Goal: Task Accomplishment & Management: Use online tool/utility

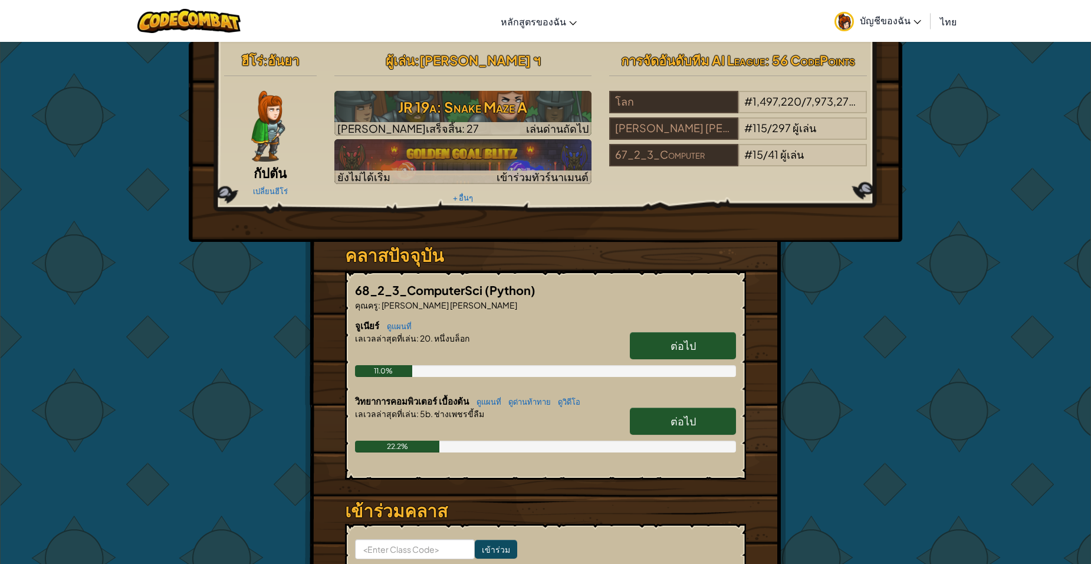
click at [643, 347] on link "ต่อไป" at bounding box center [683, 345] width 106 height 27
select select "th"
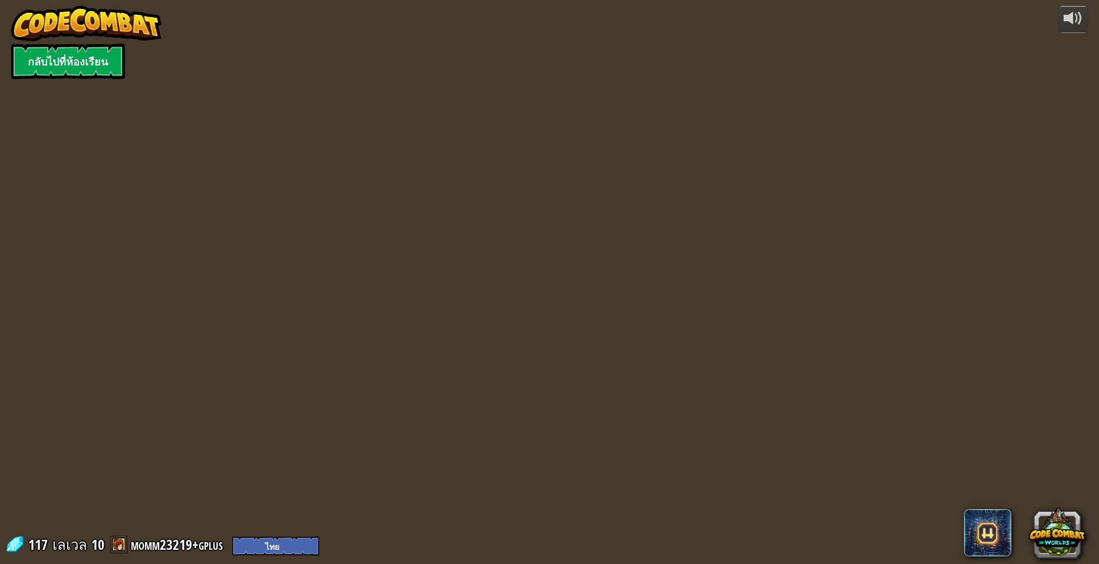
select select "th"
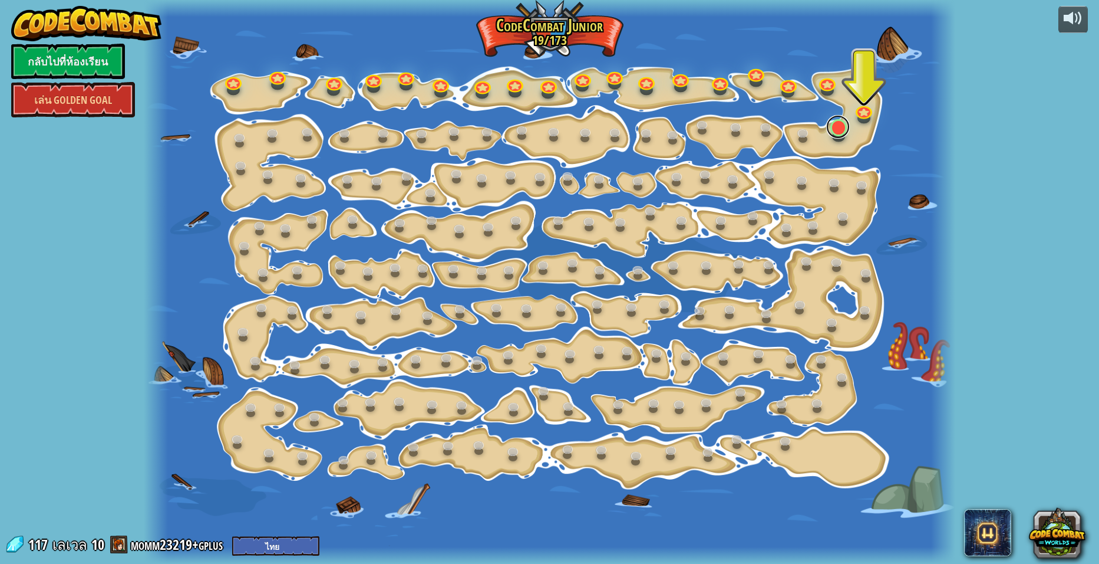
click at [845, 133] on link at bounding box center [838, 127] width 24 height 24
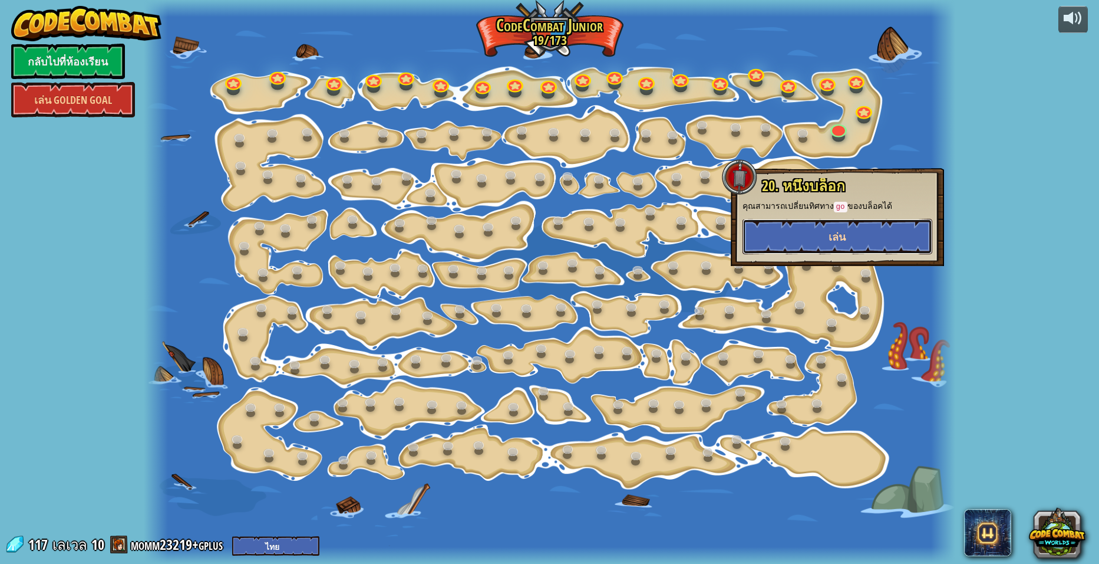
click at [848, 233] on button "เล่น" at bounding box center [838, 236] width 190 height 35
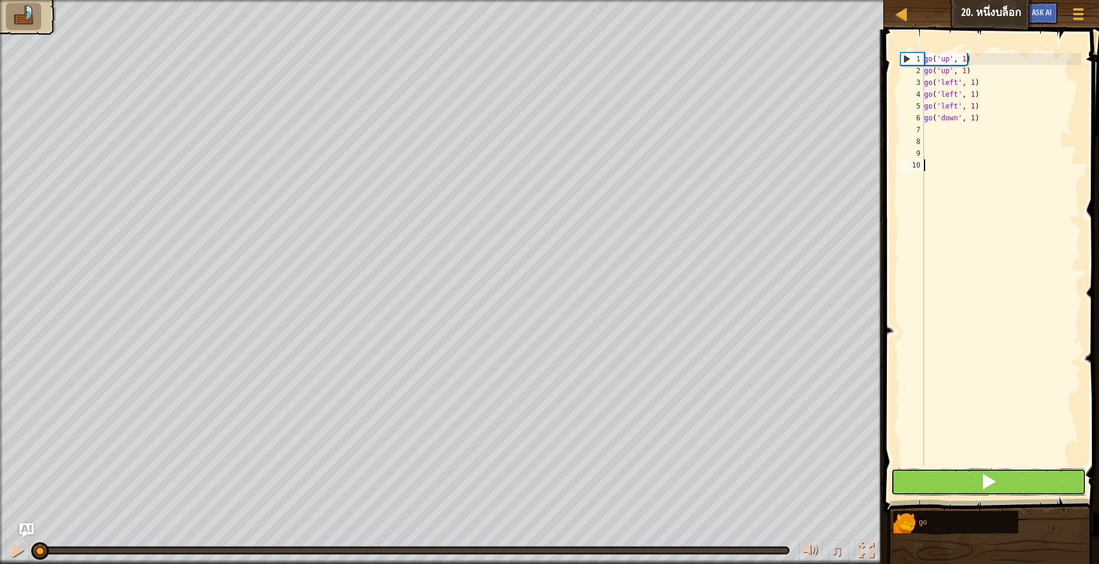
click at [991, 487] on span at bounding box center [989, 481] width 17 height 17
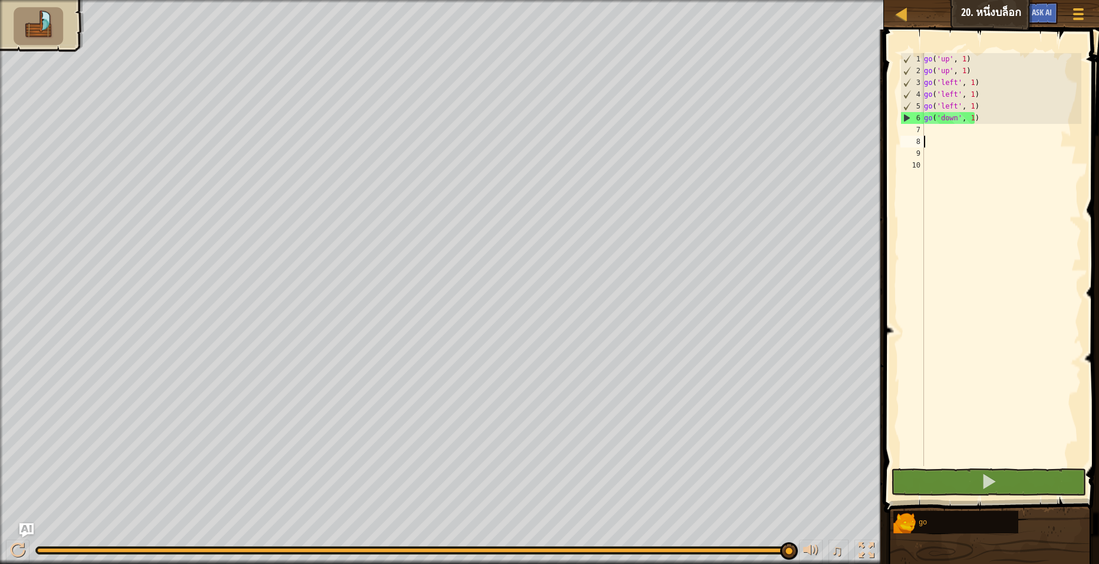
click at [966, 136] on div "go ( 'up' , 1 ) go ( 'up' , 1 ) go ( 'left' , 1 ) go ( 'left' , 1 ) go ( 'left'…" at bounding box center [1002, 271] width 160 height 436
drag, startPoint x: 967, startPoint y: 121, endPoint x: 967, endPoint y: 131, distance: 9.4
click at [967, 131] on div "go ( 'up' , 1 ) go ( 'up' , 1 ) go ( 'left' , 1 ) go ( 'left' , 1 ) go ( 'left'…" at bounding box center [1002, 271] width 160 height 436
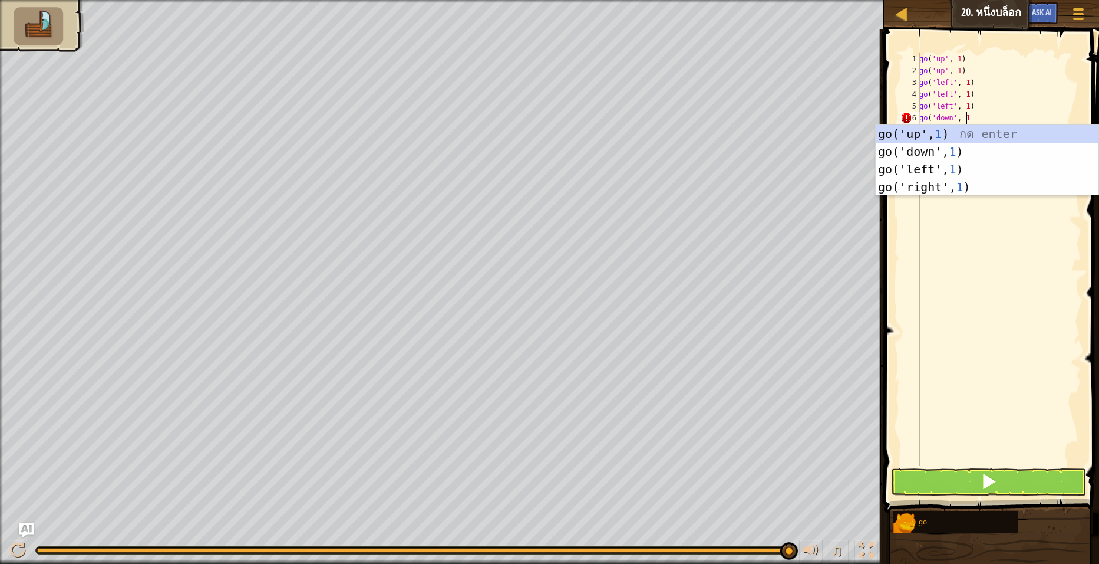
scroll to position [5, 3]
click at [968, 150] on div "go('up', 1 ) กด enter go('down', 1 ) กด enter go('left', 1 ) กด enter go('right…" at bounding box center [987, 178] width 223 height 106
click at [1030, 153] on div "go('up', 1 ) กด enter go('down', 1 ) กด enter go('left', 1 ) กด enter go('right…" at bounding box center [987, 178] width 223 height 106
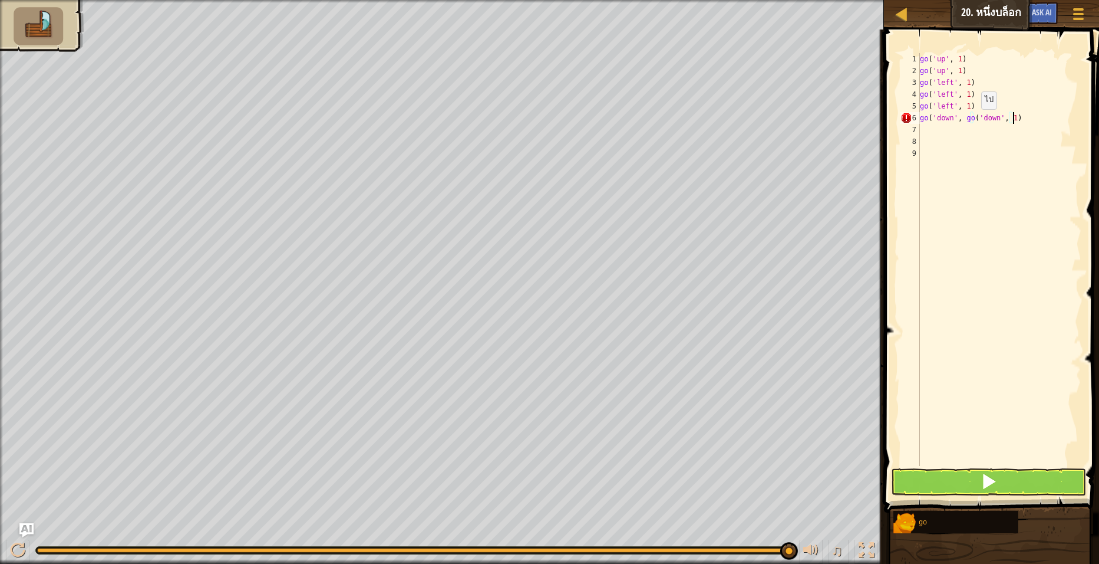
click at [971, 121] on div "go ( 'up' , 1 ) go ( 'up' , 1 ) go ( 'left' , 1 ) go ( 'left' , 1 ) go ( 'left'…" at bounding box center [1000, 271] width 164 height 436
type textarea "go('down', 1)"
click at [990, 475] on span at bounding box center [989, 481] width 17 height 17
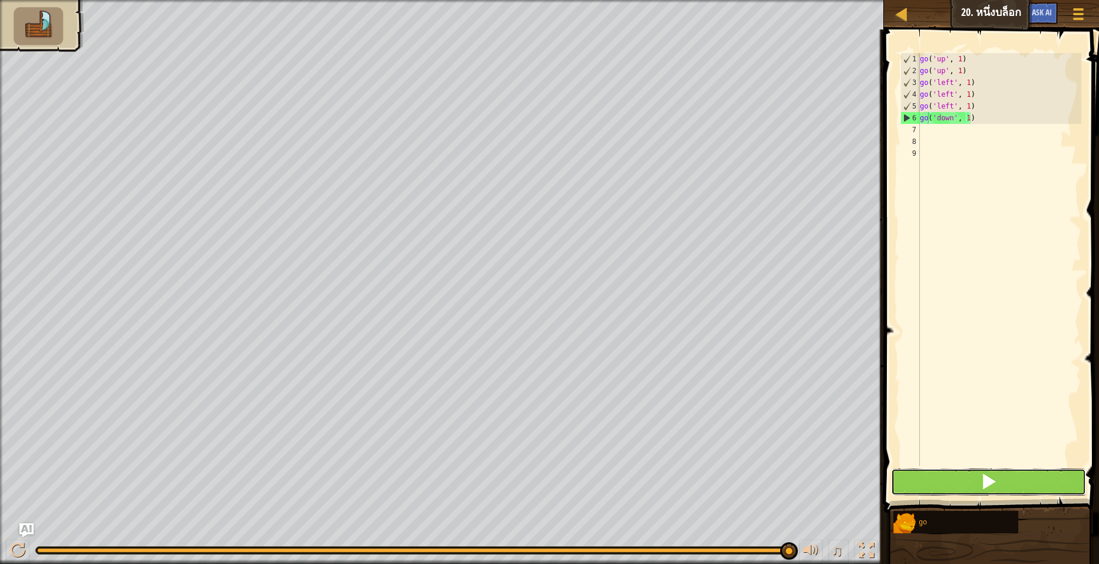
click at [990, 475] on span at bounding box center [989, 481] width 17 height 17
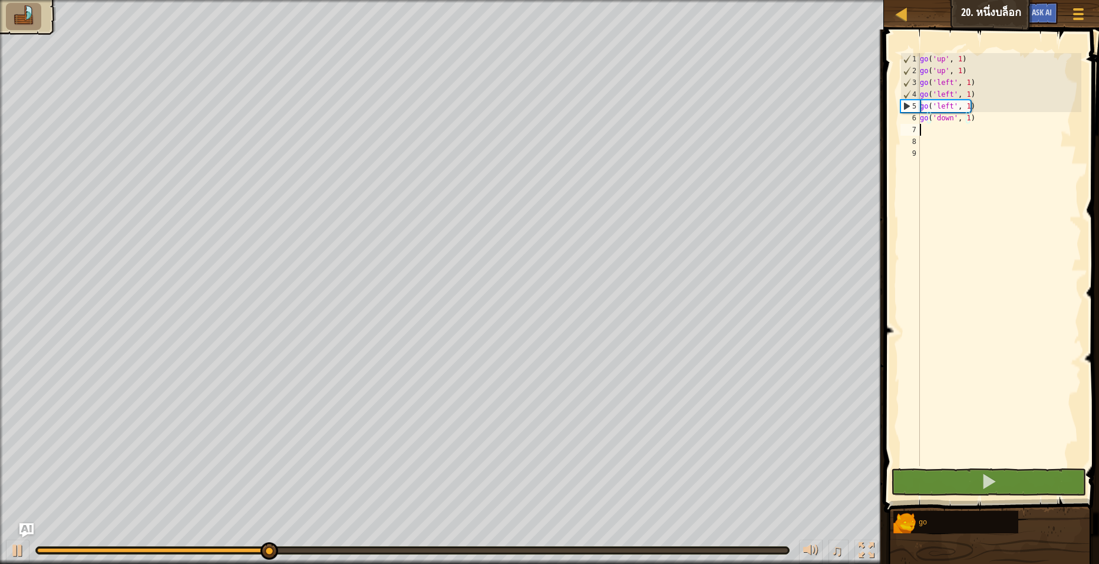
click at [1003, 129] on div "go ( 'up' , 1 ) go ( 'up' , 1 ) go ( 'left' , 1 ) go ( 'left' , 1 ) go ( 'left'…" at bounding box center [1000, 271] width 164 height 436
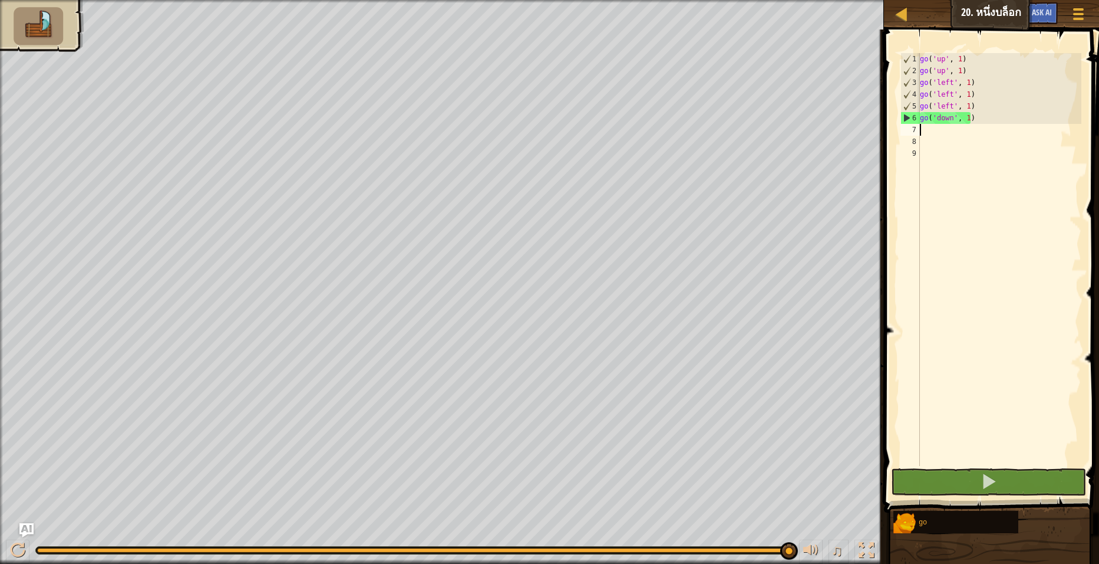
type textarea "g"
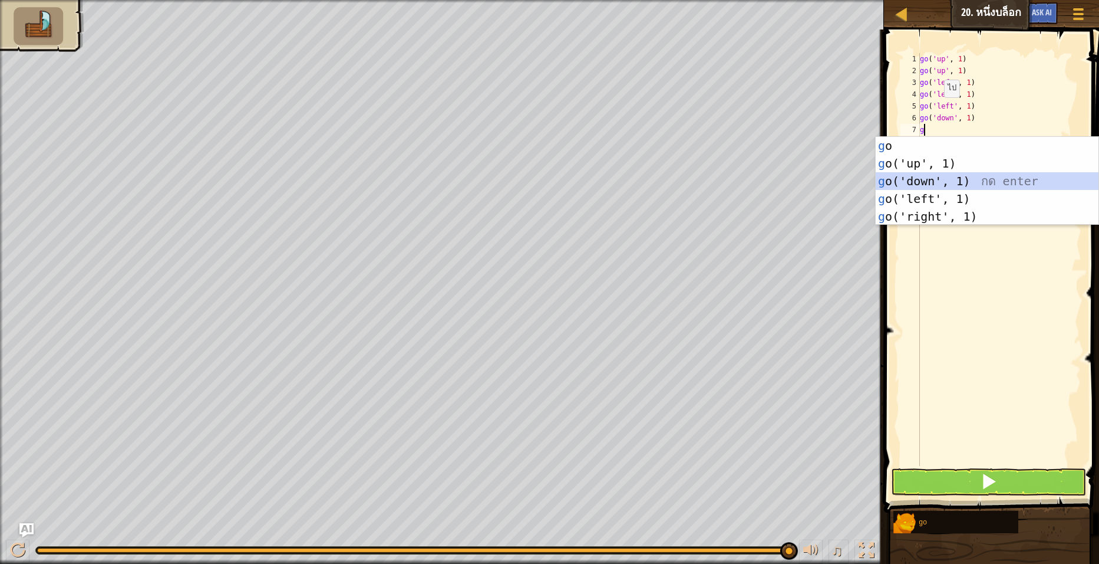
click at [932, 180] on div "g o กด enter g o('up', 1) กด enter g o('down', 1) กด enter g o('left', 1) กด en…" at bounding box center [987, 199] width 223 height 124
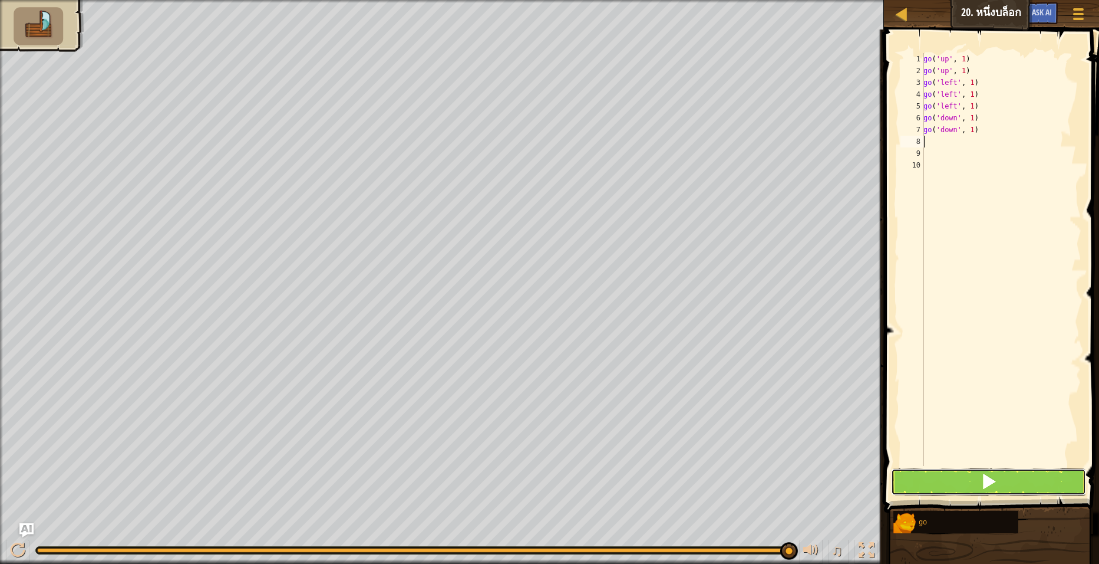
click at [942, 484] on button at bounding box center [988, 481] width 195 height 27
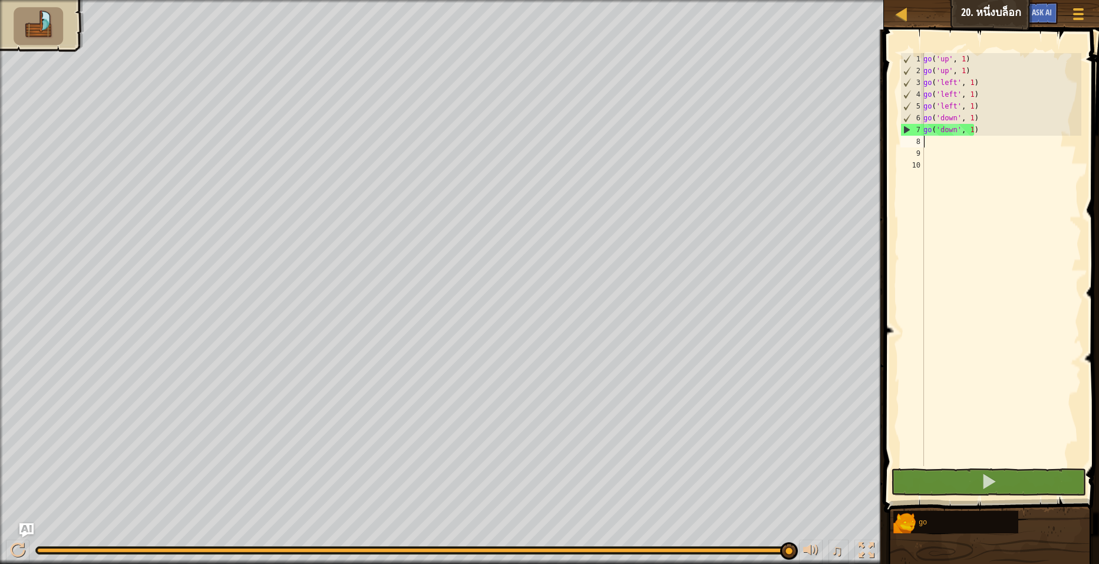
type textarea "g"
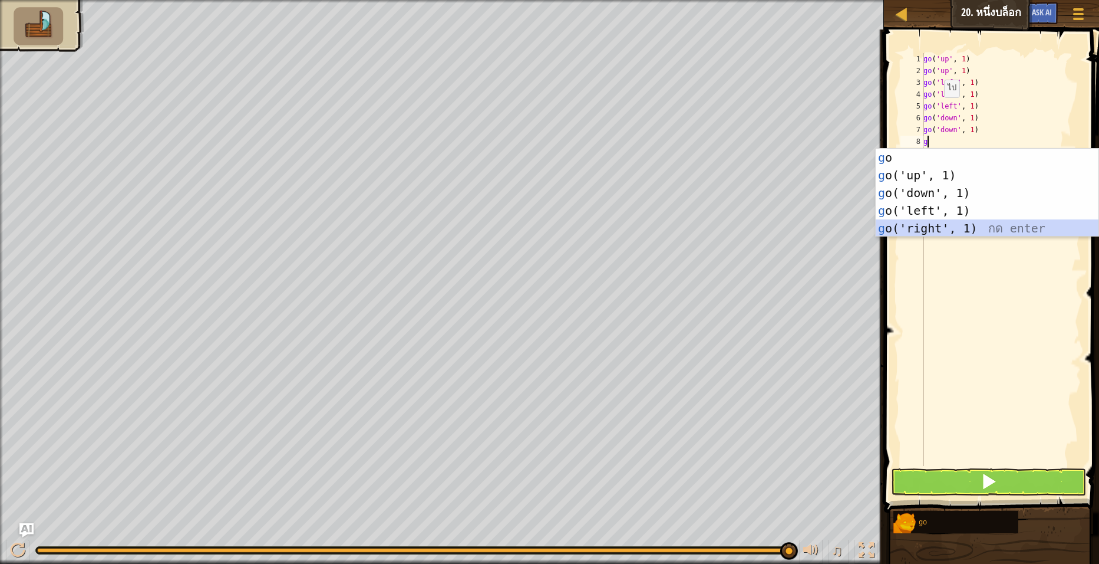
click at [951, 228] on div "g o กด enter g o('up', 1) กด enter g o('down', 1) กด enter g o('left', 1) กด en…" at bounding box center [987, 211] width 223 height 124
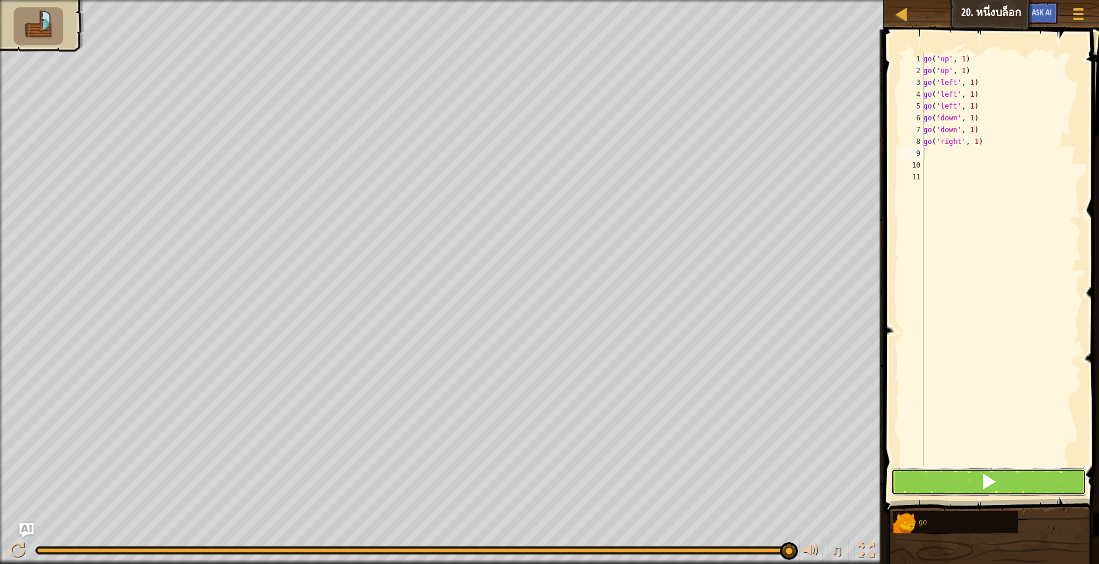
click at [947, 472] on button at bounding box center [988, 481] width 195 height 27
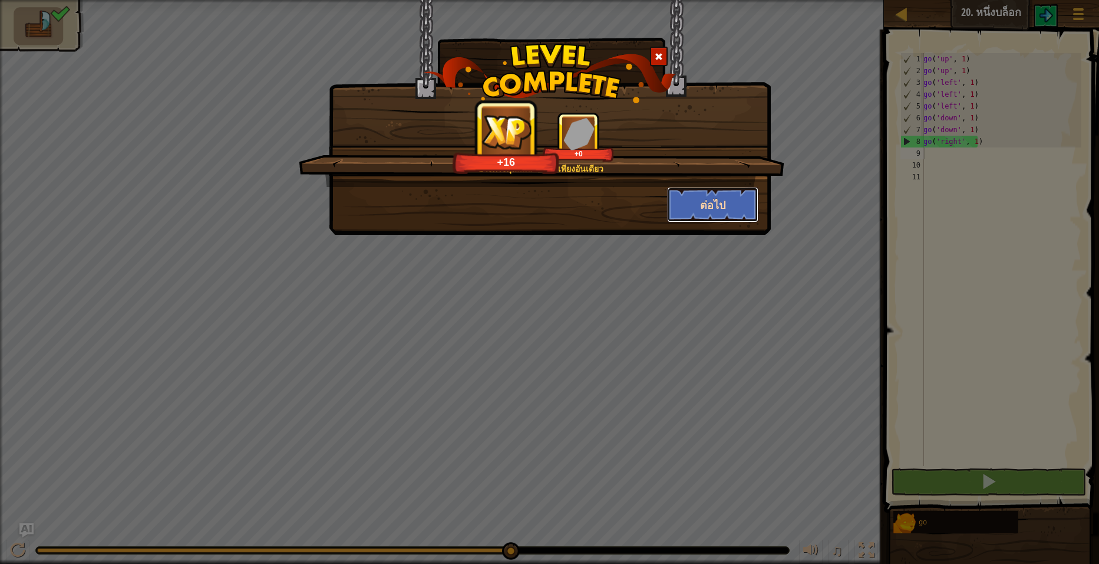
click at [702, 197] on button "ต่อไป" at bounding box center [712, 204] width 91 height 35
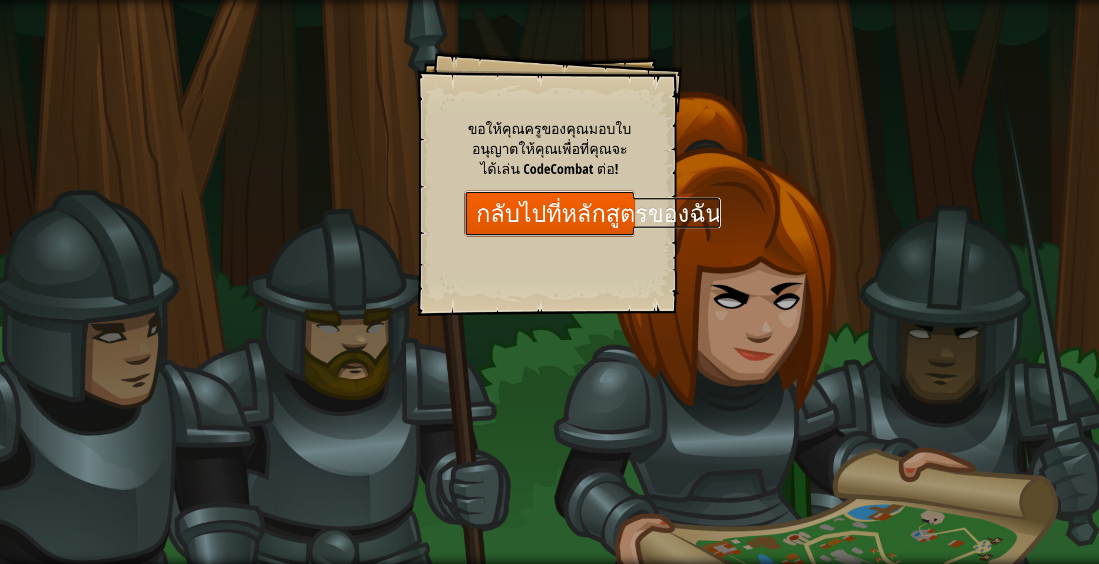
click at [548, 212] on link "กลับไปที่หลักสูตรของฉัน" at bounding box center [549, 212] width 171 height 45
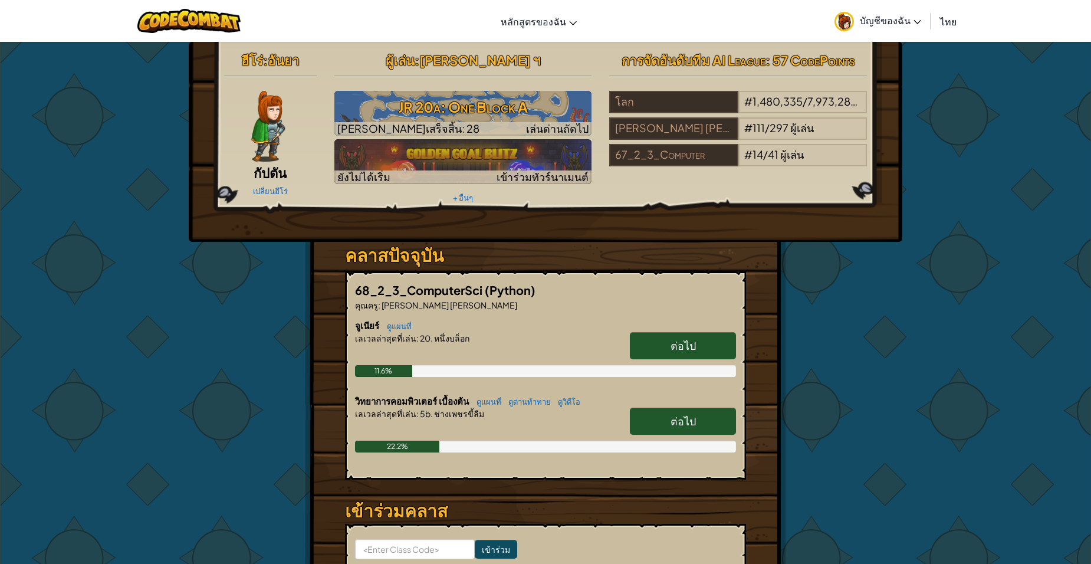
click at [657, 411] on link "ต่อไป" at bounding box center [683, 420] width 106 height 27
select select "th"
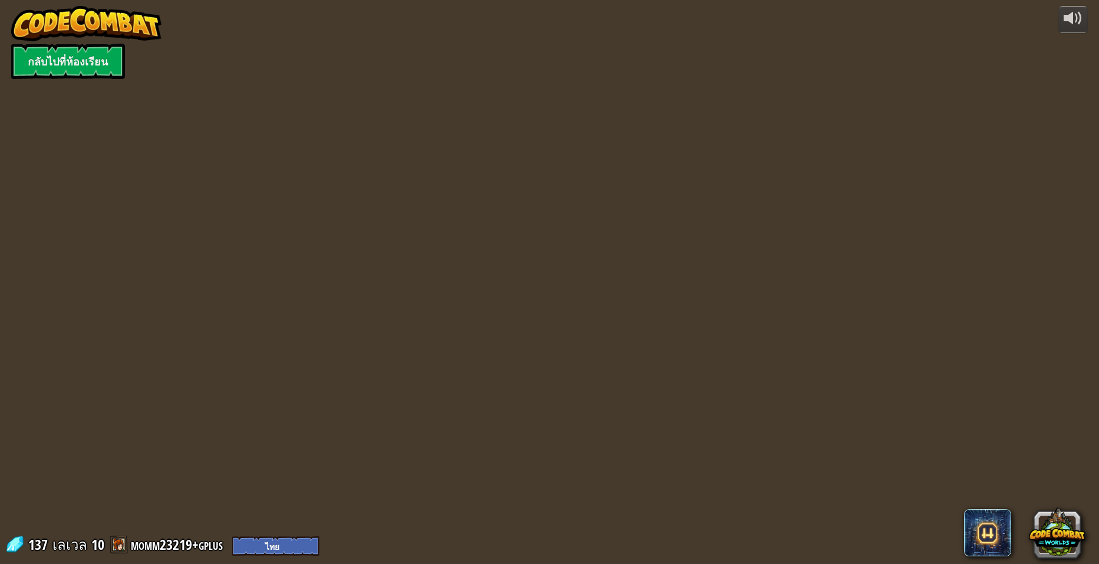
select select "th"
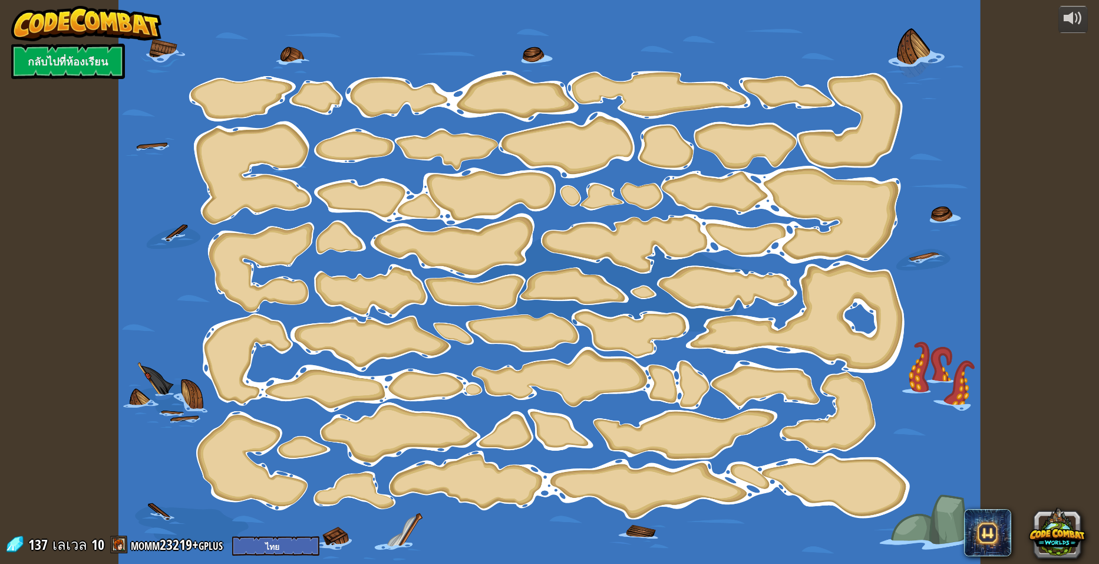
select select "th"
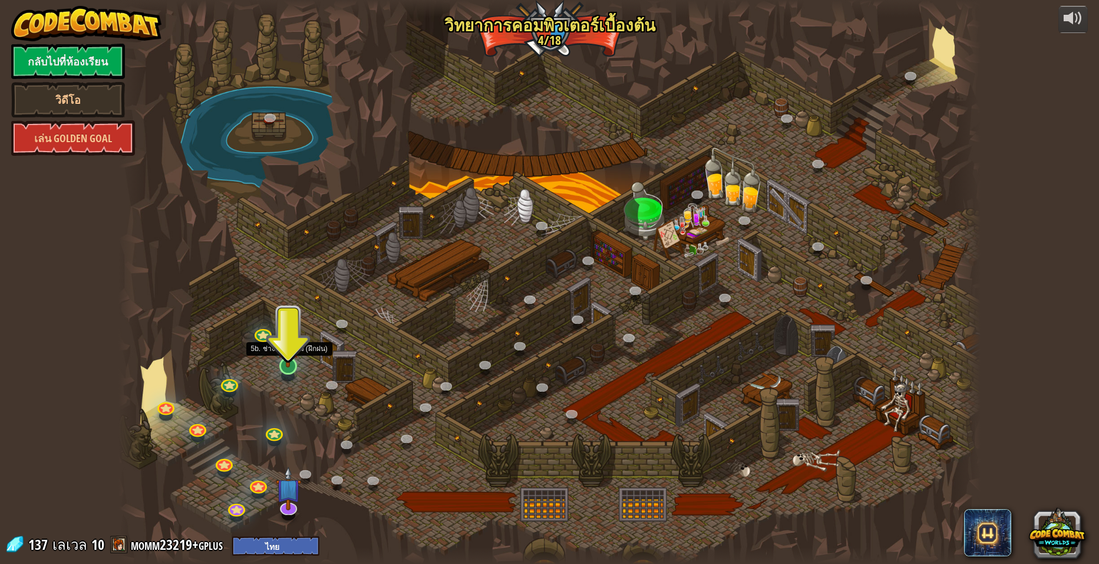
click at [285, 366] on img at bounding box center [288, 341] width 24 height 54
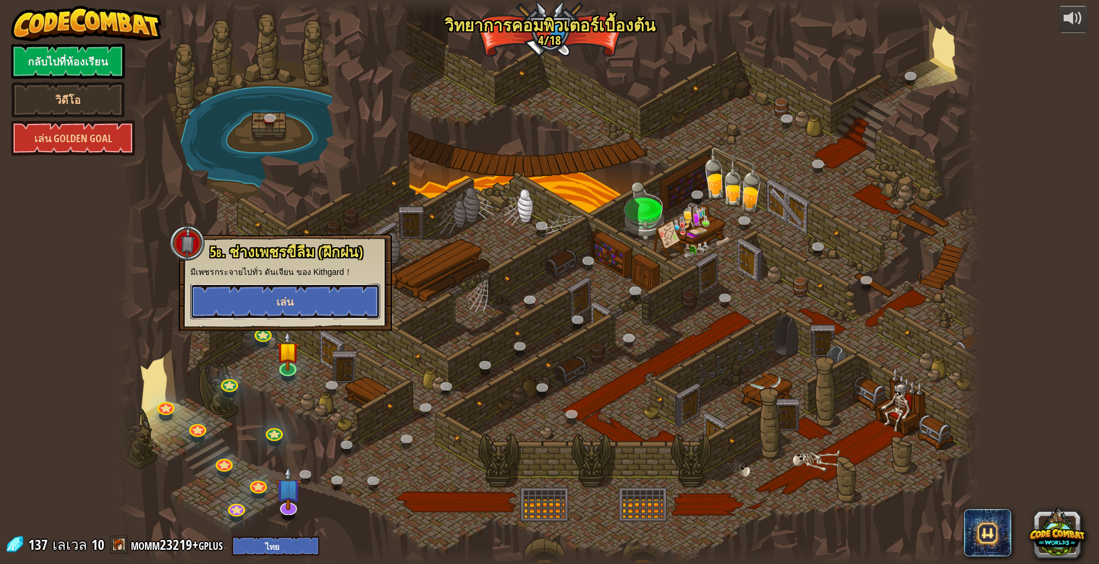
click at [316, 310] on button "เล่น" at bounding box center [285, 301] width 190 height 35
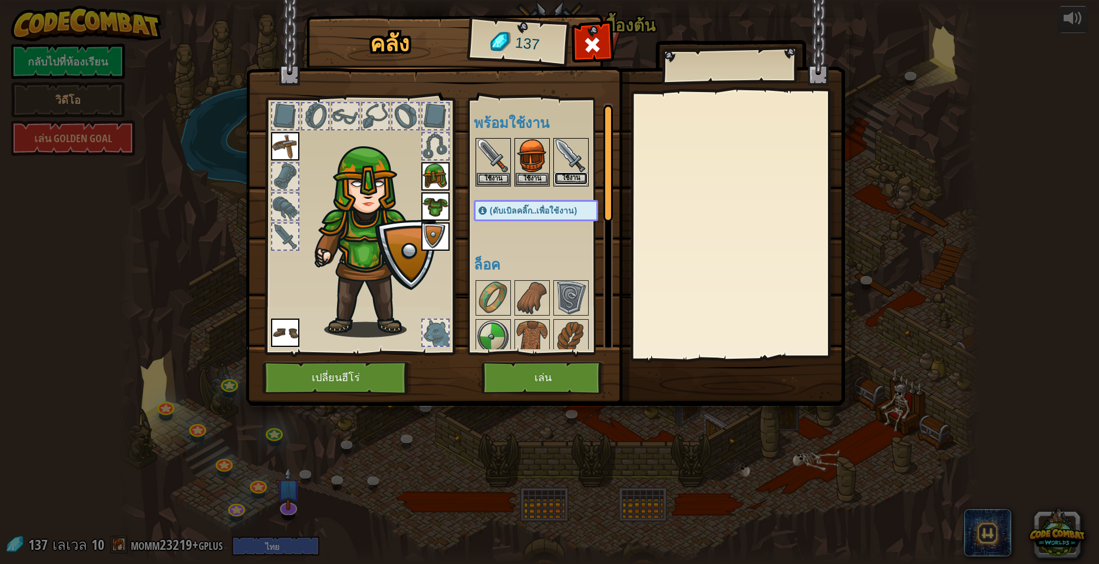
click at [575, 181] on button "ใช้งาน" at bounding box center [571, 178] width 33 height 12
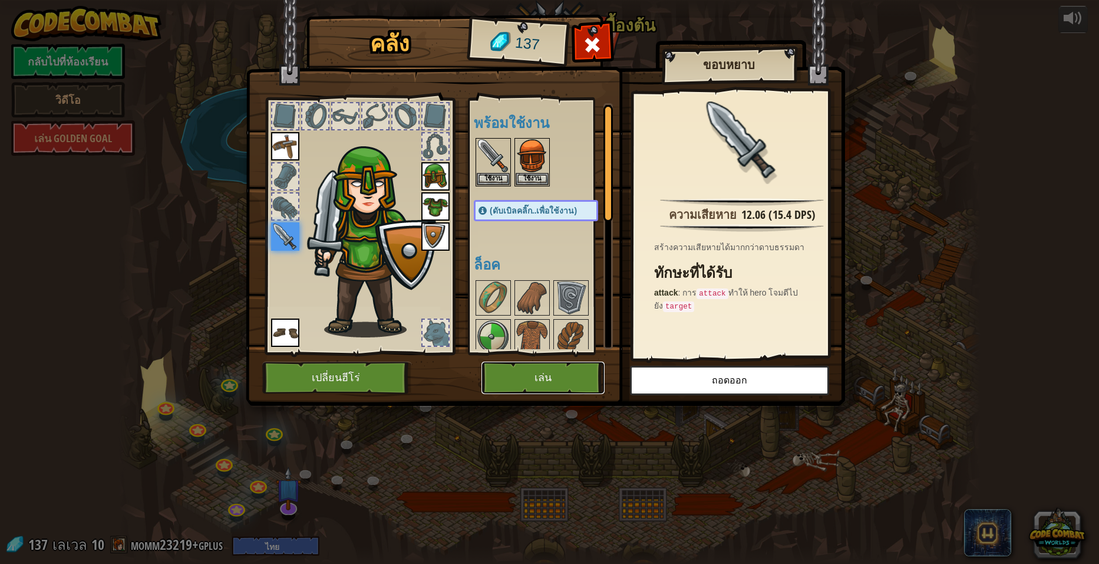
click at [549, 374] on button "เล่น" at bounding box center [543, 377] width 123 height 32
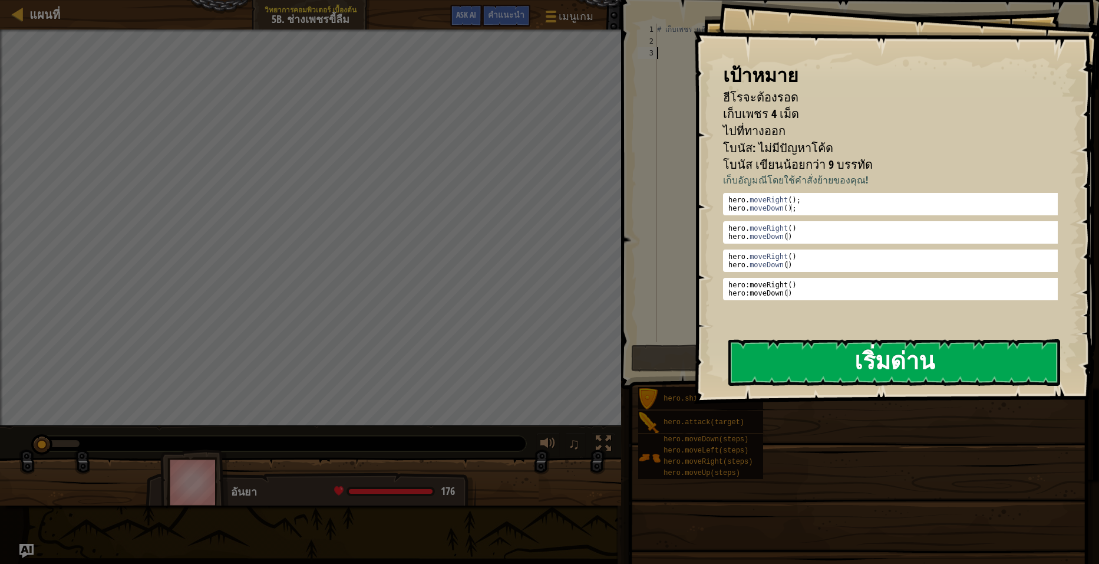
click at [863, 364] on button "เริ่มด่าน" at bounding box center [895, 362] width 332 height 47
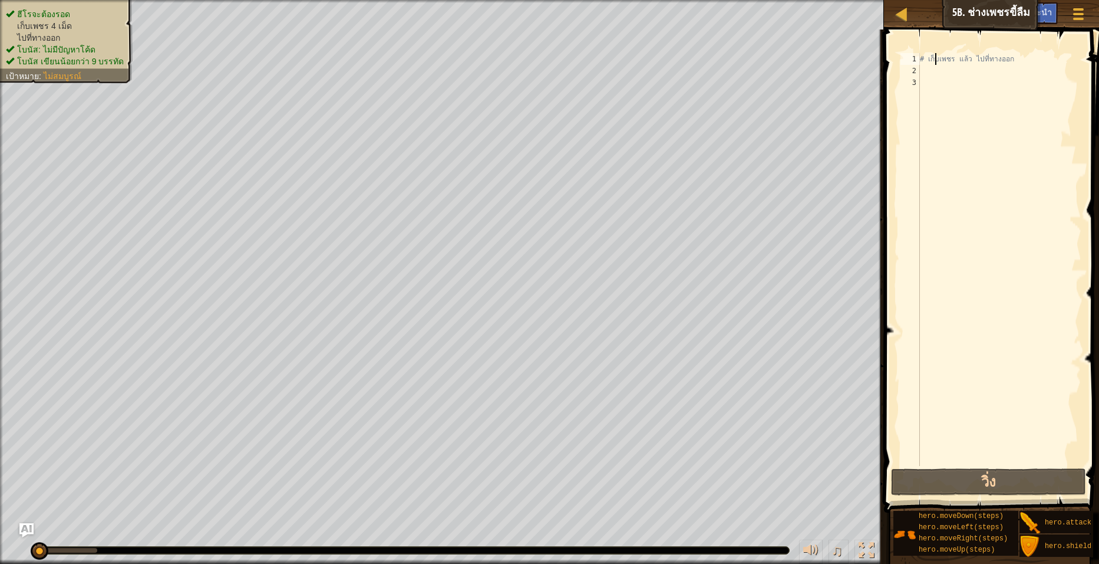
click at [937, 63] on div "# เก็บเพชร แล้ว ไปที่ทางออก" at bounding box center [1000, 271] width 164 height 436
type textarea "# เก็บเพชร แล้ว ไปที่ทางออก"
click at [932, 78] on div "# เก็บเพชร แล้ว ไปที่ทางออก" at bounding box center [1000, 271] width 164 height 436
click at [934, 73] on div "# เก็บเพชร แล้ว ไปที่ทางออก" at bounding box center [1000, 271] width 164 height 436
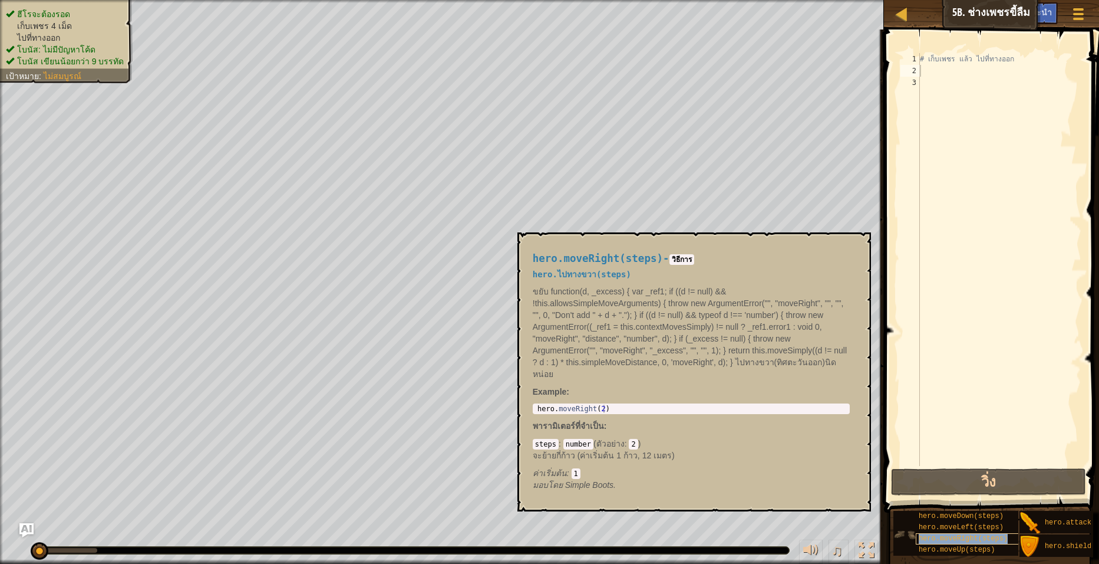
click at [948, 540] on span "hero.moveRight(steps)" at bounding box center [963, 538] width 89 height 8
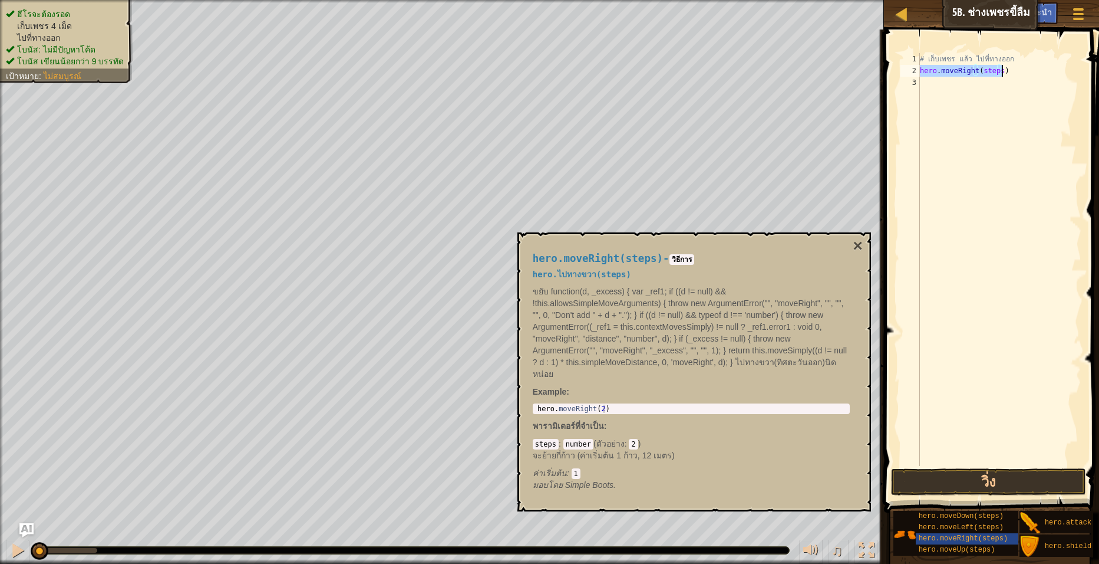
click at [997, 65] on div "# เก็บเพชร แล้ว ไปที่ทางออก hero . moveRight ( steps )" at bounding box center [1000, 259] width 164 height 413
click at [998, 483] on button "วิ่ง" at bounding box center [988, 481] width 195 height 27
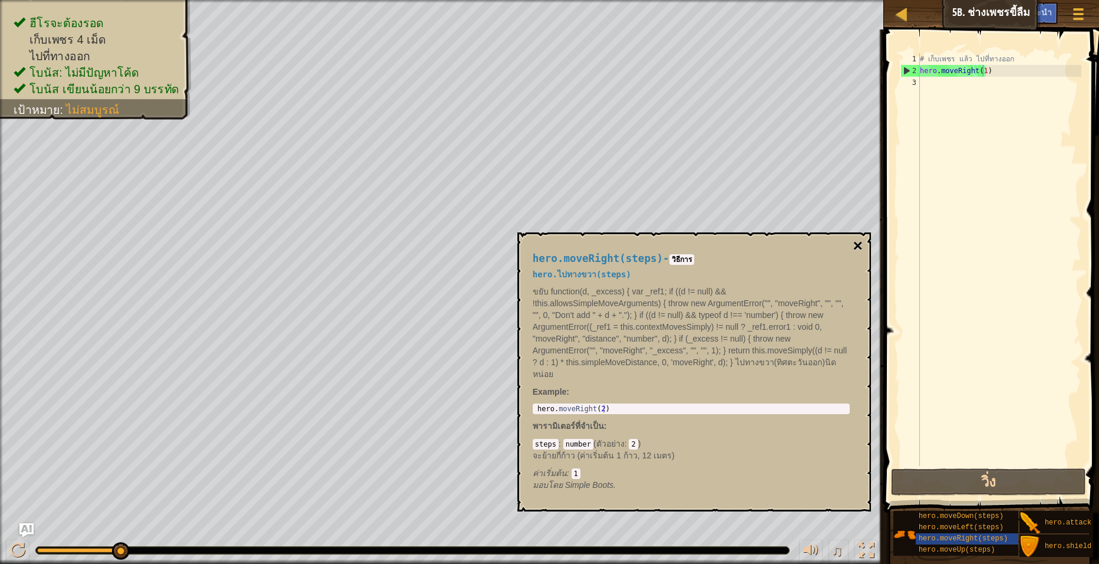
click at [858, 248] on button "×" at bounding box center [857, 246] width 9 height 17
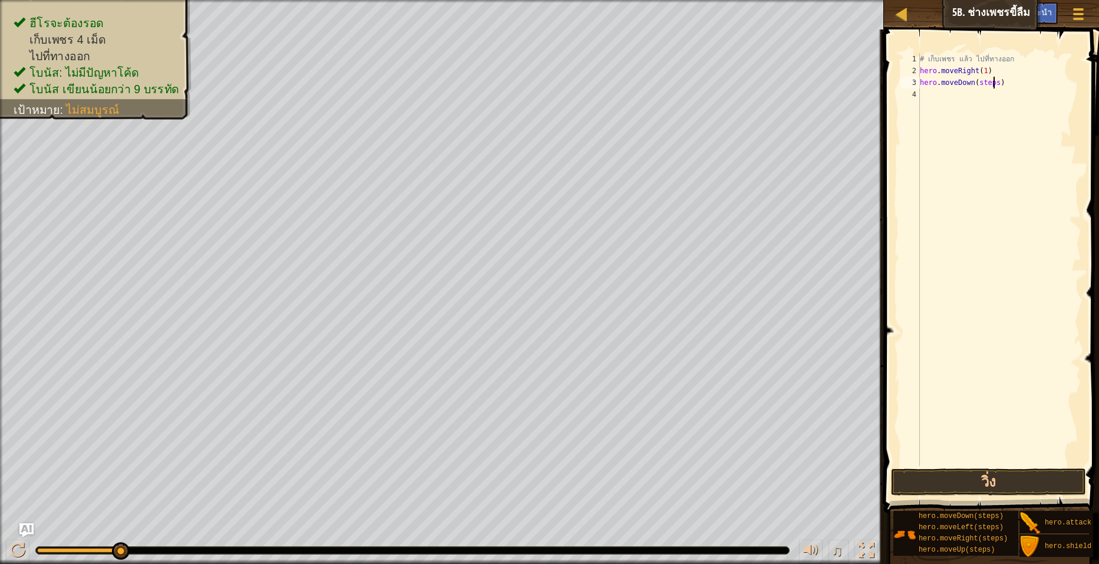
click at [994, 82] on div "# เก็บเพชร แล้ว ไปที่ทางออก hero . moveRight ( 1 ) hero . moveDown ( steps )" at bounding box center [1000, 271] width 164 height 436
click at [970, 482] on button "วิ่ง" at bounding box center [988, 481] width 195 height 27
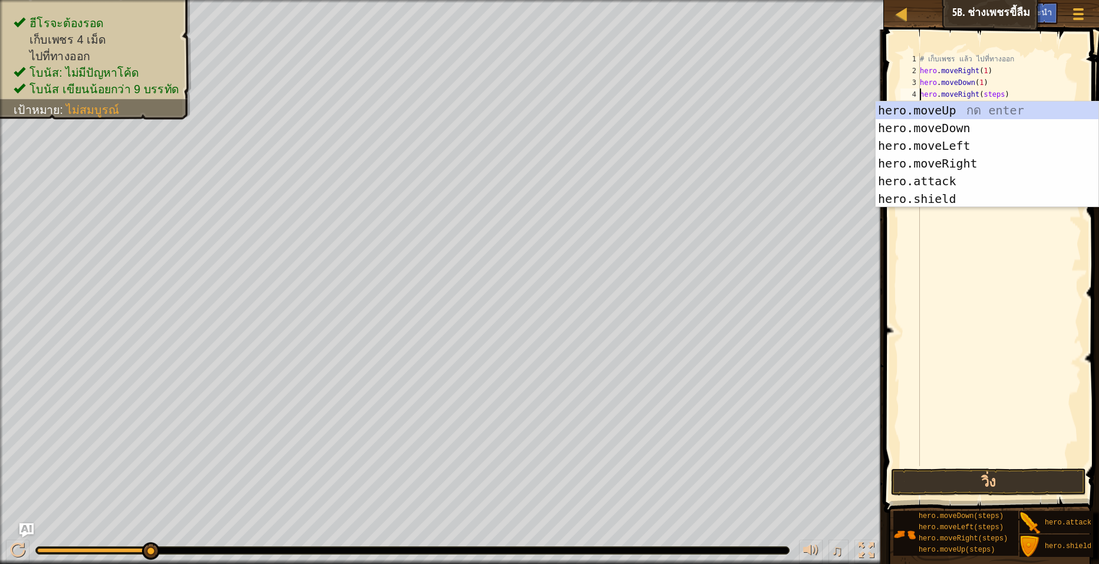
click at [998, 93] on div "# เก็บเพชร แล้ว ไปที่ทางออก hero . moveRight ( 1 ) hero . moveDown ( 1 ) hero .…" at bounding box center [1000, 271] width 164 height 436
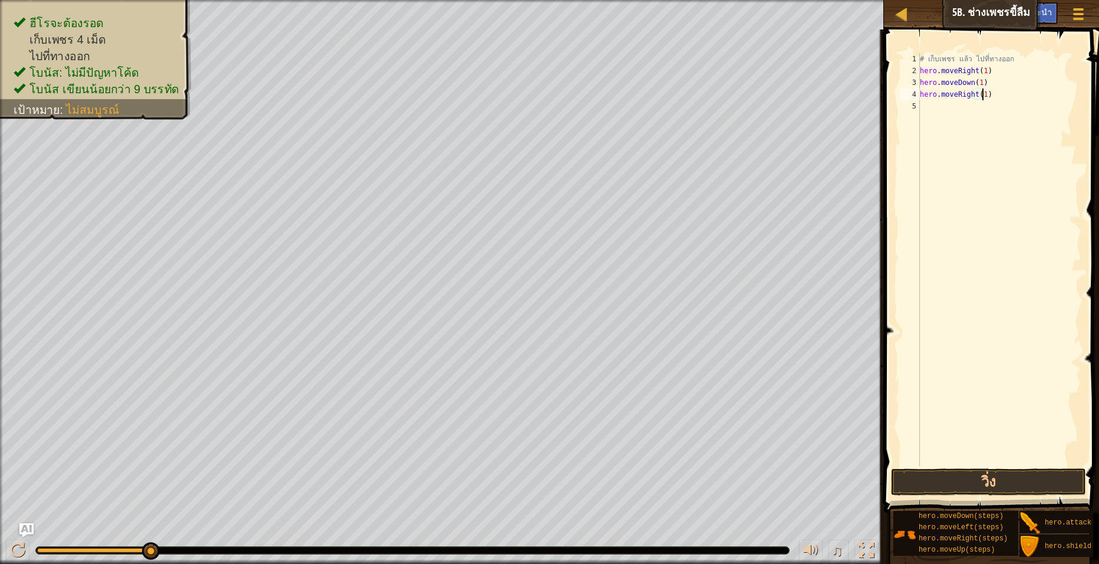
scroll to position [5, 5]
click at [963, 480] on button "วิ่ง" at bounding box center [988, 481] width 195 height 27
click at [997, 108] on div "# เก็บเพชร แล้ว ไปที่ทางออก hero . moveRight ( 1 ) hero . moveDown ( 1 ) hero .…" at bounding box center [1000, 271] width 164 height 436
click at [1009, 484] on button "วิ่ง" at bounding box center [988, 481] width 195 height 27
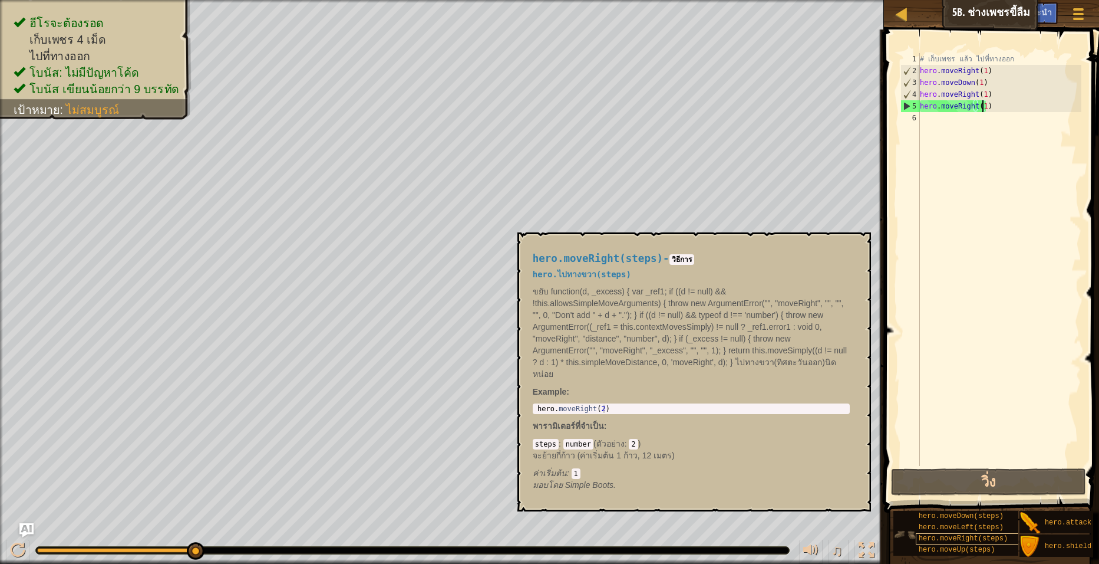
scroll to position [9, 0]
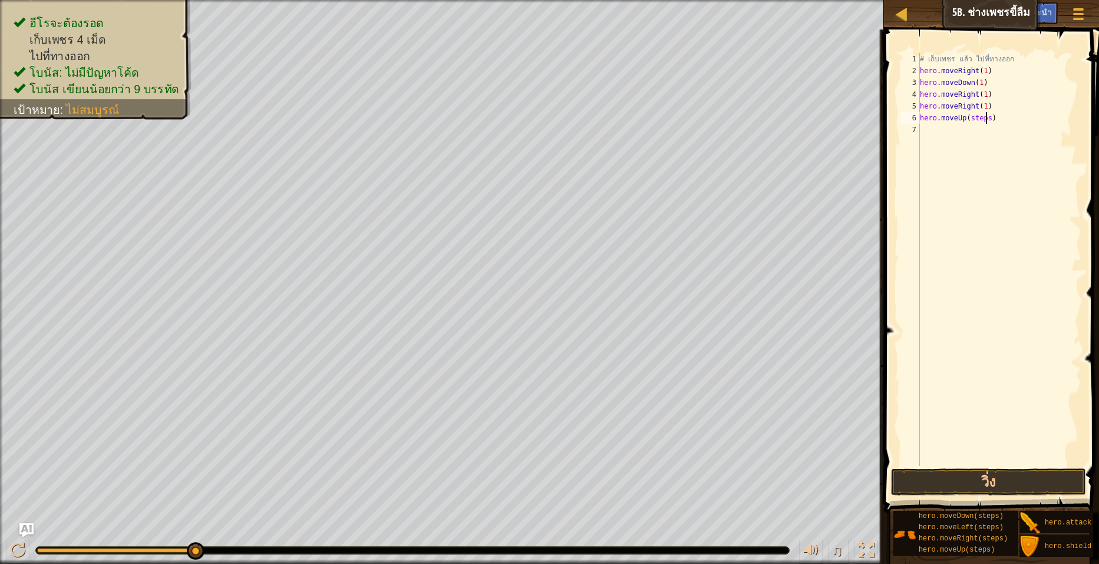
click at [984, 118] on div "# เก็บเพชร แล้ว ไปที่ทางออก hero . moveRight ( 1 ) hero . moveDown ( 1 ) hero .…" at bounding box center [1000, 271] width 164 height 436
click at [1008, 483] on button "วิ่ง" at bounding box center [988, 481] width 195 height 27
click at [998, 130] on div "# เก็บเพชร แล้ว ไปที่ทางออก hero . moveRight ( 1 ) hero . moveDown ( 1 ) hero .…" at bounding box center [1000, 271] width 164 height 436
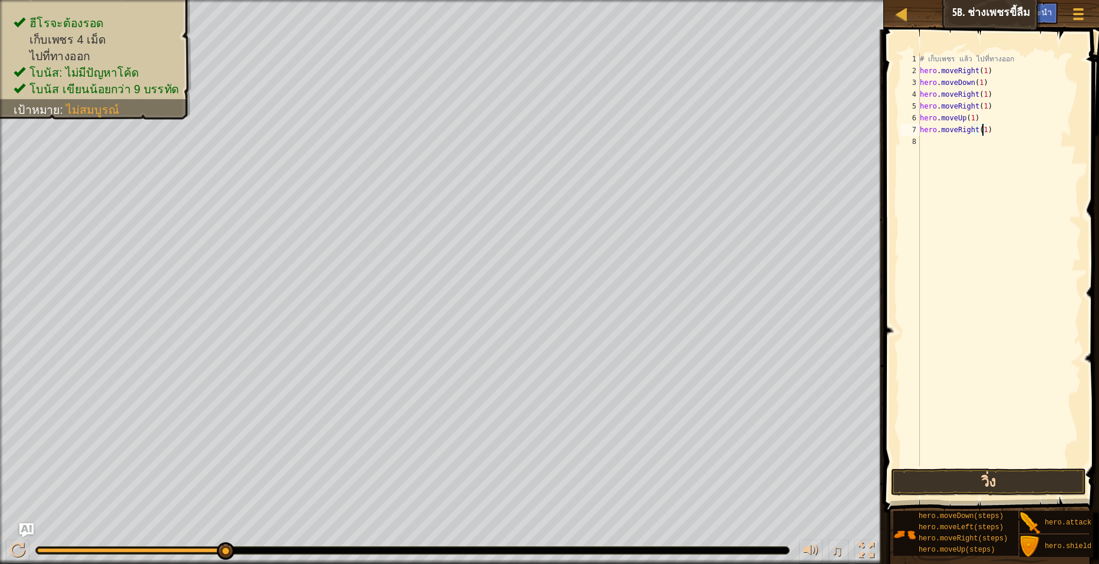
type textarea "hero.moveRight(1)"
click at [996, 486] on button "วิ่ง" at bounding box center [988, 481] width 195 height 27
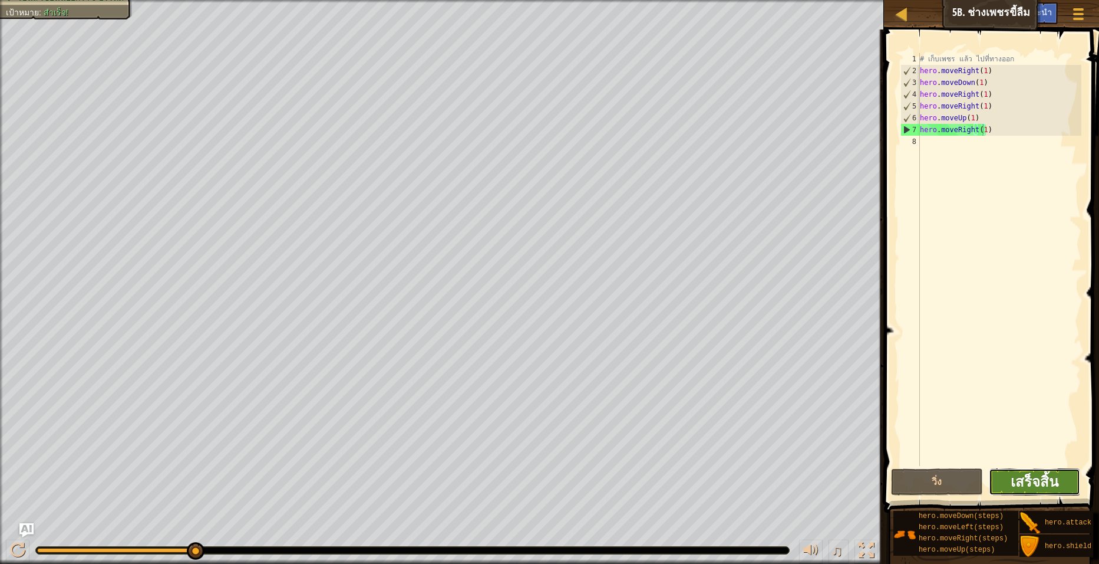
click at [1026, 485] on span "เสร็จสิ้น" at bounding box center [1035, 481] width 48 height 19
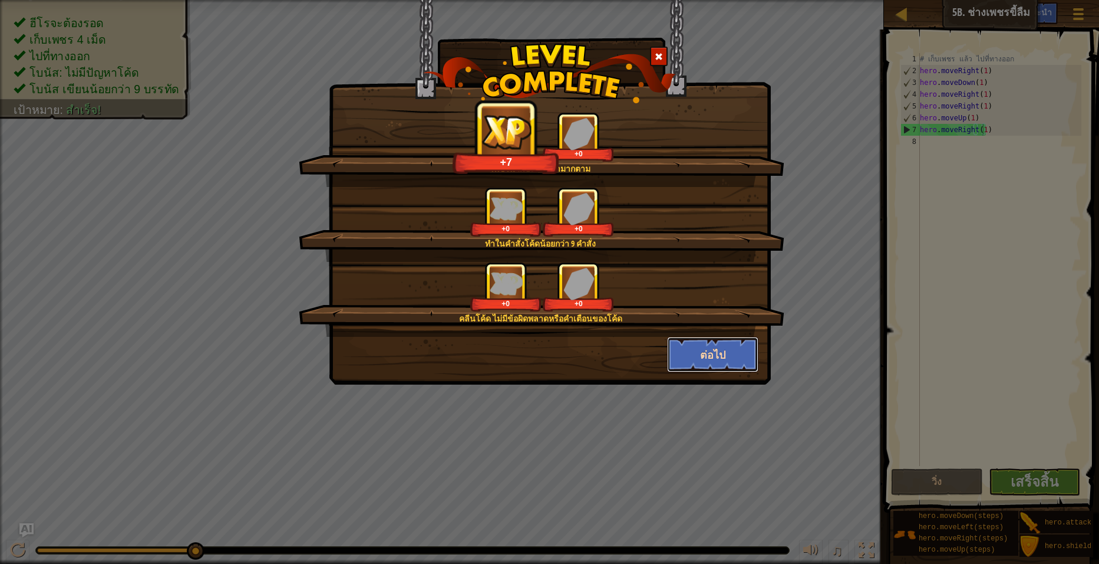
click at [728, 358] on button "ต่อไป" at bounding box center [712, 354] width 91 height 35
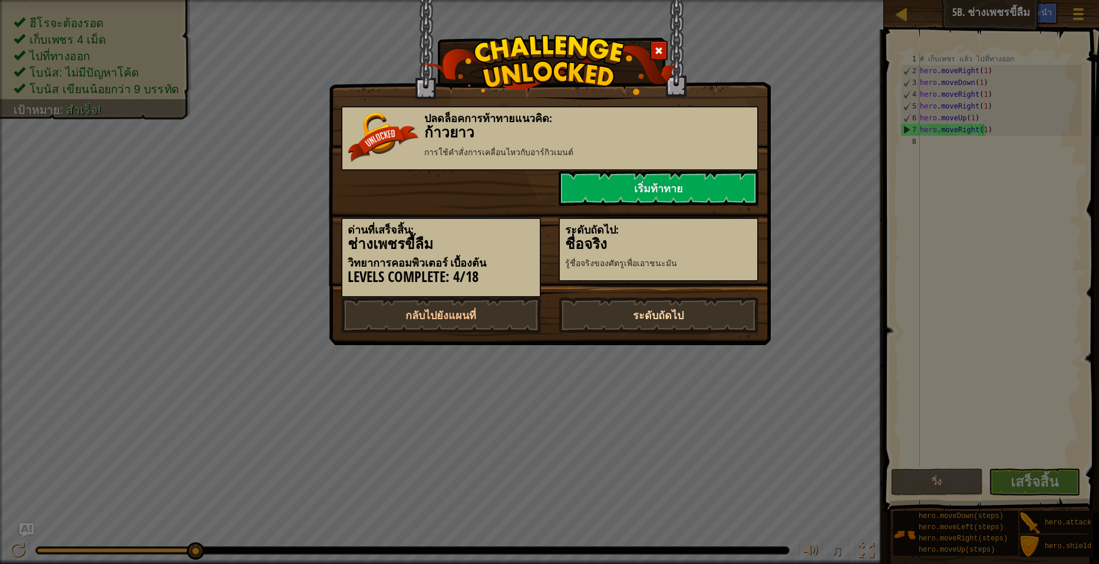
click at [679, 314] on link "ระดับถัดไป" at bounding box center [659, 314] width 200 height 35
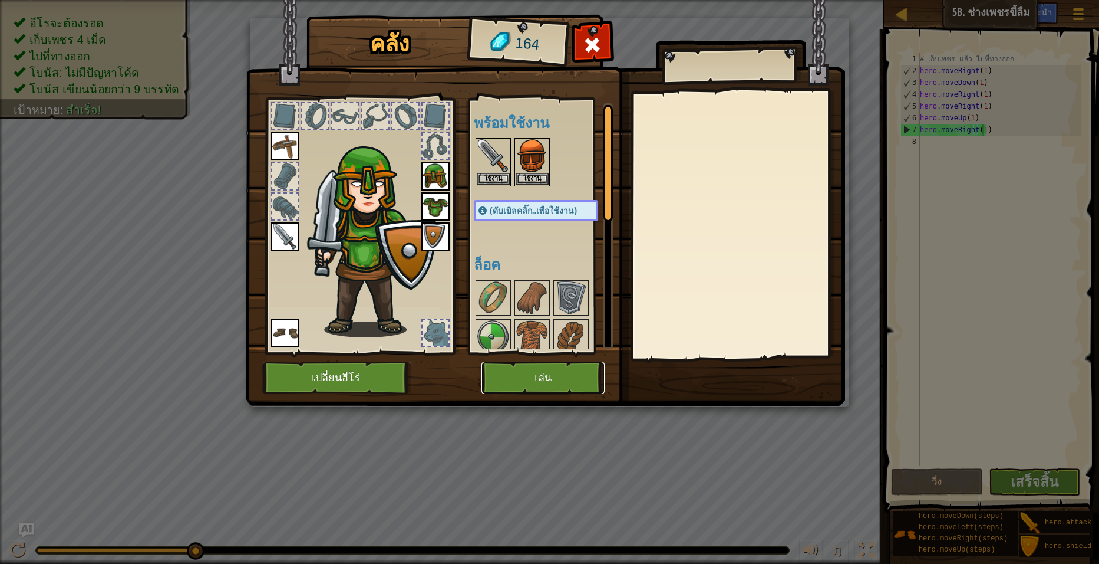
click at [567, 369] on button "เล่น" at bounding box center [543, 377] width 123 height 32
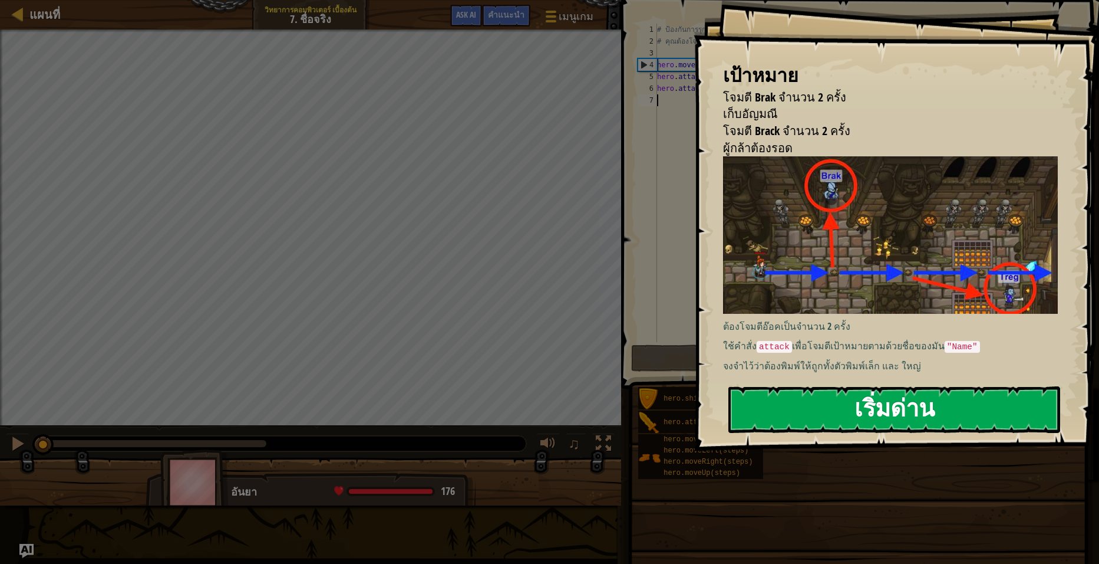
click at [971, 393] on button "เริ่มด่าน" at bounding box center [895, 409] width 332 height 47
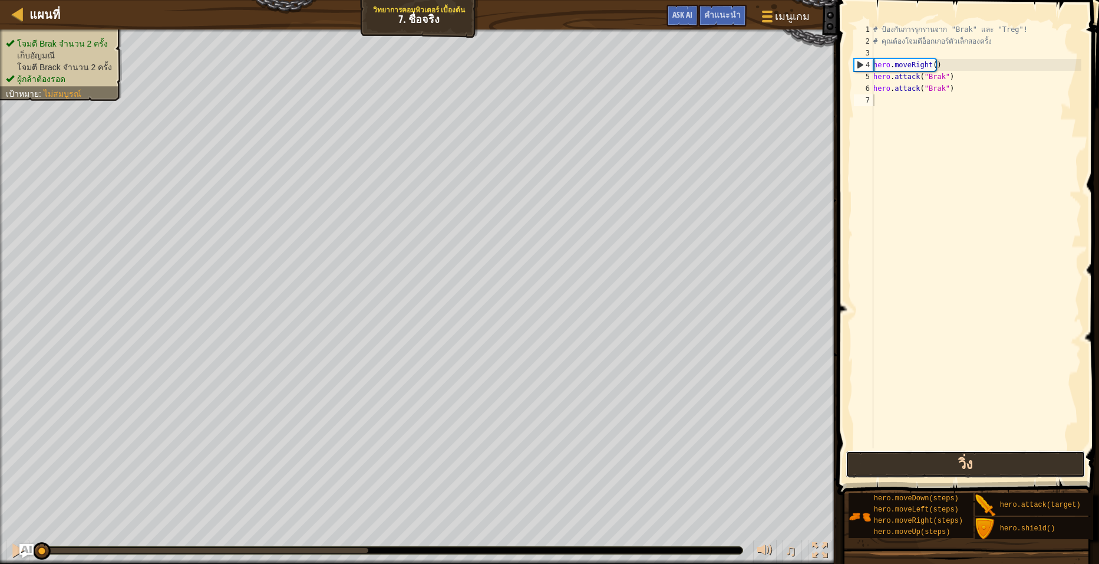
click at [924, 459] on button "วิ่ง" at bounding box center [966, 463] width 240 height 27
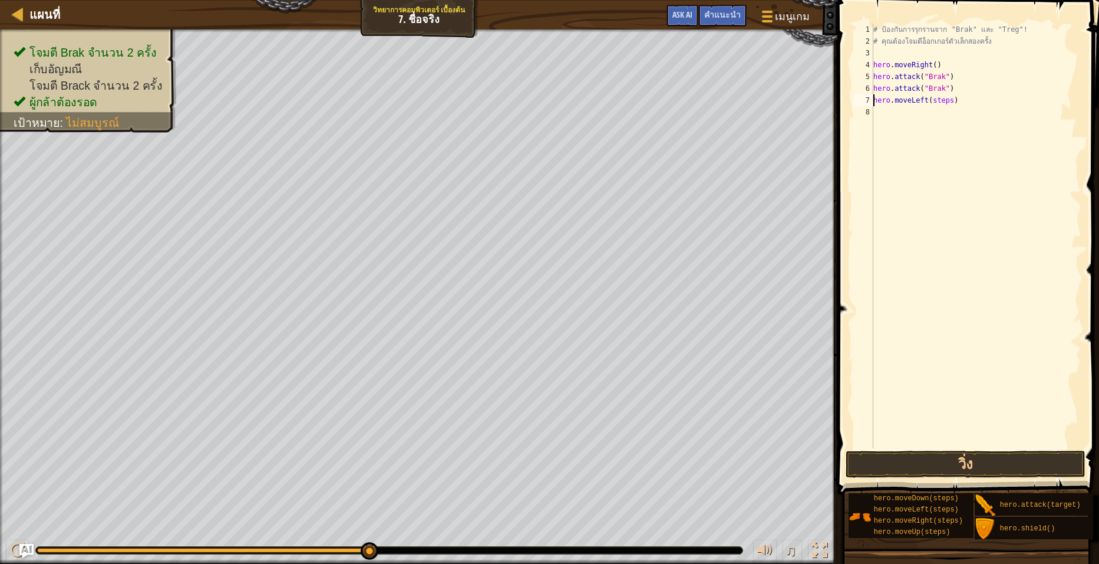
click at [947, 101] on div "# ป้องกันการรุกรานจาก "Brak" และ "Treg"! # คุณต้องโจมตีอ็อกเกอร์ตัวเล็กสองครั้ง…" at bounding box center [976, 248] width 210 height 448
click at [1033, 471] on button "วิ่ง" at bounding box center [966, 463] width 240 height 27
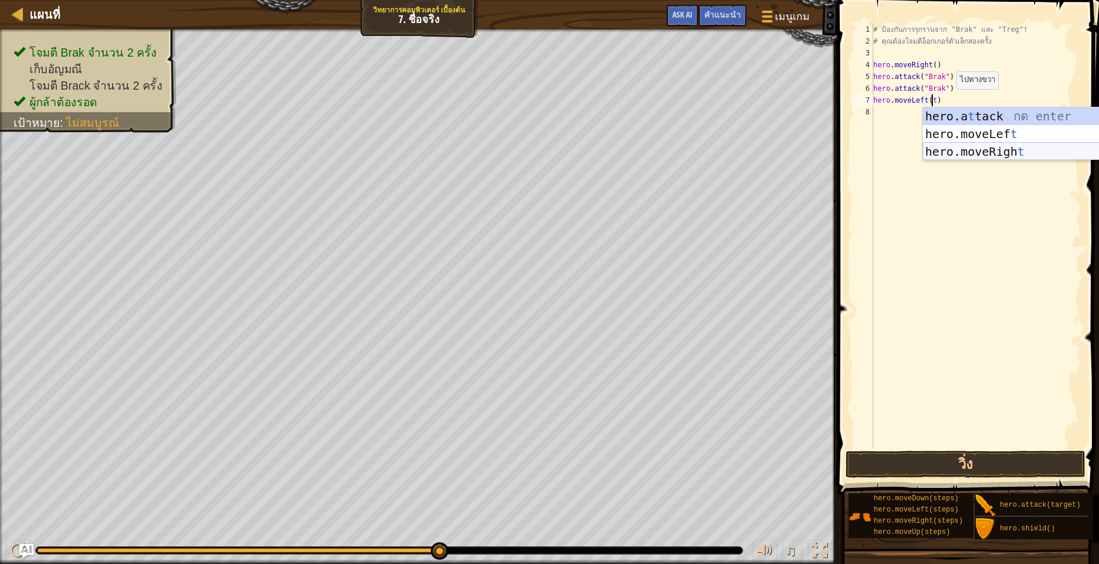
click at [985, 146] on div "hero.a t tack กด enter hero.moveLef t กด enter hero.moveRigh t กด enter" at bounding box center [1034, 151] width 223 height 88
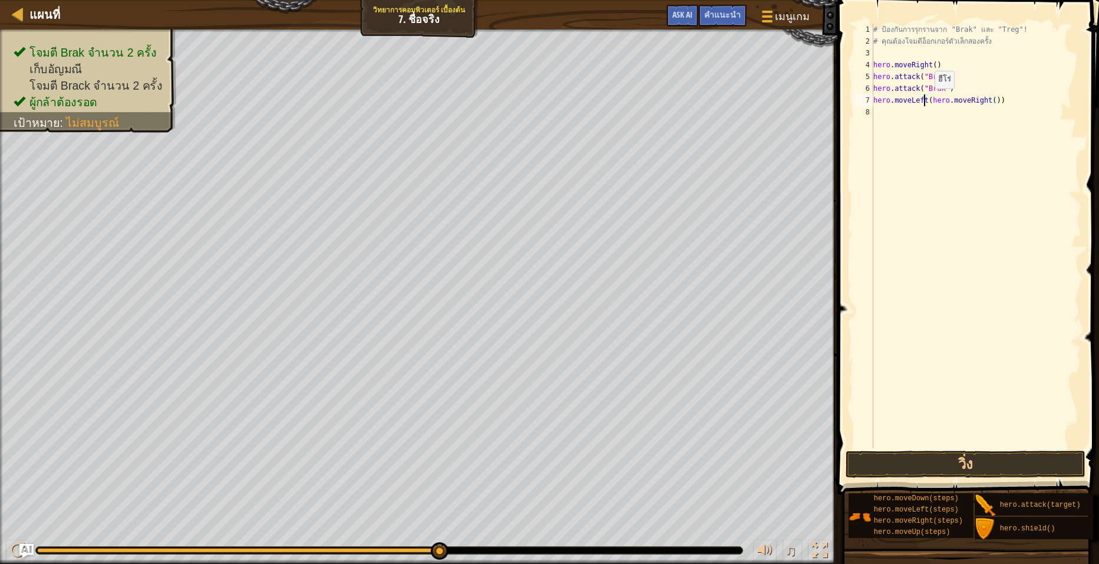
click at [925, 100] on div "# ป้องกันการรุกรานจาก "Brak" และ "Treg"! # คุณต้องโจมตีอ็อกเกอร์ตัวเล็กสองครั้ง…" at bounding box center [976, 248] width 210 height 448
click at [939, 101] on div "# ป้องกันการรุกรานจาก "Brak" และ "Treg"! # คุณต้องโจมตีอ็อกเกอร์ตัวเล็กสองครั้ง…" at bounding box center [976, 248] width 210 height 448
click at [904, 452] on button "วิ่ง" at bounding box center [966, 463] width 240 height 27
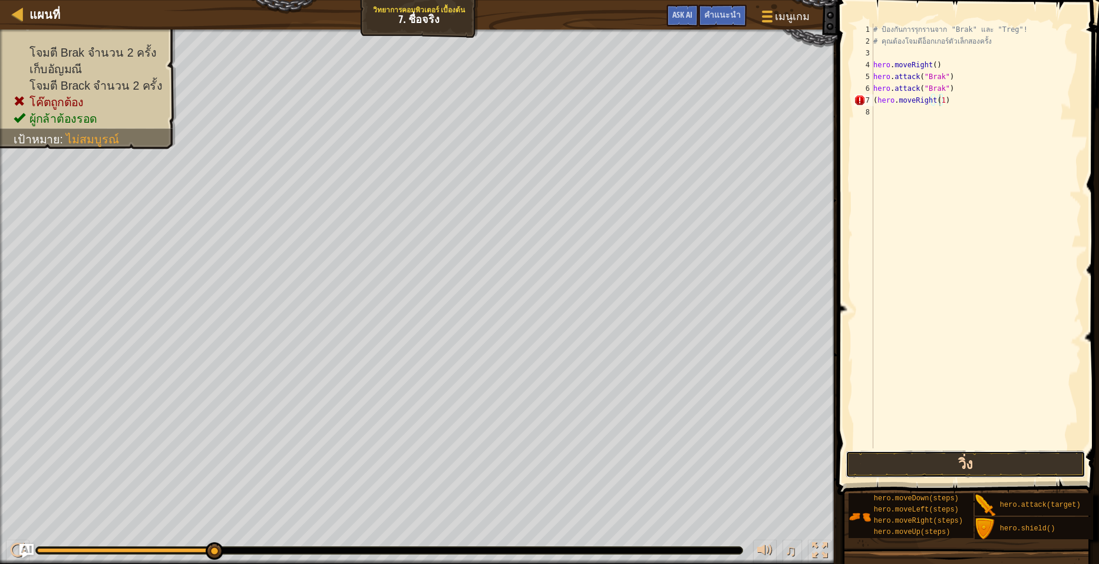
click at [928, 461] on button "วิ่ง" at bounding box center [966, 463] width 240 height 27
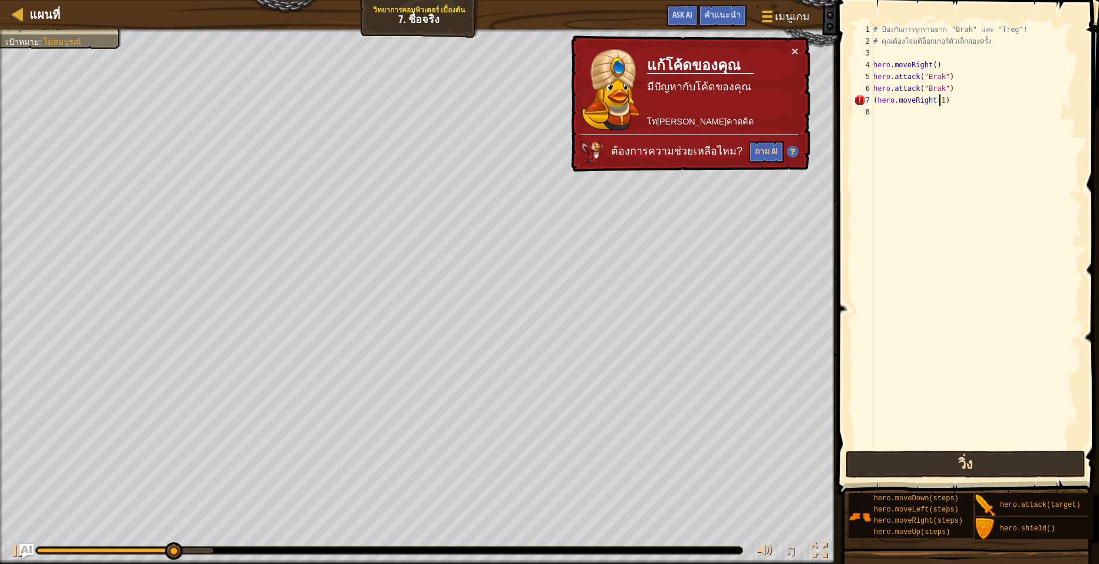
scroll to position [5, 5]
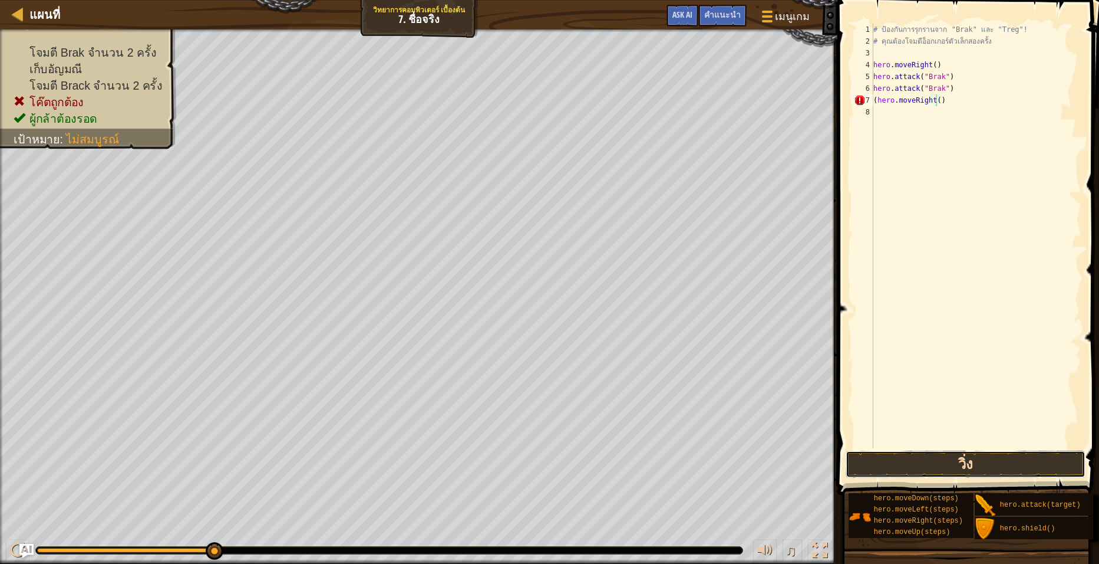
click at [938, 460] on button "วิ่ง" at bounding box center [966, 463] width 240 height 27
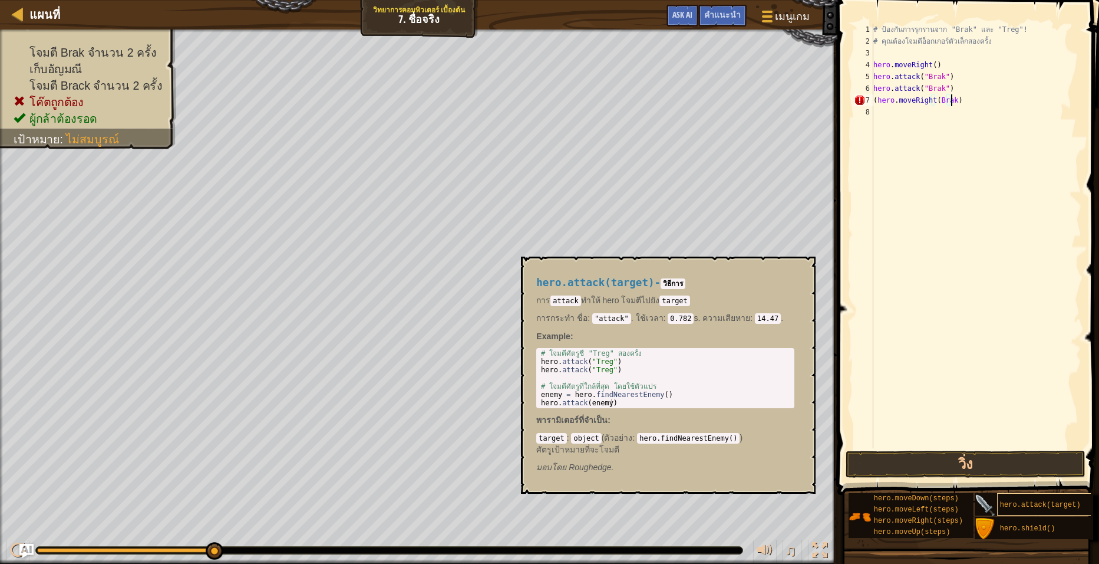
scroll to position [5, 6]
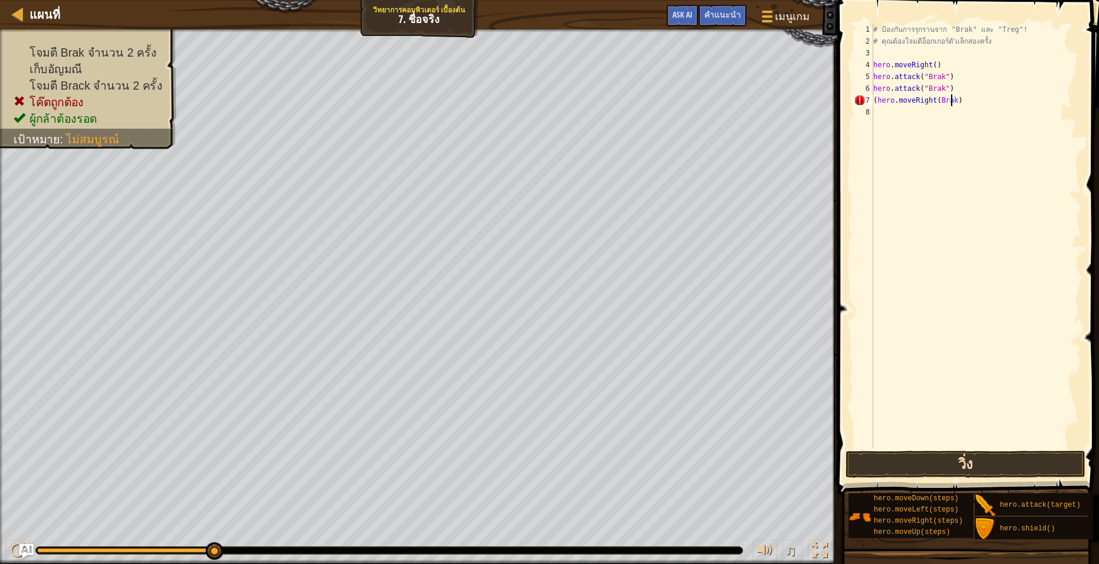
type textarea "(hero.moveRight(Brak)"
click at [933, 455] on button "วิ่ง" at bounding box center [966, 463] width 240 height 27
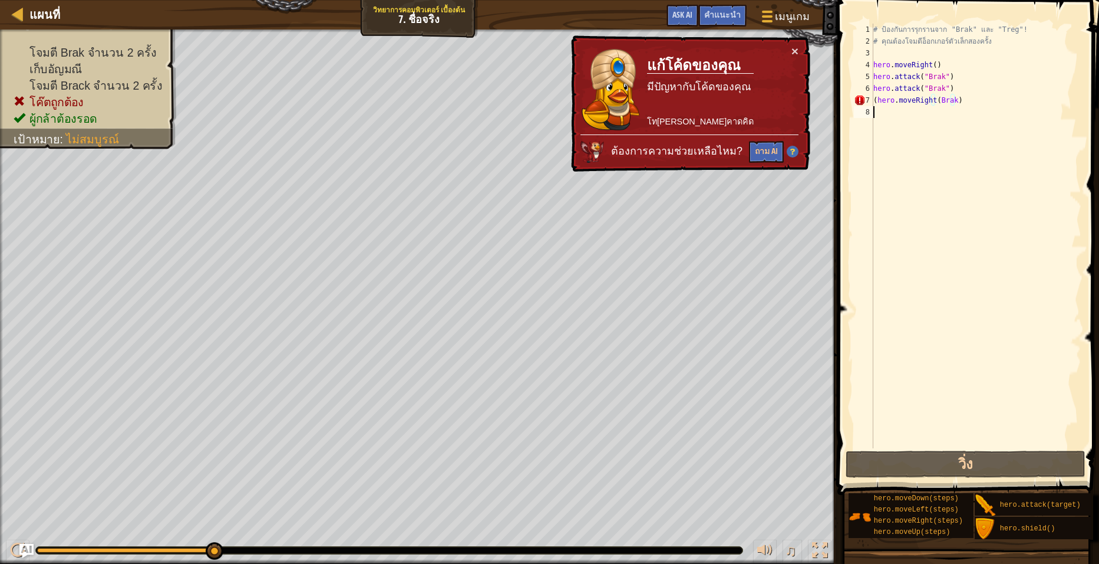
click at [1006, 107] on div "# ป้องกันการรุกรานจาก "Brak" และ "Treg"! # คุณต้องโจมตีอ็อกเกอร์ตัวเล็กสองครั้ง…" at bounding box center [976, 248] width 210 height 448
click at [1013, 100] on div "# ป้องกันการรุกรานจาก "Brak" และ "Treg"! # คุณต้องโจมตีอ็อกเกอร์ตัวเล็กสองครั้ง…" at bounding box center [976, 248] width 210 height 448
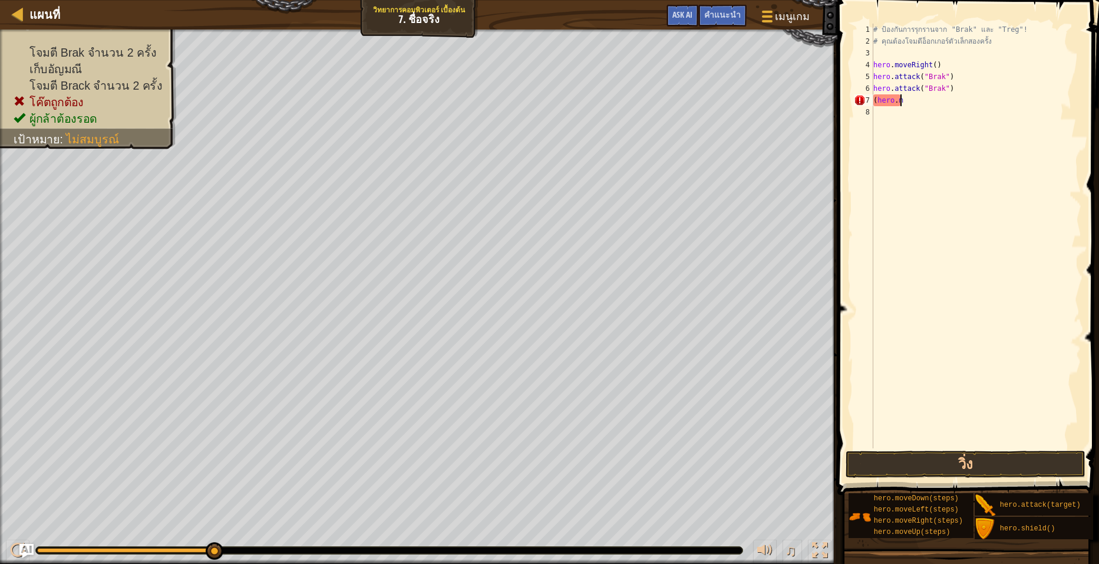
type textarea "("
click at [950, 101] on div "# ป้องกันการรุกรานจาก "Brak" และ "Treg"! # คุณต้องโจมตีอ็อกเกอร์ตัวเล็กสองครั้ง…" at bounding box center [976, 236] width 210 height 424
type textarea "hero.moveRight(1)"
click at [984, 467] on button "วิ่ง" at bounding box center [966, 463] width 240 height 27
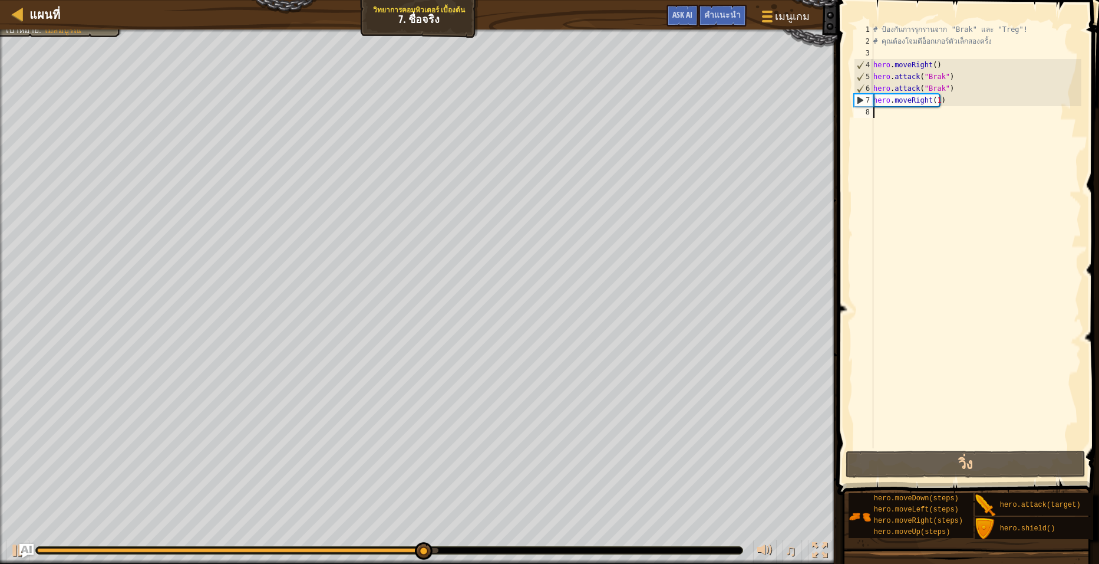
click at [924, 127] on div "# ป้องกันการรุกรานจาก "Brak" และ "Treg"! # คุณต้องโจมตีอ็อกเกอร์ตัวเล็กสองครั้ง…" at bounding box center [976, 248] width 210 height 448
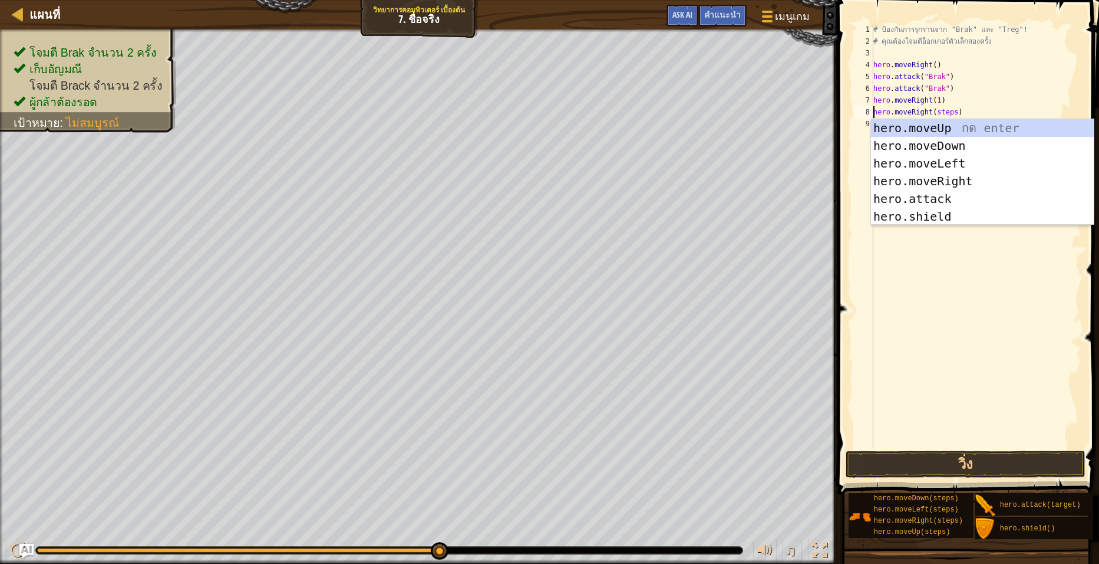
click at [951, 113] on div "# ป้องกันการรุกรานจาก "Brak" และ "Treg"! # คุณต้องโจมตีอ็อกเกอร์ตัวเล็กสองครั้ง…" at bounding box center [976, 248] width 210 height 448
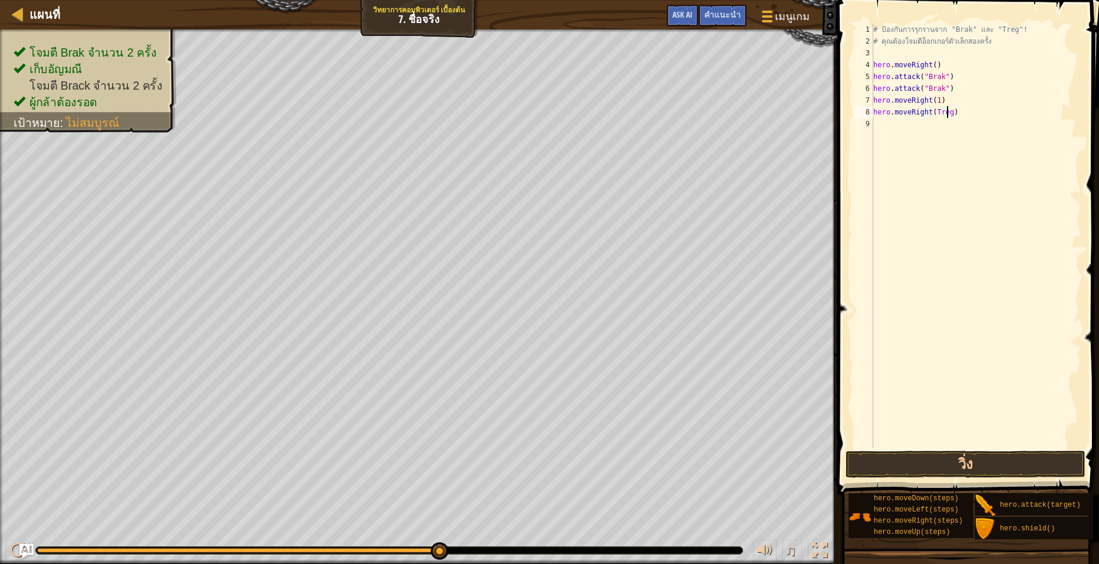
scroll to position [5, 6]
click at [922, 461] on button "วิ่ง" at bounding box center [966, 463] width 240 height 27
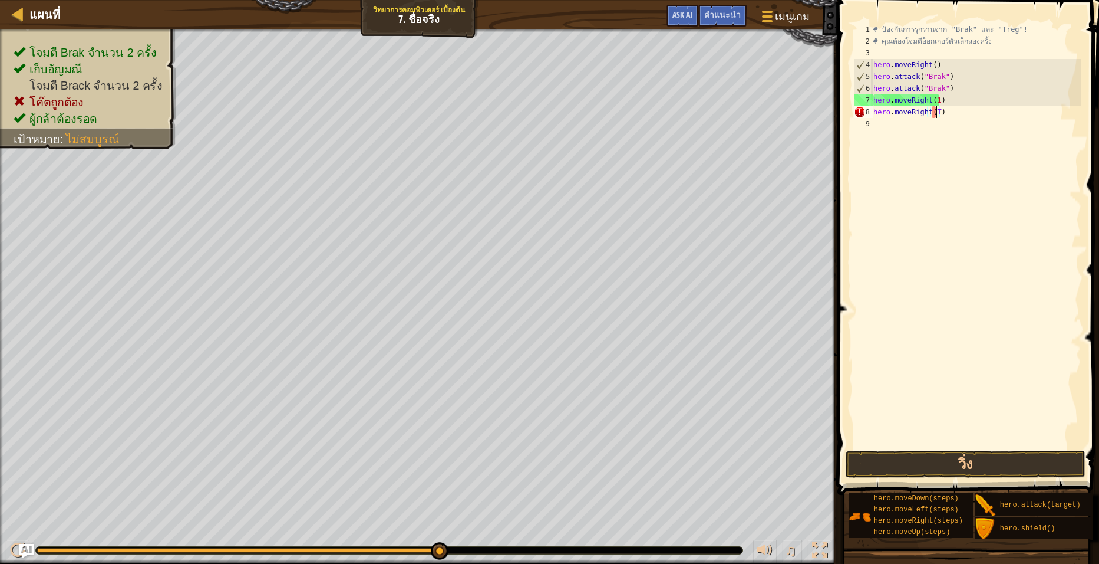
scroll to position [5, 5]
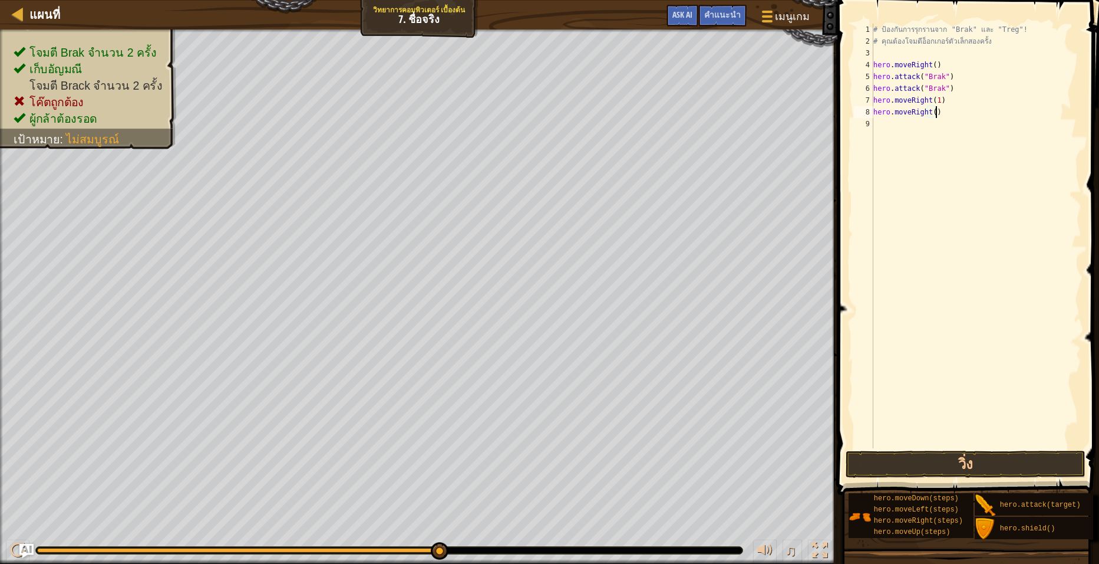
click at [976, 116] on div "# ป้องกันการรุกรานจาก "Brak" และ "Treg"! # คุณต้องโจมตีอ็อกเกอร์ตัวเล็กสองครั้ง…" at bounding box center [976, 248] width 210 height 448
type textarea "h"
click at [1020, 100] on div "# ป้องกันการรุกรานจาก "Brak" และ "Treg"! # คุณต้องโจมตีอ็อกเกอร์ตัวเล็กสองครั้ง…" at bounding box center [976, 248] width 210 height 448
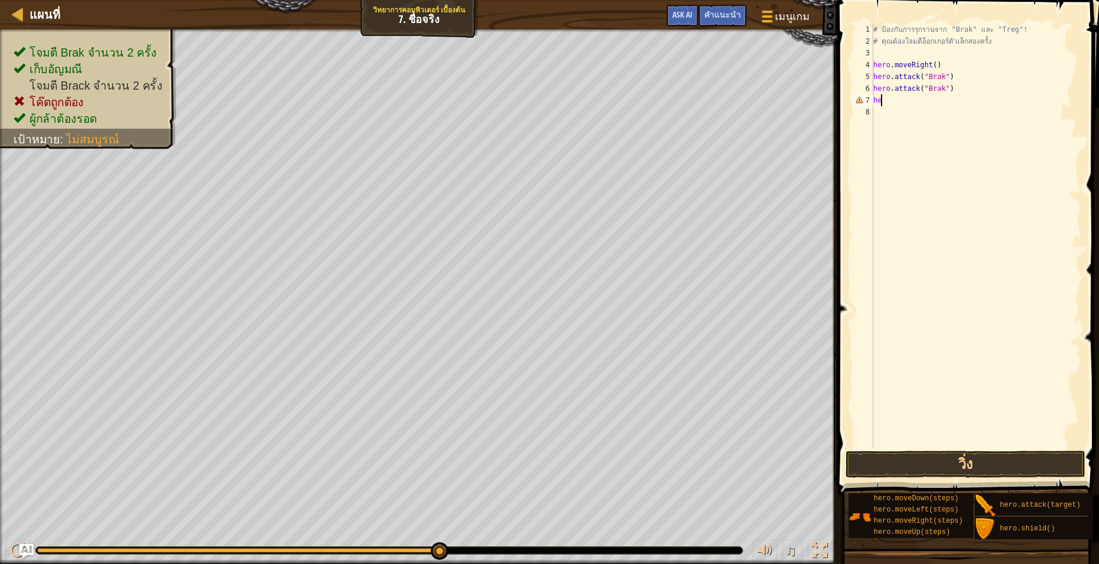
type textarea "h"
click at [964, 463] on button "วิ่ง" at bounding box center [966, 463] width 240 height 27
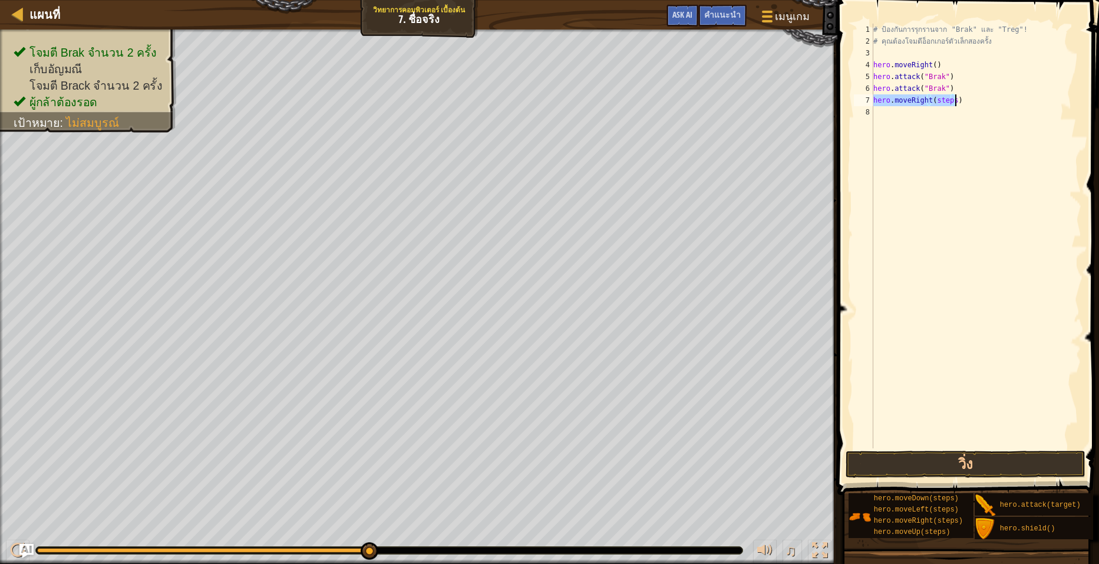
click at [951, 101] on div "# ป้องกันการรุกรานจาก "Brak" และ "Treg"! # คุณต้องโจมตีอ็อกเกอร์ตัวเล็กสองครั้ง…" at bounding box center [976, 236] width 210 height 424
click at [1043, 104] on div "# ป้องกันการรุกรานจาก "Brak" และ "Treg"! # คุณต้องโจมตีอ็อกเกอร์ตัวเล็กสองครั้ง…" at bounding box center [976, 248] width 210 height 448
click at [967, 101] on div "# ป้องกันการรุกรานจาก "Brak" และ "Treg"! # คุณต้องโจมตีอ็อกเกอร์ตัวเล็กสองครั้ง…" at bounding box center [976, 248] width 210 height 448
click at [930, 469] on button "วิ่ง" at bounding box center [966, 463] width 240 height 27
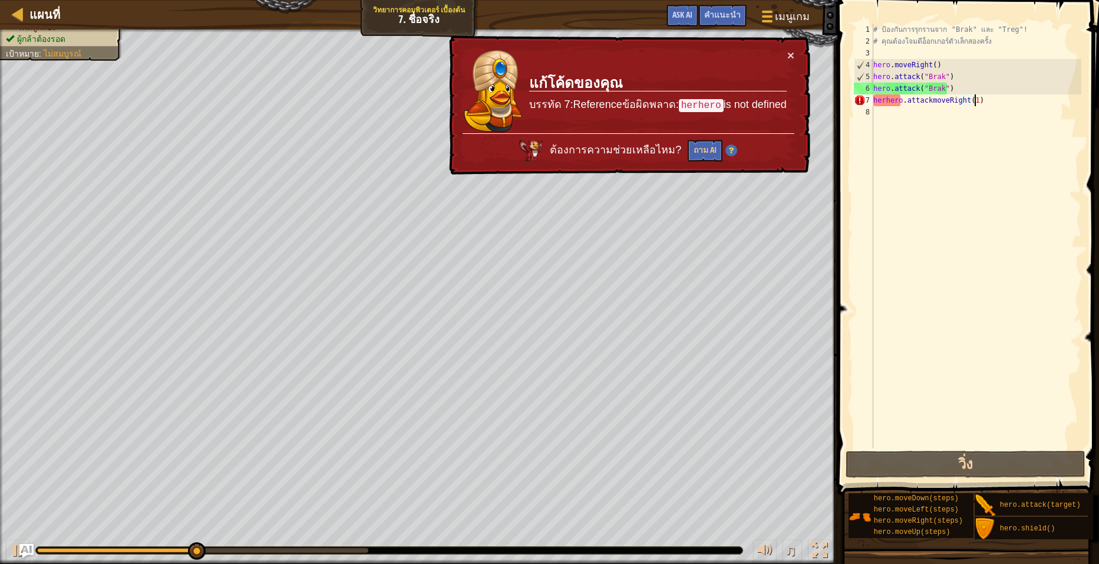
click at [1045, 100] on div "# ป้องกันการรุกรานจาก "Brak" และ "Treg"! # คุณต้องโจมตีอ็อกเกอร์ตัวเล็กสองครั้ง…" at bounding box center [976, 248] width 210 height 448
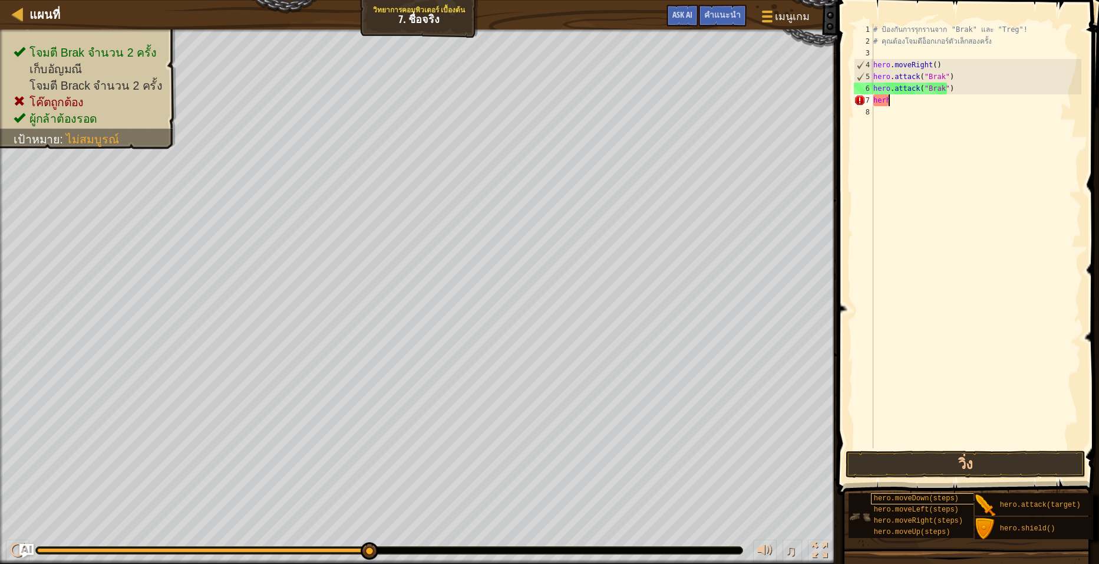
scroll to position [5, 0]
type textarea "h"
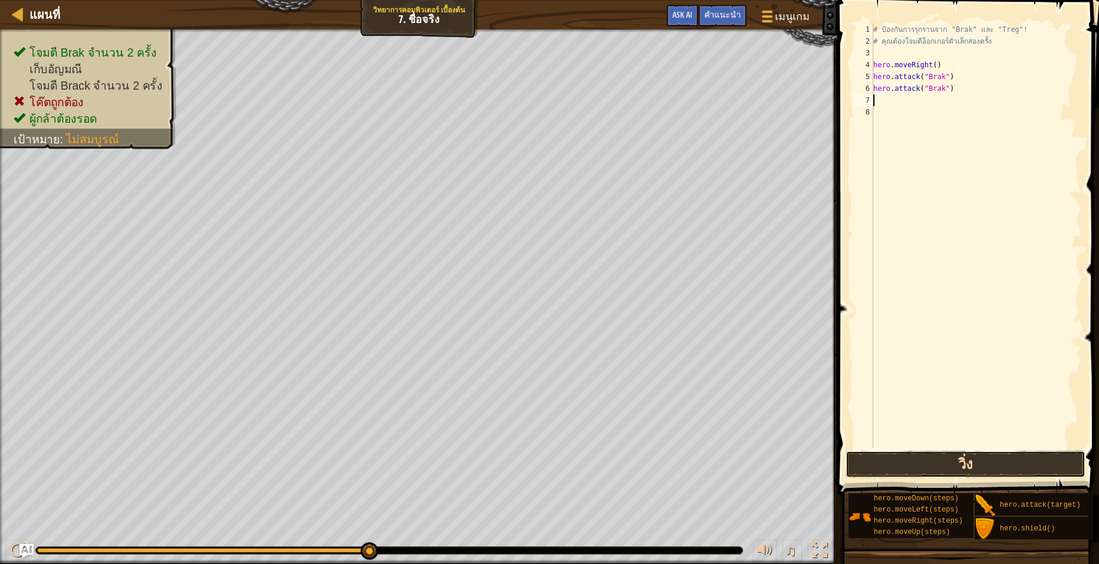
click at [911, 456] on button "วิ่ง" at bounding box center [966, 463] width 240 height 27
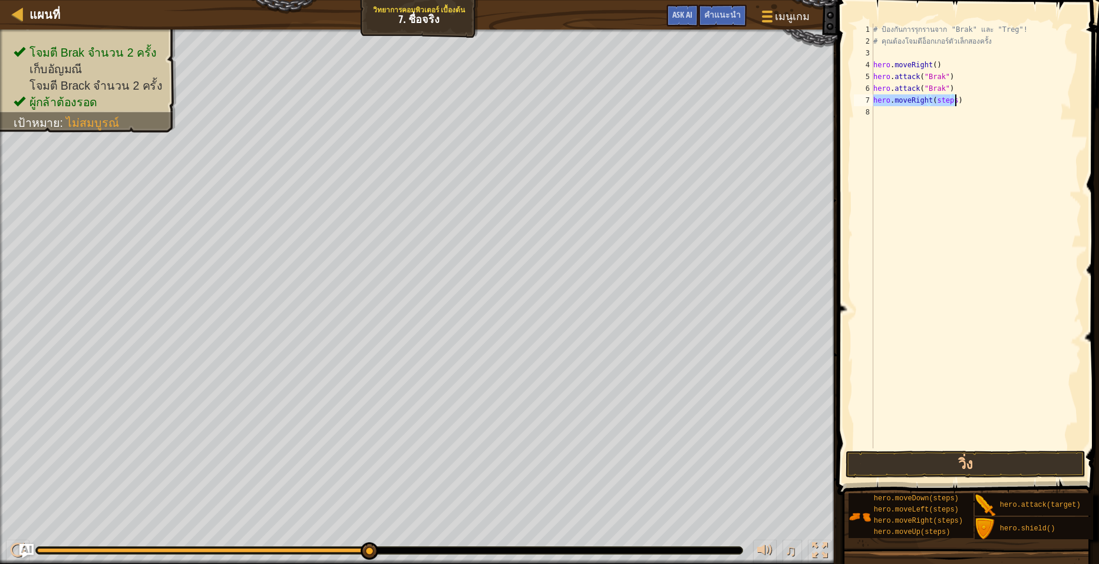
click at [951, 101] on div "# ป้องกันการรุกรานจาก "Brak" และ "Treg"! # คุณต้องโจมตีอ็อกเกอร์ตัวเล็กสองครั้ง…" at bounding box center [976, 236] width 210 height 424
type textarea "hero.moveRight(1)"
click at [890, 111] on div "# ป้องกันการรุกรานจาก "Brak" และ "Treg"! # คุณต้องโจมตีอ็อกเกอร์ตัวเล็กสองครั้ง…" at bounding box center [976, 248] width 210 height 448
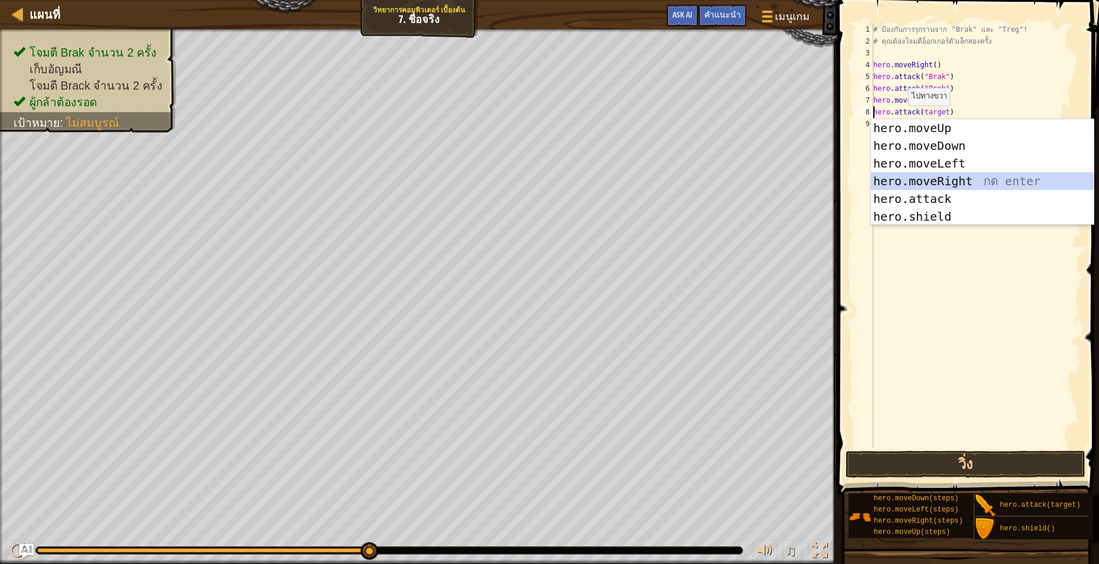
click at [958, 176] on div "hero.moveUp กด enter hero.moveDown กด enter hero.moveLeft กด enter hero.moveRig…" at bounding box center [982, 189] width 223 height 141
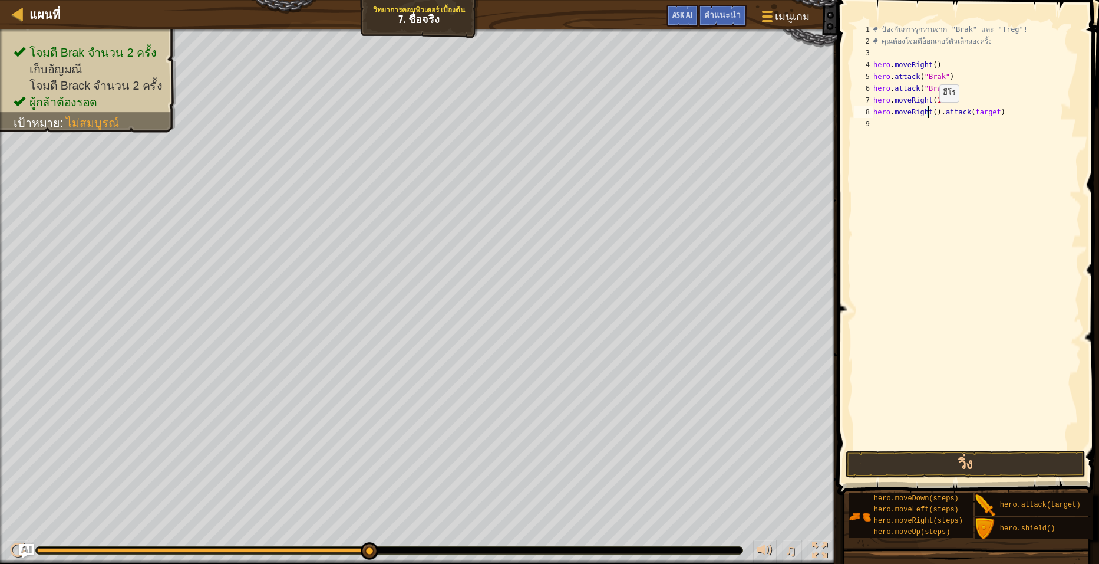
click at [930, 114] on div "# ป้องกันการรุกรานจาก "Brak" และ "Treg"! # คุณต้องโจมตีอ็อกเกอร์ตัวเล็กสองครั้ง…" at bounding box center [976, 248] width 210 height 448
click at [931, 113] on div "# ป้องกันการรุกรานจาก "Brak" และ "Treg"! # คุณต้องโจมตีอ็อกเกอร์ตัวเล็กสองครั้ง…" at bounding box center [976, 248] width 210 height 448
type textarea "hero.moveRight(1).attack(target)"
click at [925, 457] on button "วิ่ง" at bounding box center [966, 463] width 240 height 27
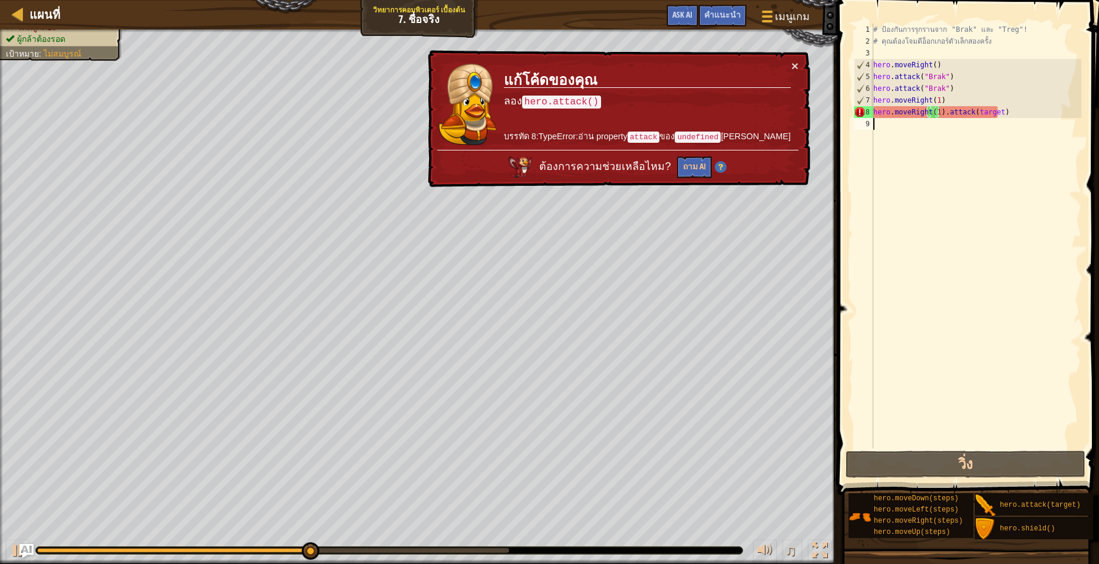
click at [1014, 119] on div "# ป้องกันการรุกรานจาก "Brak" และ "Treg"! # คุณต้องโจมตีอ็อกเกอร์ตัวเล็กสองครั้ง…" at bounding box center [976, 248] width 210 height 448
click at [1019, 111] on div "# ป้องกันการรุกรานจาก "Brak" และ "Treg"! # คุณต้องโจมตีอ็อกเกอร์ตัวเล็กสองครั้ง…" at bounding box center [976, 248] width 210 height 448
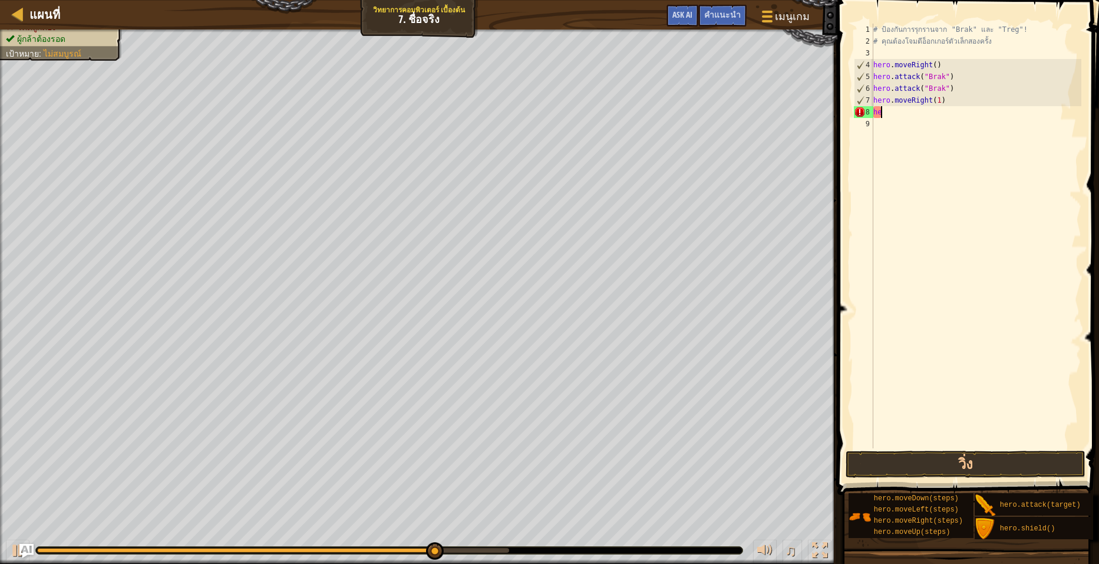
type textarea "h"
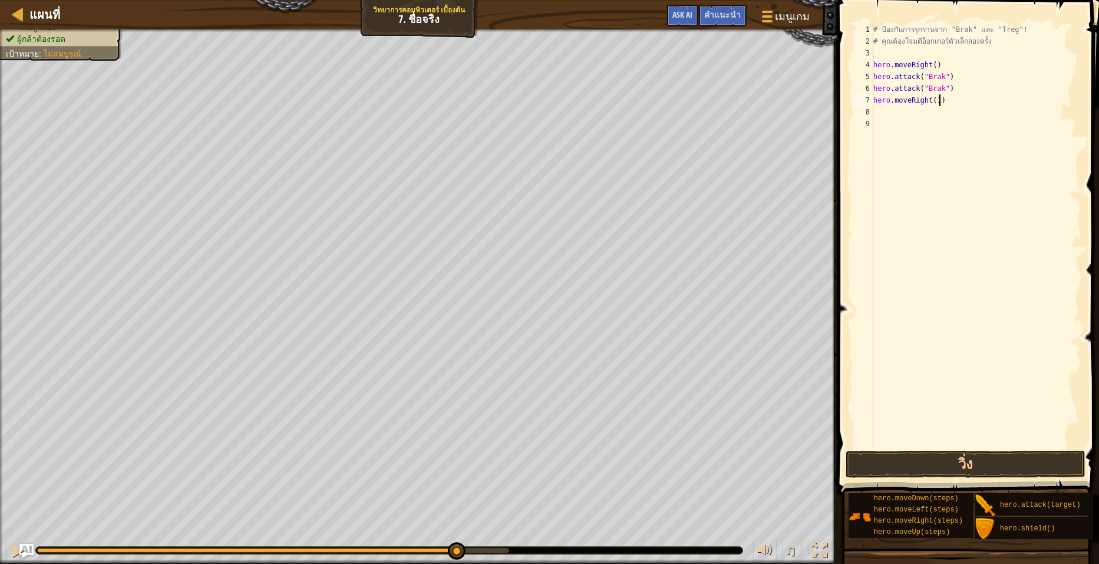
click at [1006, 106] on div "# ป้องกันการรุกรานจาก "Brak" และ "Treg"! # คุณต้องโจมตีอ็อกเกอร์ตัวเล็กสองครั้ง…" at bounding box center [976, 248] width 210 height 448
type textarea "h"
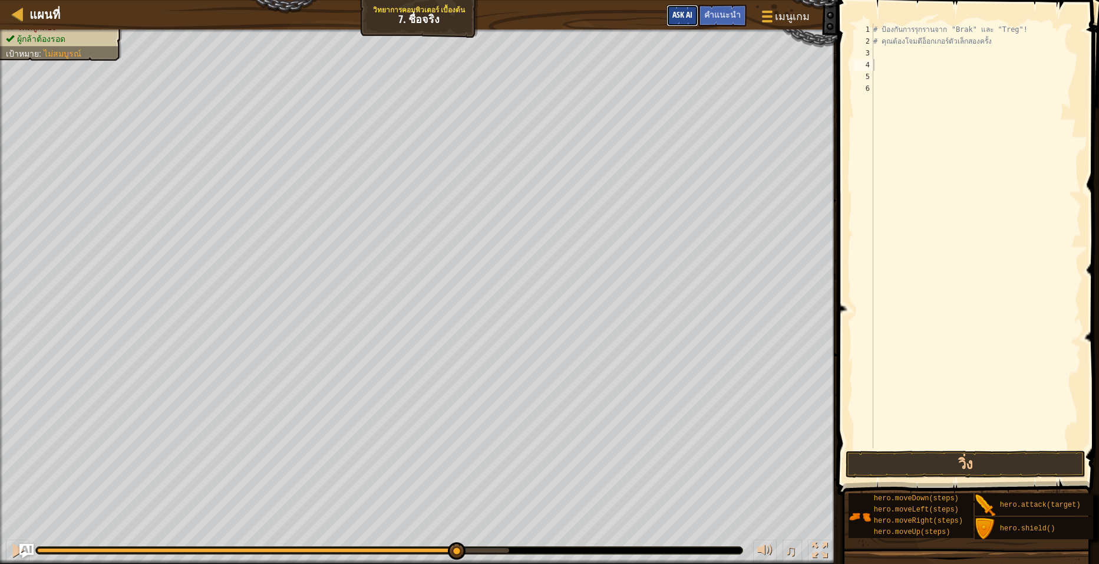
click at [693, 14] on span "Ask AI" at bounding box center [683, 14] width 20 height 11
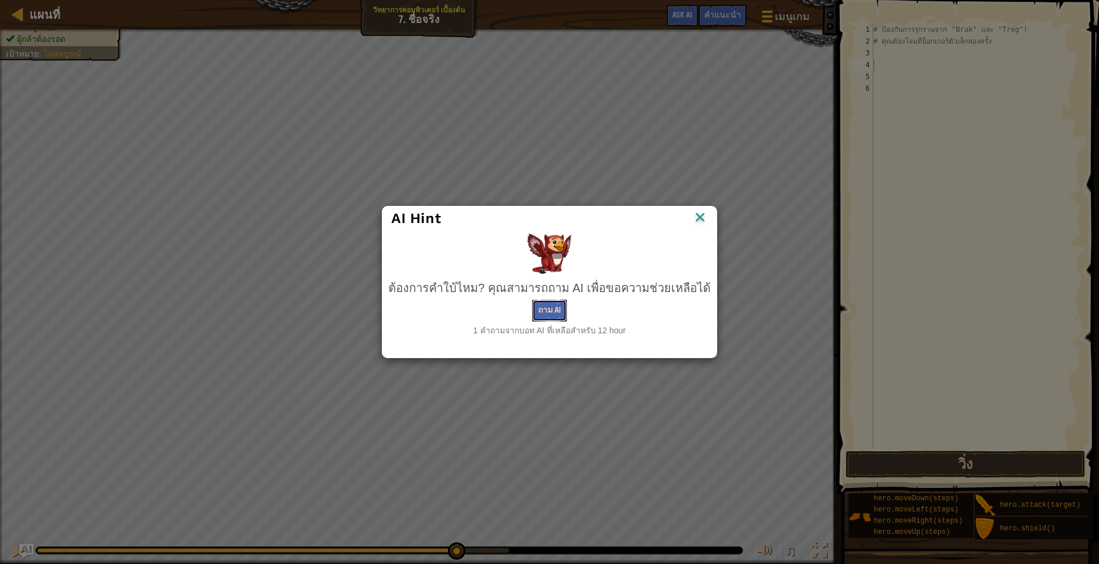
click at [545, 309] on button "ถาม AI" at bounding box center [549, 310] width 35 height 22
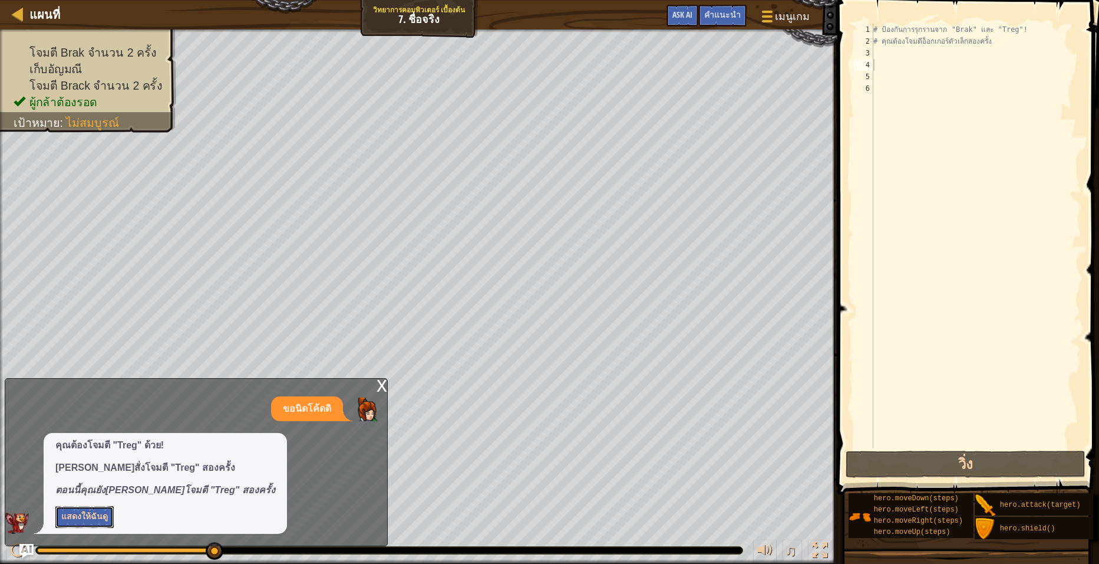
click at [98, 515] on button "แสดงให้ฉันดู" at bounding box center [84, 517] width 58 height 22
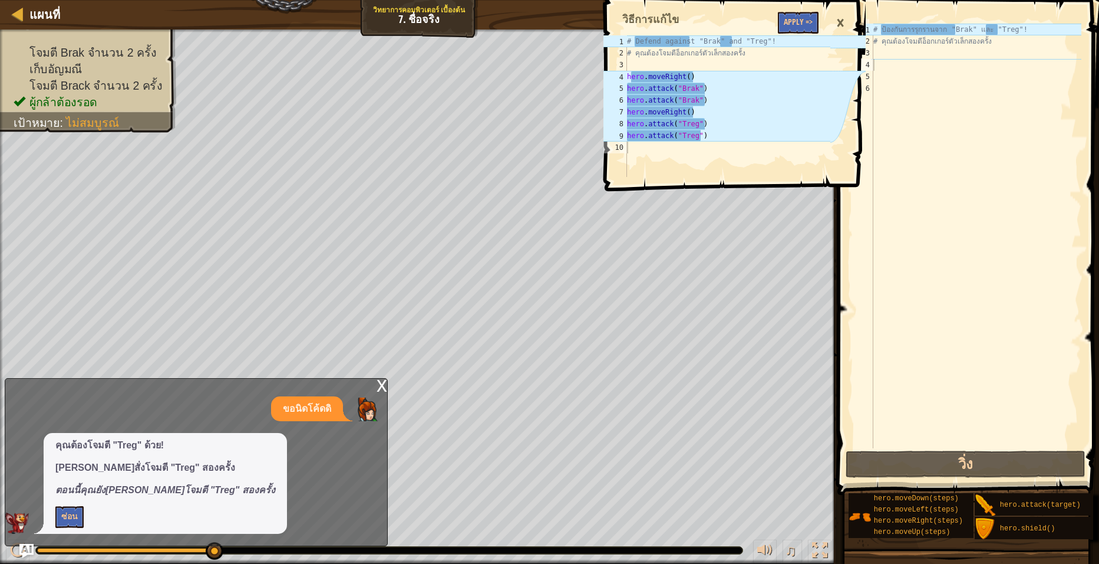
click at [930, 50] on div "# ป้องกันการรุกรานจาก "Brak" และ "Treg"! # คุณต้องโจมตีอ็อกเกอร์ตัวเล็กสองครั้ง" at bounding box center [976, 248] width 210 height 448
click at [875, 68] on div "# ป้องกันการรุกรานจาก "Brak" และ "Treg"! # คุณต้องโจมตีอ็อกเกอร์ตัวเล็กสองครั้ง" at bounding box center [976, 248] width 210 height 448
type textarea "h"
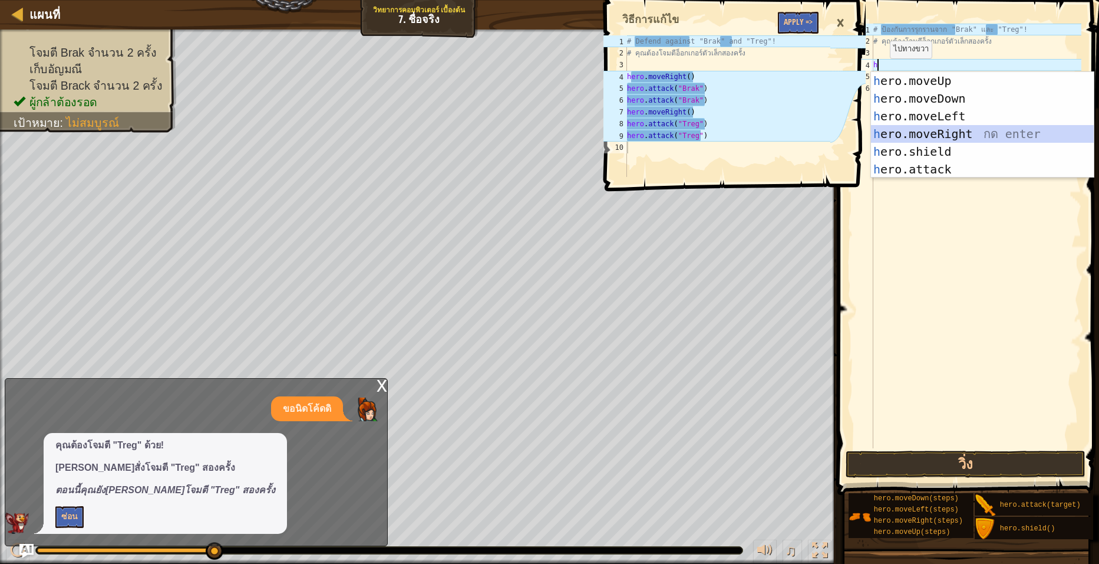
click at [892, 138] on div "h ero.moveUp กด enter h ero.moveDown กด enter h ero.moveLeft กด enter h ero.mov…" at bounding box center [982, 142] width 223 height 141
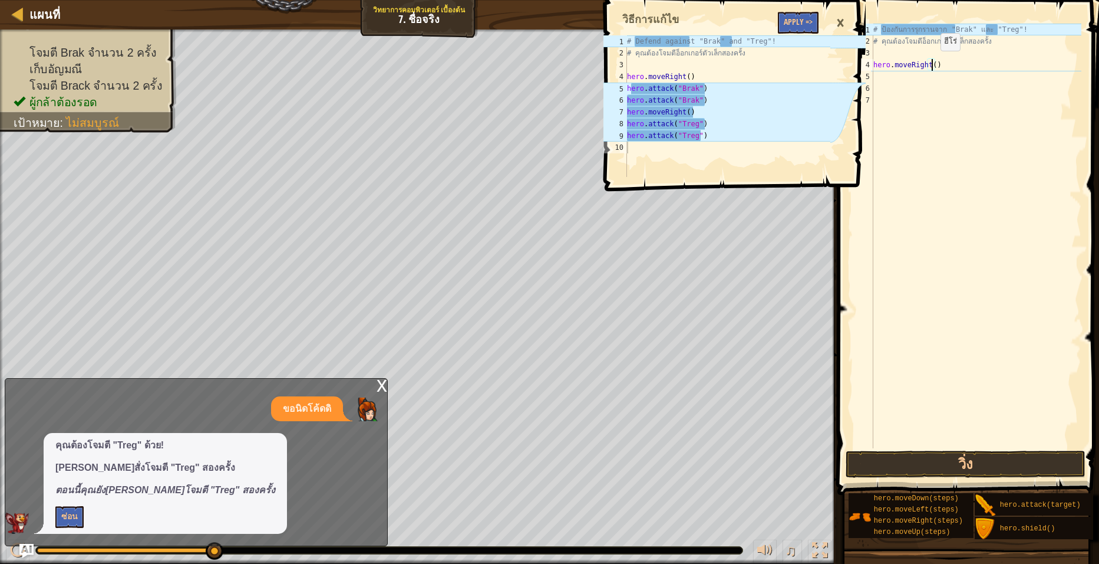
click at [931, 62] on div "# ป้องกันการรุกรานจาก "Brak" และ "Treg"! # คุณต้องโจมตีอ็อกเกอร์ตัวเล็กสองครั้ง…" at bounding box center [976, 248] width 210 height 448
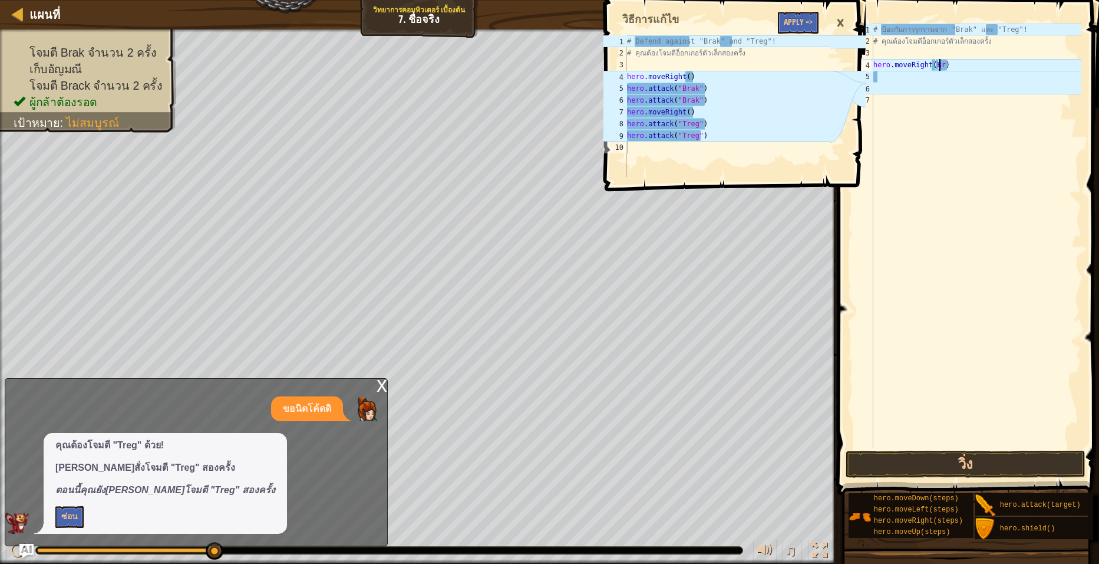
scroll to position [5, 5]
type textarea "hero.moveRight(Brak)"
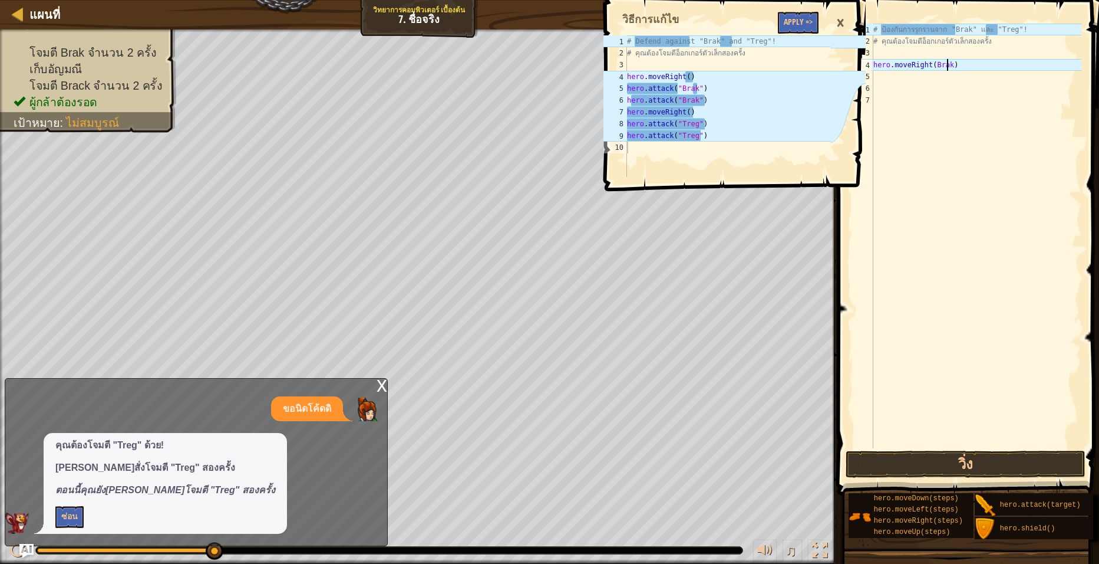
scroll to position [5, 6]
click at [951, 81] on div "# ป้องกันการรุกรานจาก "Brak" และ "Treg"! # คุณต้องโจมตีอ็อกเกอร์ตัวเล็กสองครั้ง…" at bounding box center [976, 248] width 210 height 448
type textarea "hero.attack("Brak")"
drag, startPoint x: 628, startPoint y: 89, endPoint x: 717, endPoint y: 88, distance: 89.0
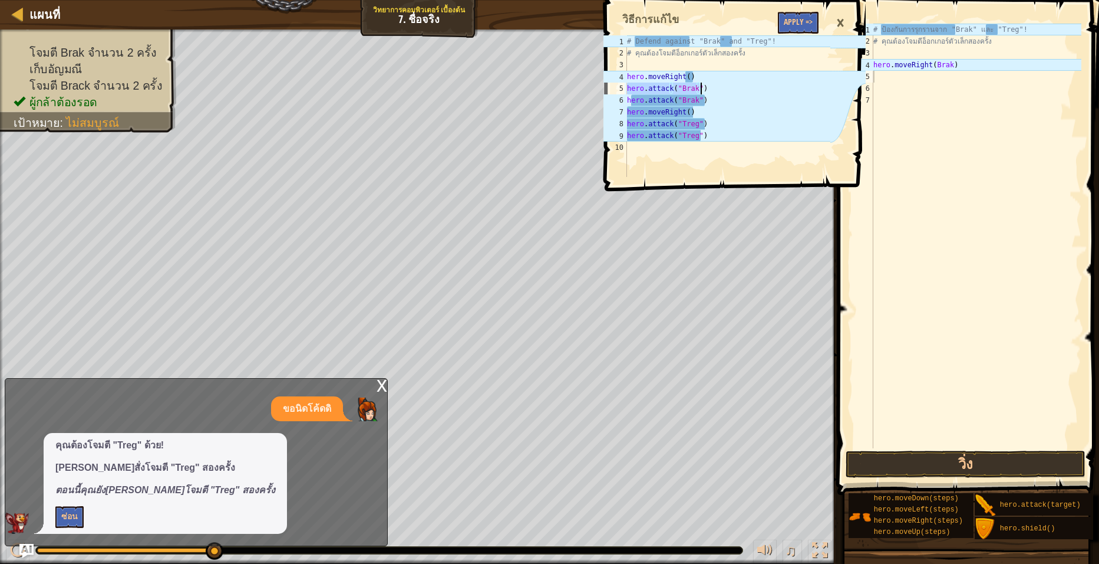
click at [717, 88] on div "# Defend against "Brak" and "Treg"! # คุณต้องโจมตีอ็อกเกอร์ตัวเล็กสองครั้ง hero…" at bounding box center [728, 117] width 206 height 165
click at [898, 77] on div "# ป้องกันการรุกรานจาก "Brak" และ "Treg"! # คุณต้องโจมตีอ็อกเกอร์ตัวเล็กสองครั้ง…" at bounding box center [976, 248] width 210 height 448
paste textarea "hero.attack("Brak")"
type textarea "hero.attack("Brak")"
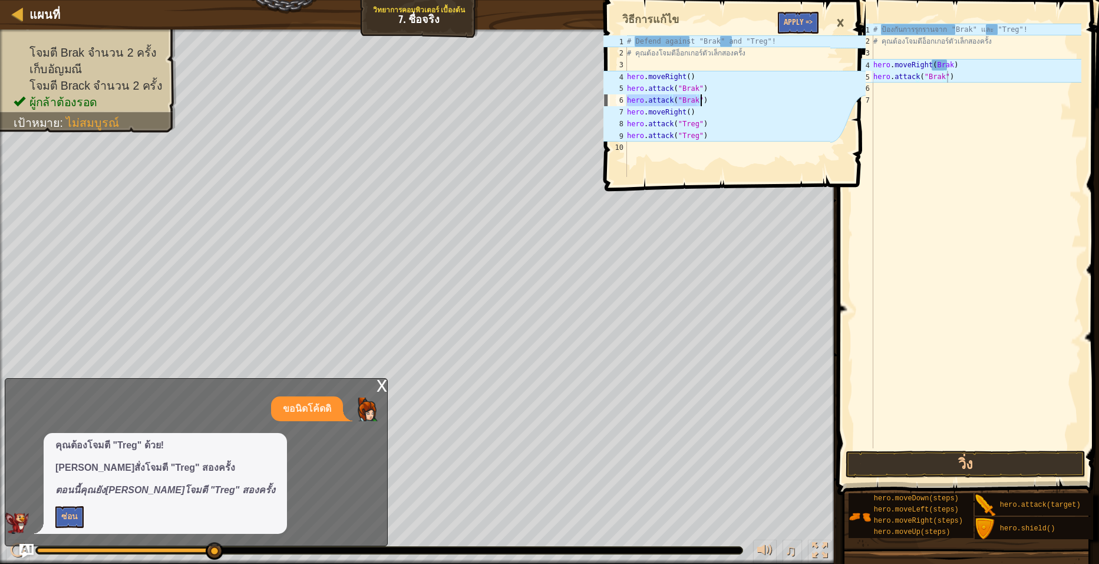
drag, startPoint x: 627, startPoint y: 100, endPoint x: 711, endPoint y: 97, distance: 83.8
click at [711, 97] on div "# Defend against "Brak" and "Treg"! # คุณต้องโจมตีอ็อกเกอร์ตัวเล็กสองครั้ง hero…" at bounding box center [728, 117] width 206 height 165
click at [891, 95] on div "# ป้องกันการรุกรานจาก "Brak" และ "Treg"! # คุณต้องโจมตีอ็อกเกอร์ตัวเล็กสองครั้ง…" at bounding box center [976, 248] width 210 height 448
click at [891, 88] on div "# ป้องกันการรุกรานจาก "Brak" และ "Treg"! # คุณต้องโจมตีอ็อกเกอร์ตัวเล็กสองครั้ง…" at bounding box center [976, 248] width 210 height 448
paste textarea "hero.attack("Brak")"
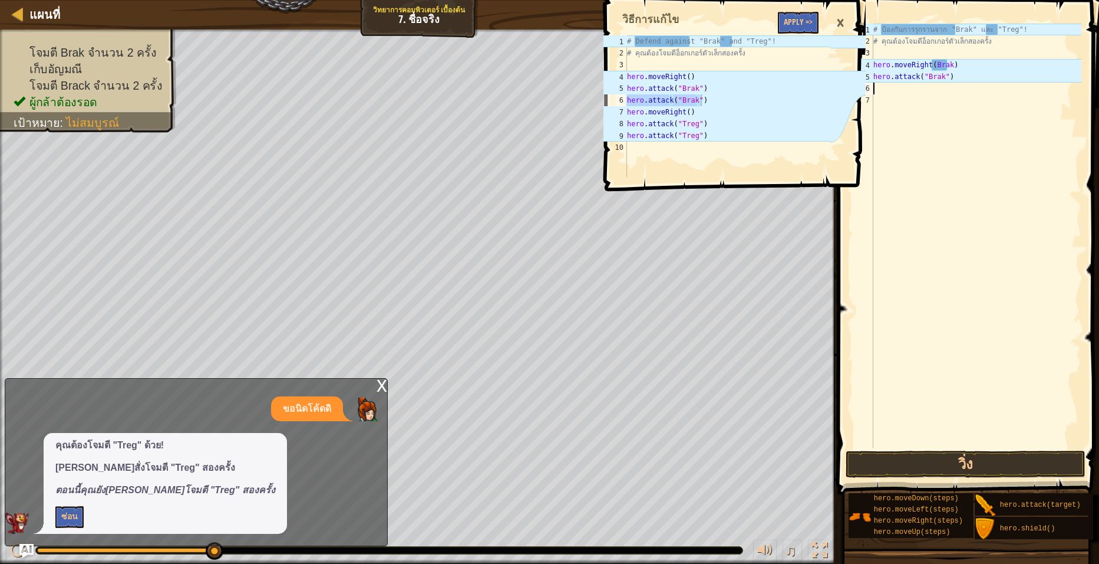
type textarea "hero.attack("Brak")"
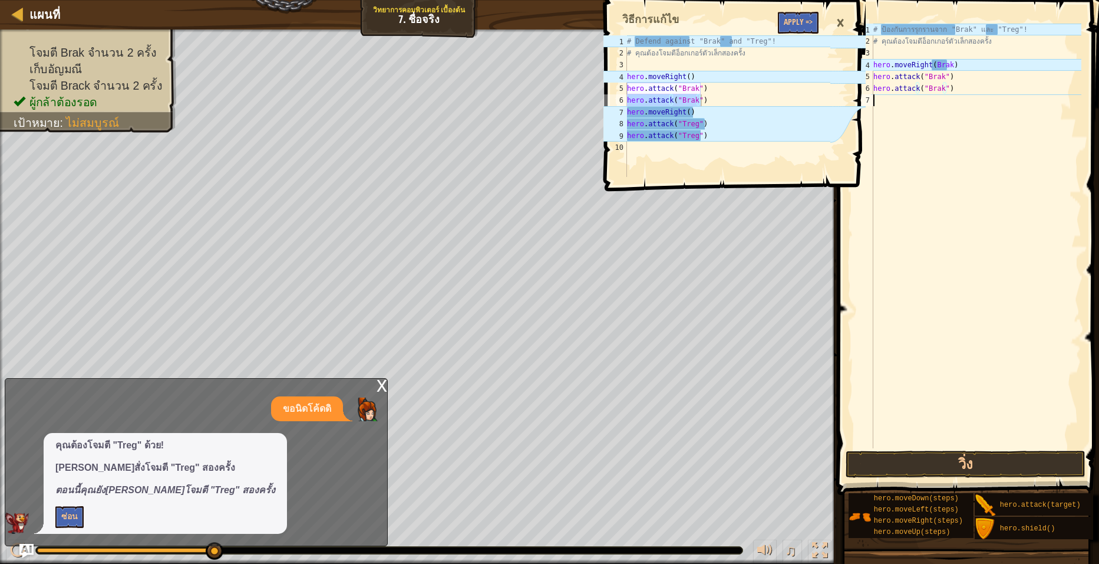
click at [878, 99] on div "# ป้องกันการรุกรานจาก "Brak" และ "Treg"! # คุณต้องโจมตีอ็อกเกอร์ตัวเล็กสองครั้ง…" at bounding box center [976, 248] width 210 height 448
type textarea "hero.moveRight()"
drag, startPoint x: 628, startPoint y: 112, endPoint x: 692, endPoint y: 111, distance: 64.3
click at [692, 111] on div "# Defend against "Brak" and "Treg"! # คุณต้องโจมตีอ็อกเกอร์ตัวเล็กสองครั้ง hero…" at bounding box center [728, 117] width 206 height 165
click at [887, 102] on div "# ป้องกันการรุกรานจาก "Brak" และ "Treg"! # คุณต้องโจมตีอ็อกเกอร์ตัวเล็กสองครั้ง…" at bounding box center [976, 248] width 210 height 448
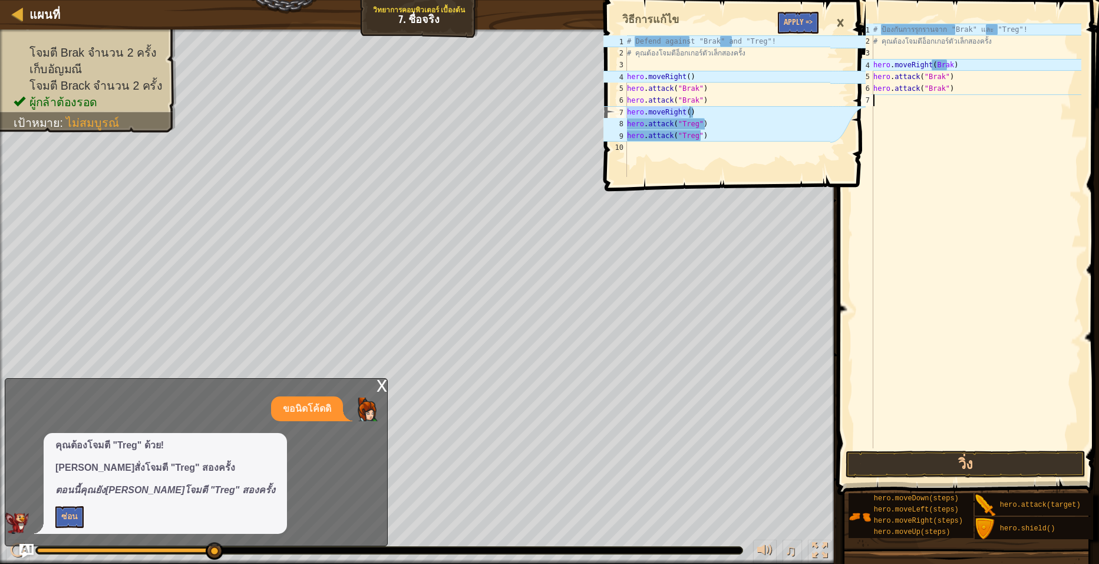
paste textarea "hero.moveRight()"
type textarea "hero.moveRight()"
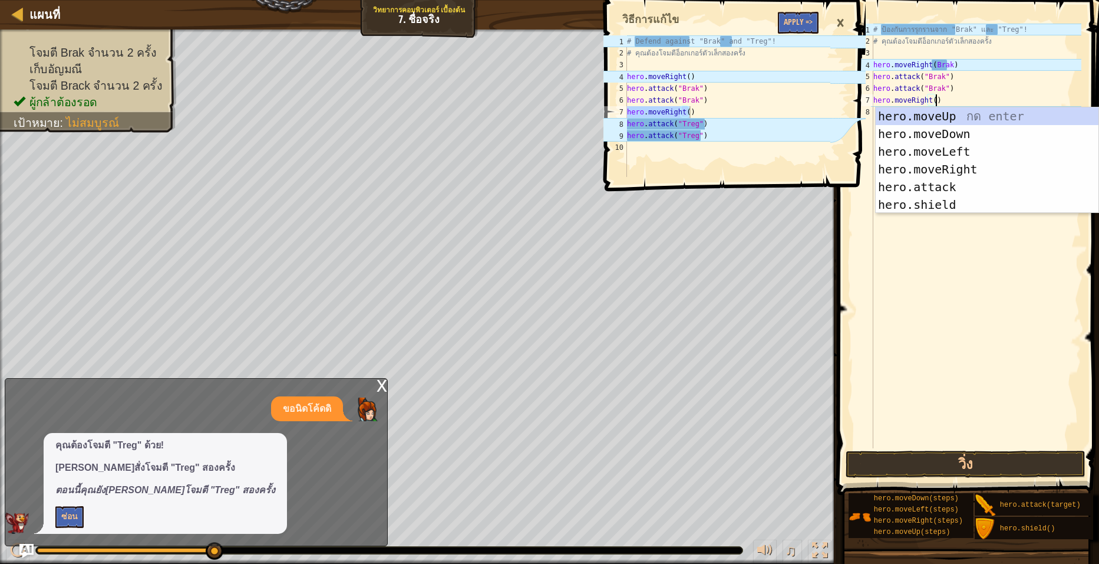
click at [943, 284] on div "# ป้องกันการรุกรานจาก "Brak" และ "Treg"! # คุณต้องโจมตีอ็อกเกอร์ตัวเล็กสองครั้ง…" at bounding box center [976, 248] width 210 height 448
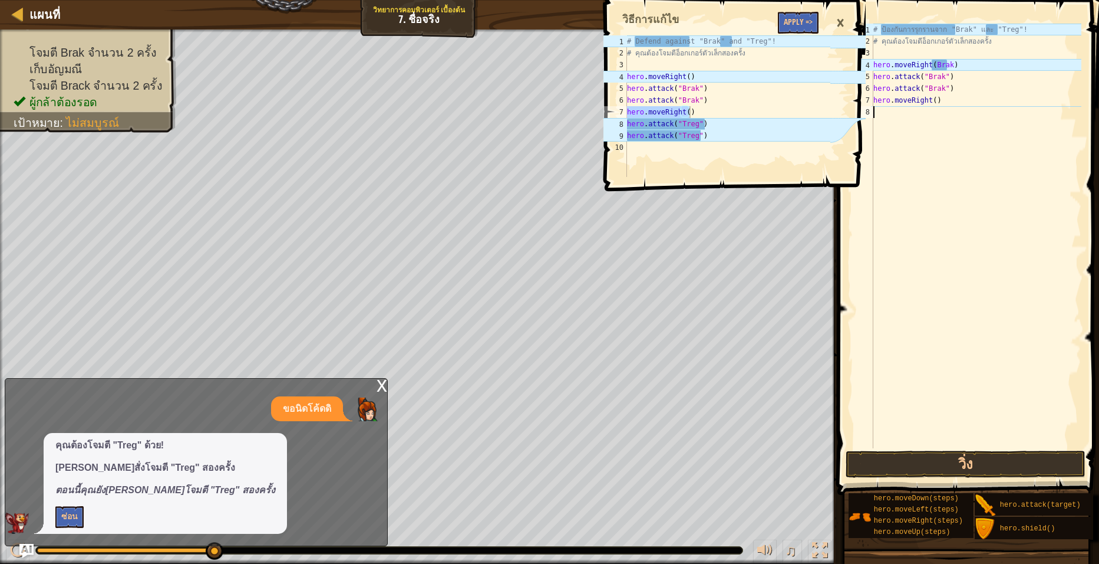
type textarea "hero.attack("Treg")"
drag, startPoint x: 628, startPoint y: 122, endPoint x: 708, endPoint y: 119, distance: 80.2
click at [708, 119] on div "# Defend against "Brak" and "Treg"! # คุณต้องโจมตีอ็อกเกอร์ตัวเล็กสองครั้ง hero…" at bounding box center [728, 117] width 206 height 165
paste textarea "hero.attack("Treg")"
type textarea "hero.attack("Treg")"
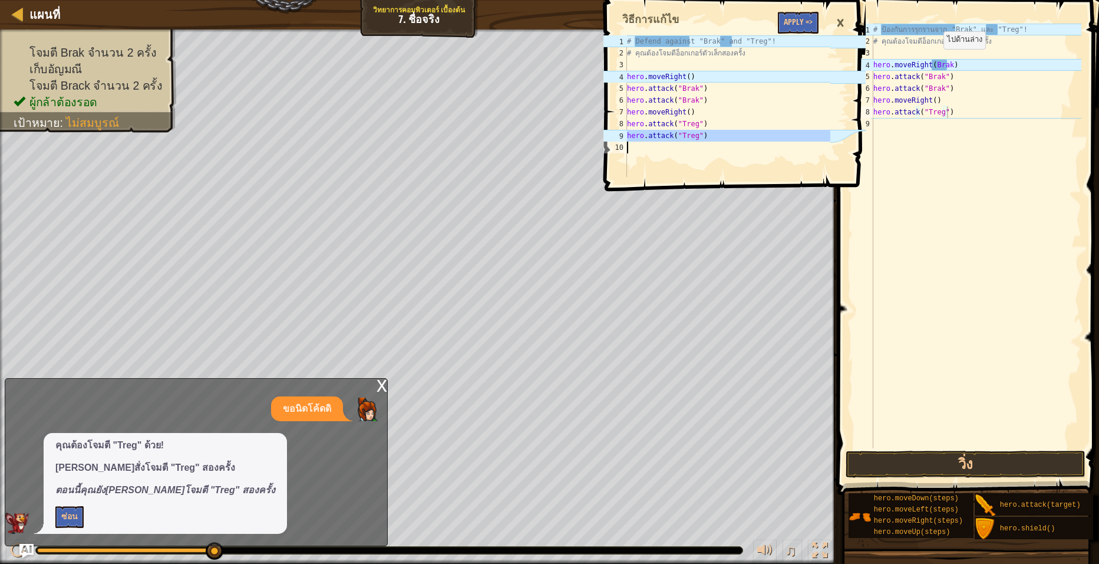
drag, startPoint x: 628, startPoint y: 135, endPoint x: 733, endPoint y: 146, distance: 106.1
click at [733, 146] on div "# Defend against "Brak" and "Treg"! # คุณต้องโจมตีอ็อกเกอร์ตัวเล็กสองครั้ง hero…" at bounding box center [728, 117] width 206 height 165
type textarea "hero.attack("Treg")"
click at [843, 20] on div "×" at bounding box center [841, 22] width 20 height 27
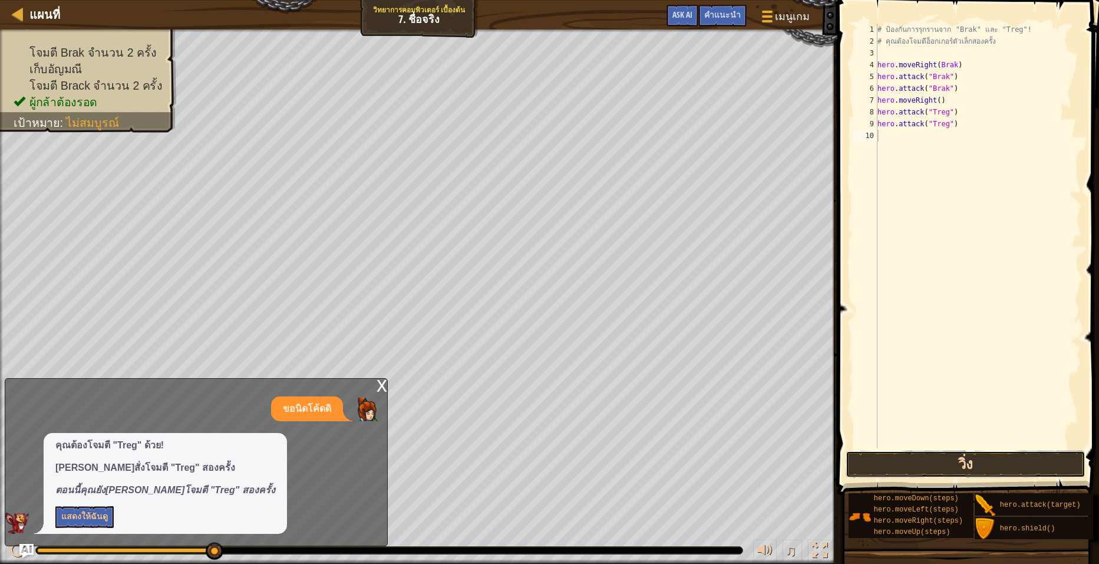
click at [958, 457] on button "วิ่ง" at bounding box center [966, 463] width 240 height 27
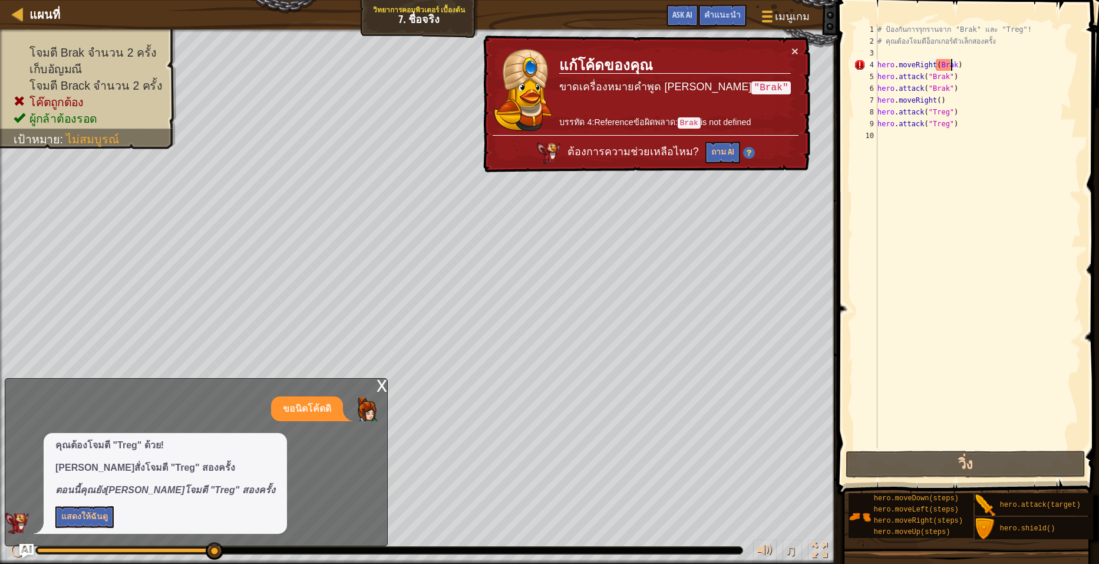
click at [953, 64] on div "# ป้องกันการรุกรานจาก "Brak" และ "Treg"! # คุณต้องโจมตีอ็อกเกอร์ตัวเล็กสองครั้ง…" at bounding box center [978, 248] width 207 height 448
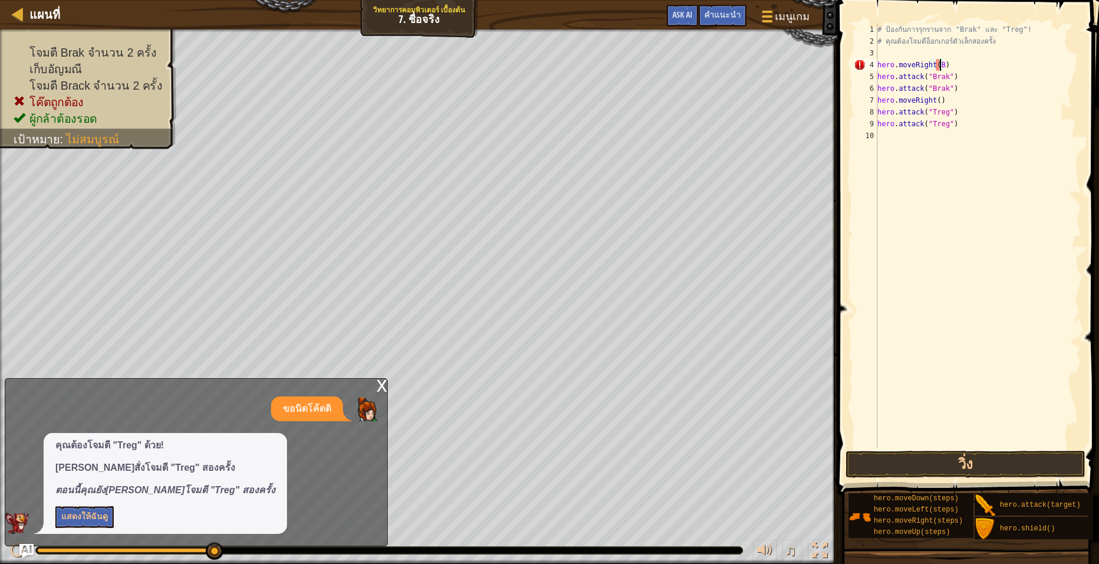
type textarea "hero.moveRight()"
click at [893, 469] on button "วิ่ง" at bounding box center [966, 463] width 240 height 27
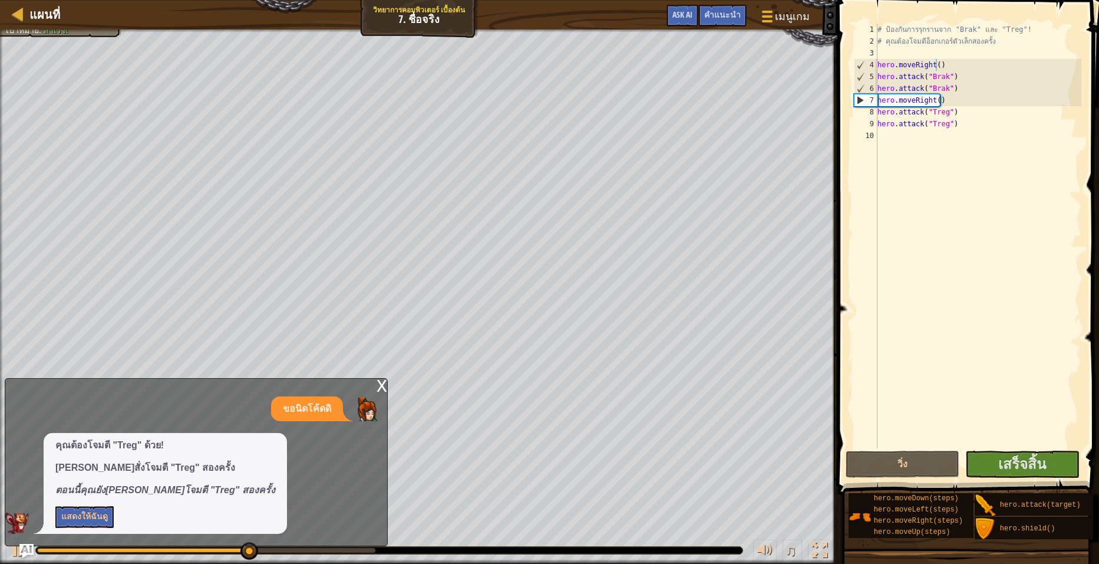
click at [380, 384] on div "x" at bounding box center [382, 384] width 11 height 12
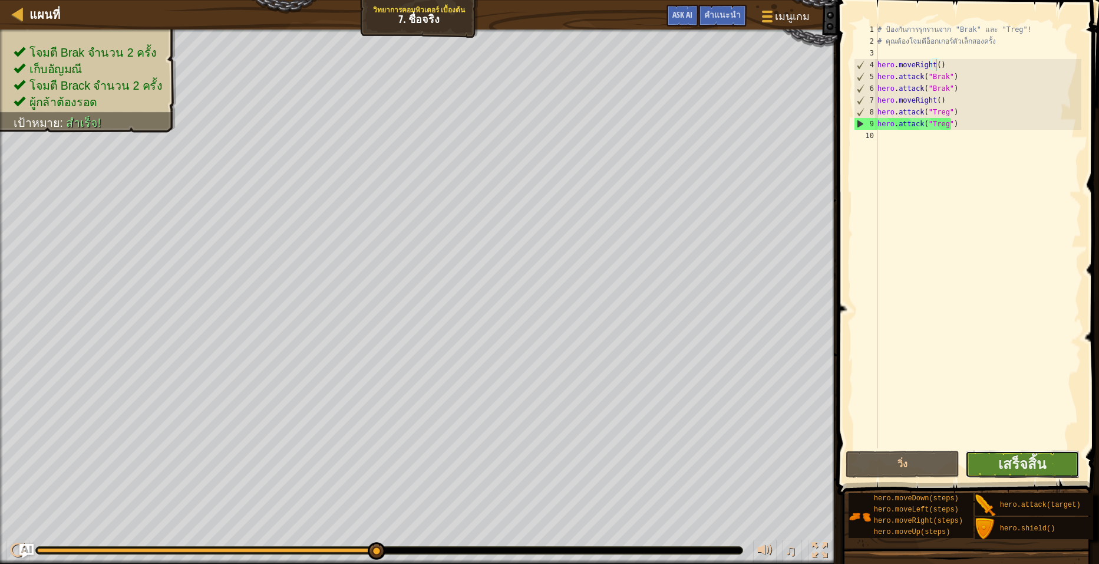
click at [996, 460] on button "เสร็จสิ้น" at bounding box center [1023, 463] width 114 height 27
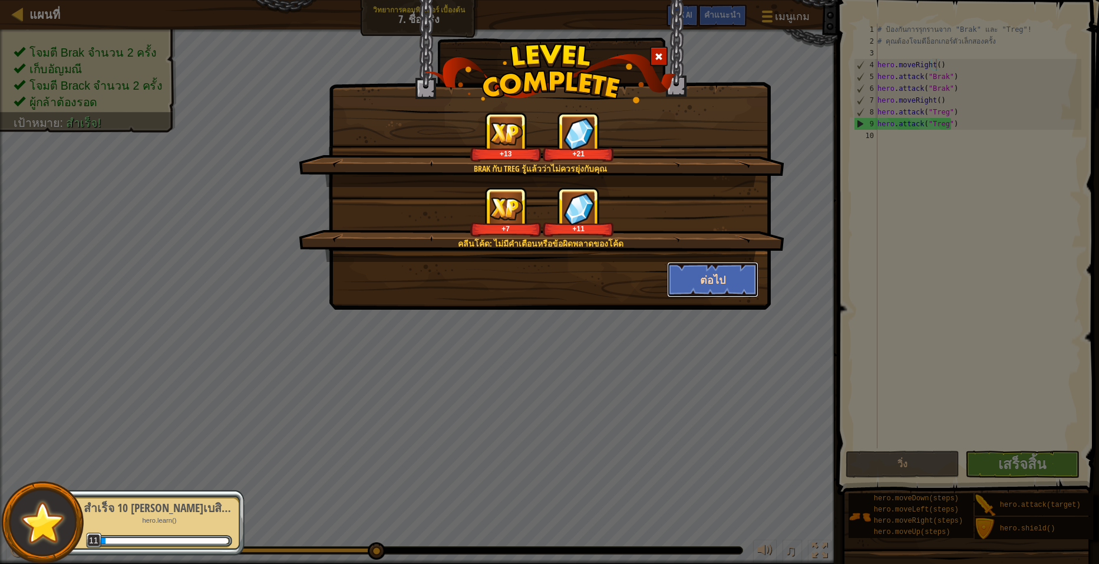
click at [696, 271] on button "ต่อไป" at bounding box center [712, 279] width 91 height 35
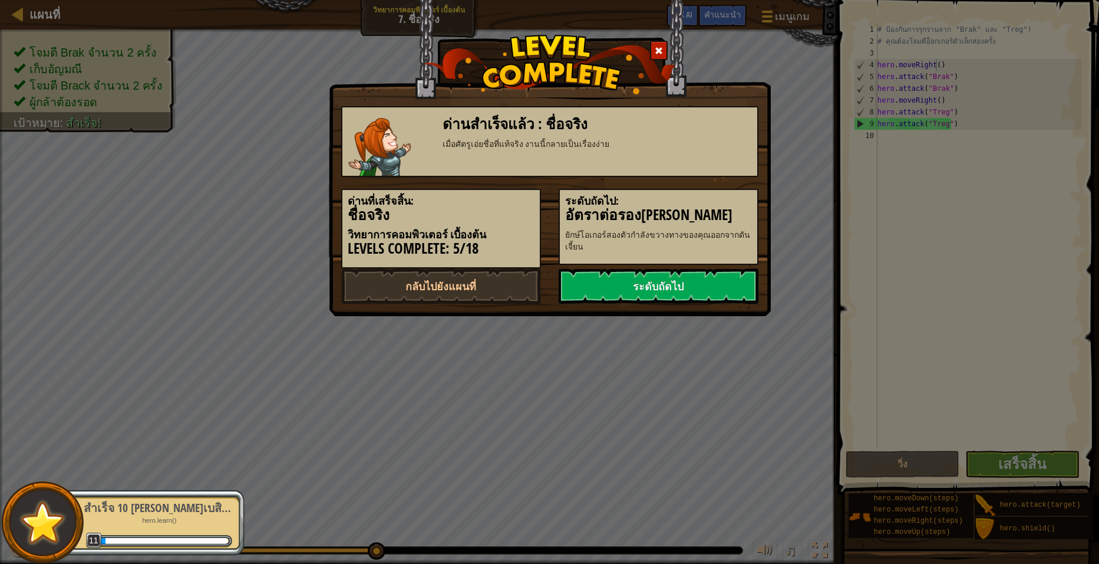
click at [696, 273] on link "ระดับถัดไป" at bounding box center [659, 285] width 200 height 35
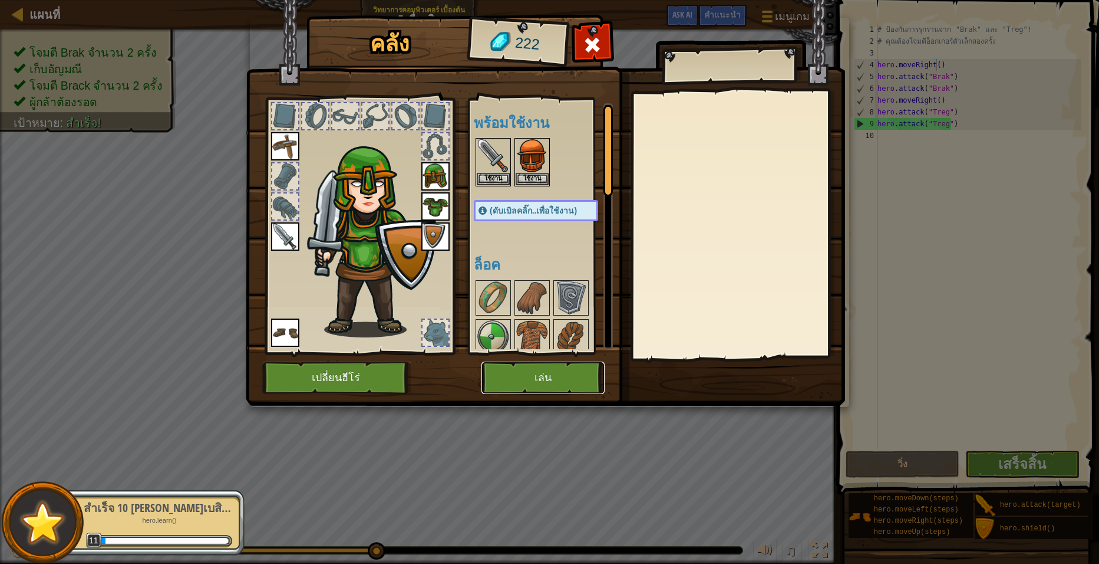
click at [535, 373] on button "เล่น" at bounding box center [543, 377] width 123 height 32
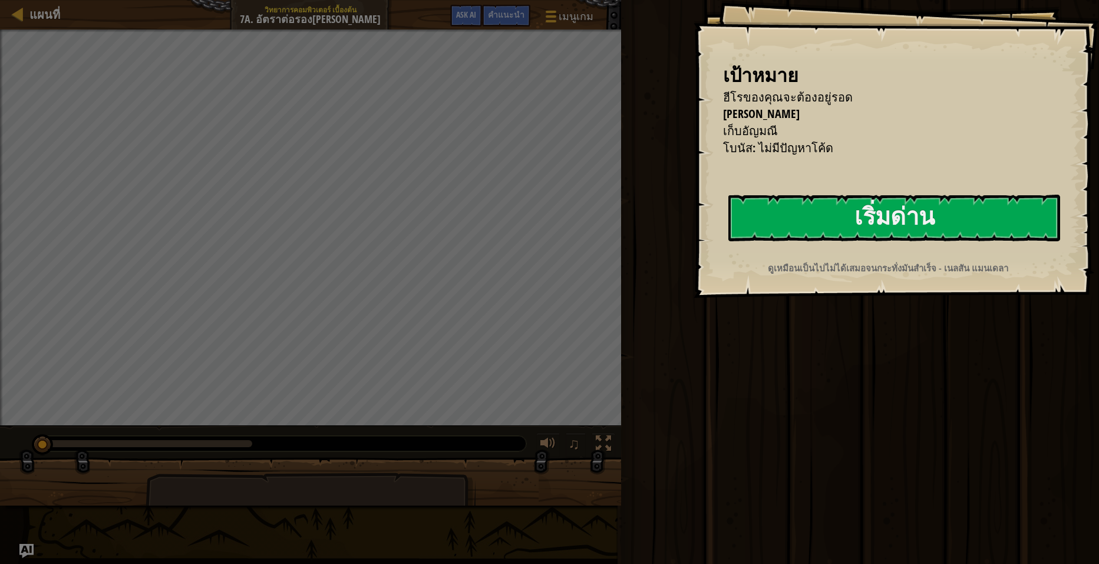
click at [981, 179] on div "เป้าหมาย ฮีโรของคุณจะต้อง[PERSON_NAME] โจมตียักษ์ทั้งสองตัว เก็บ[PERSON_NAME] โ…" at bounding box center [897, 149] width 406 height 298
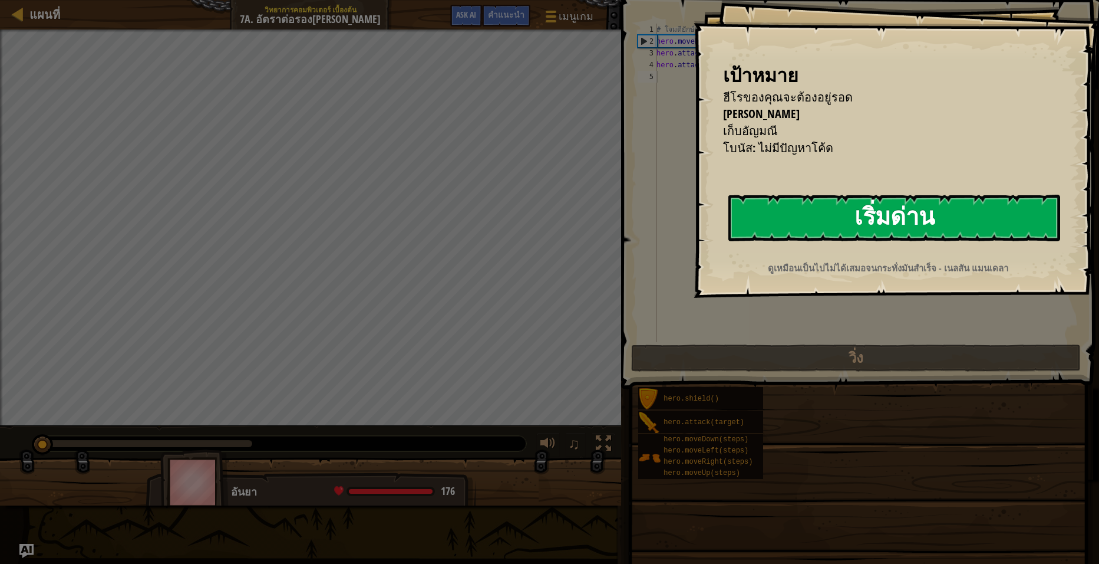
click at [967, 219] on button "เริ่มด่าน" at bounding box center [895, 218] width 332 height 47
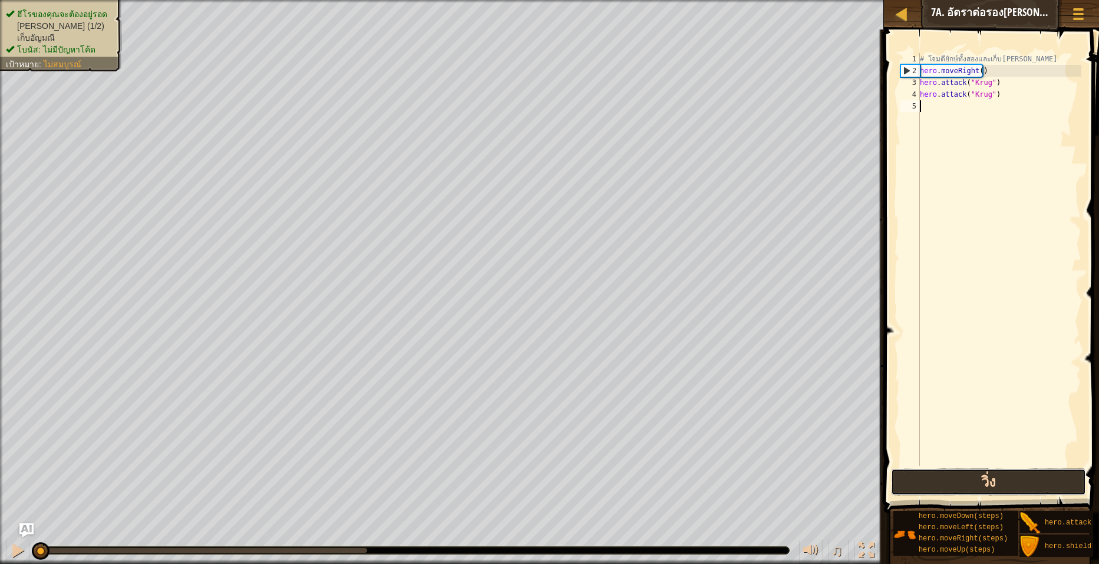
click at [966, 485] on button "วิ่ง" at bounding box center [988, 481] width 195 height 27
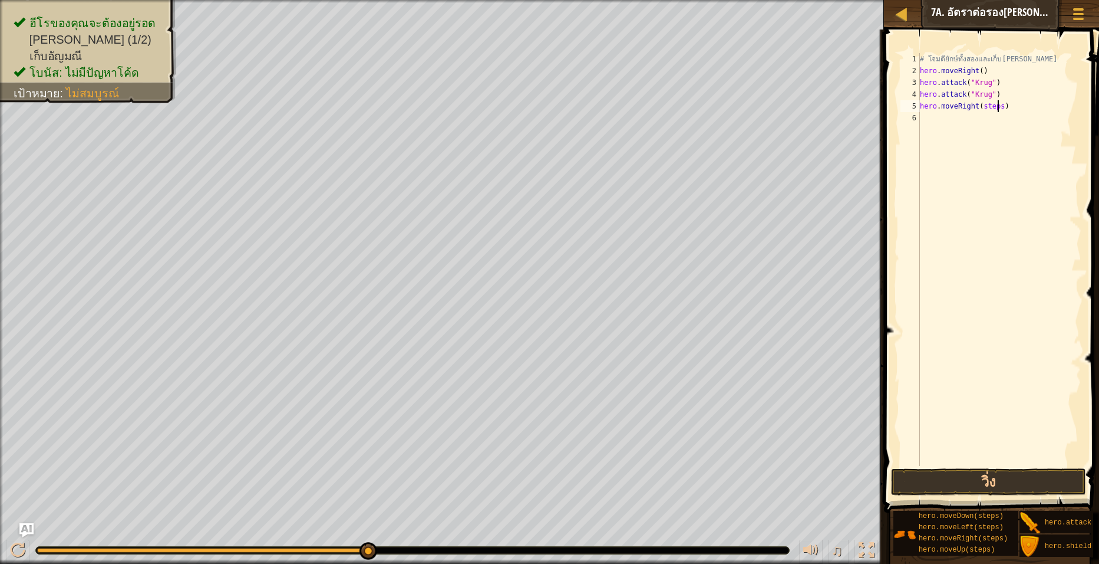
click at [998, 107] on div "# โจมตียักษ์ทั้งสองและเก็บ[PERSON_NAME] hero . moveRight ( ) hero . attack ( "K…" at bounding box center [1000, 271] width 164 height 436
type textarea "hero.moveRight(1)"
click at [978, 472] on button "วิ่ง" at bounding box center [988, 481] width 195 height 27
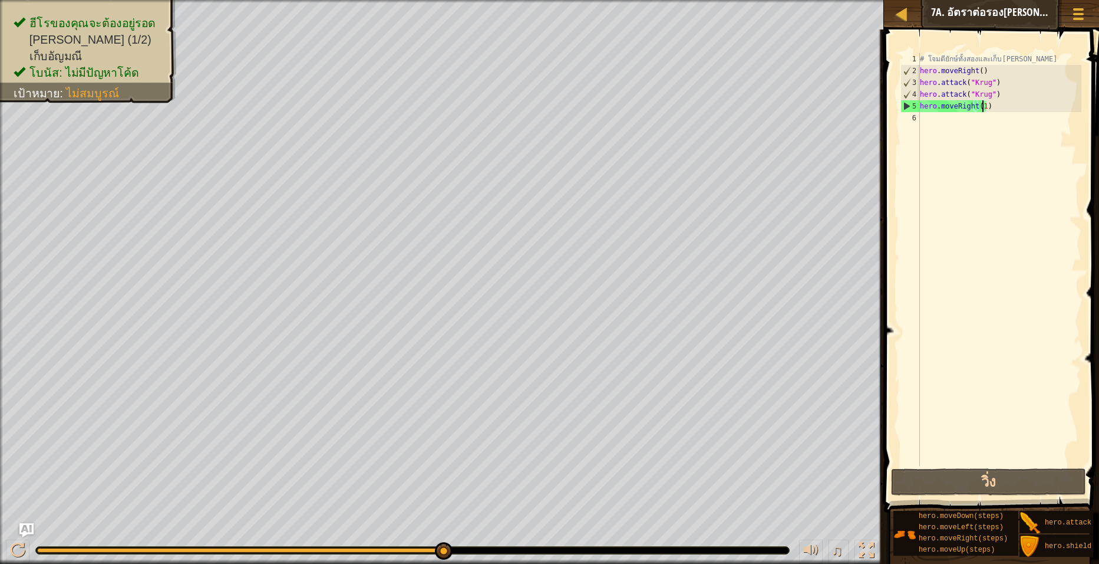
click at [958, 118] on div "# โจมตียักษ์ทั้งสองและเก็บ[PERSON_NAME] hero . moveRight ( ) hero . attack ( "K…" at bounding box center [1000, 271] width 164 height 436
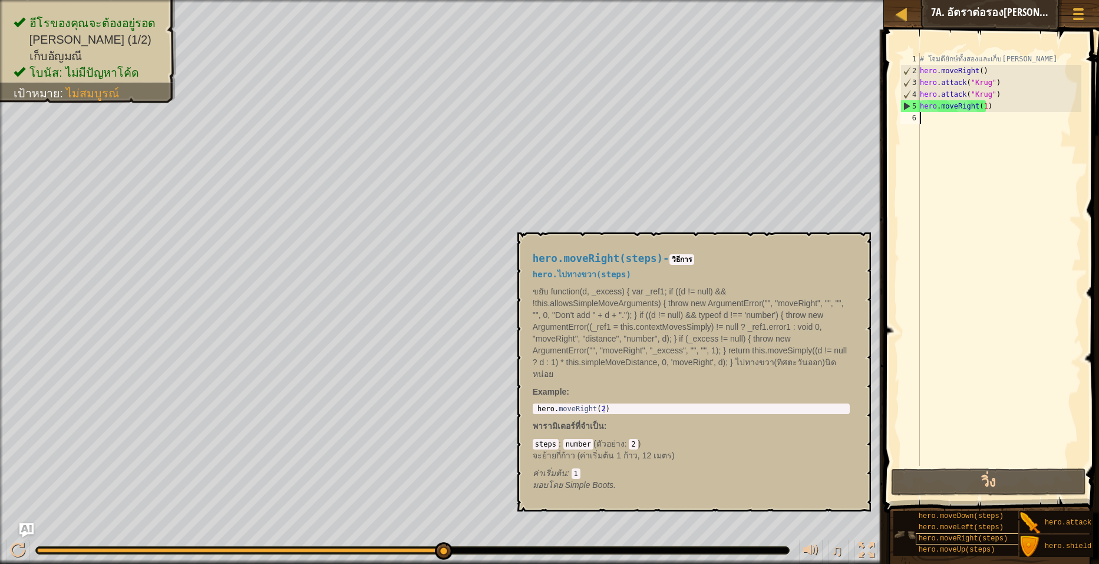
scroll to position [9, 0]
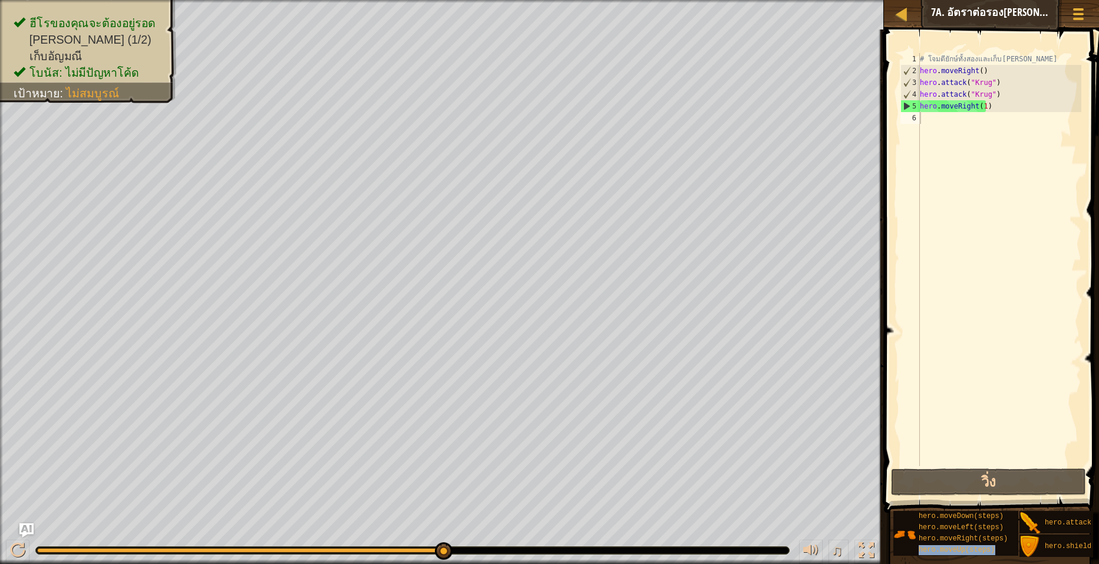
click at [1047, 11] on span "คำแนะนำ" at bounding box center [1034, 11] width 37 height 11
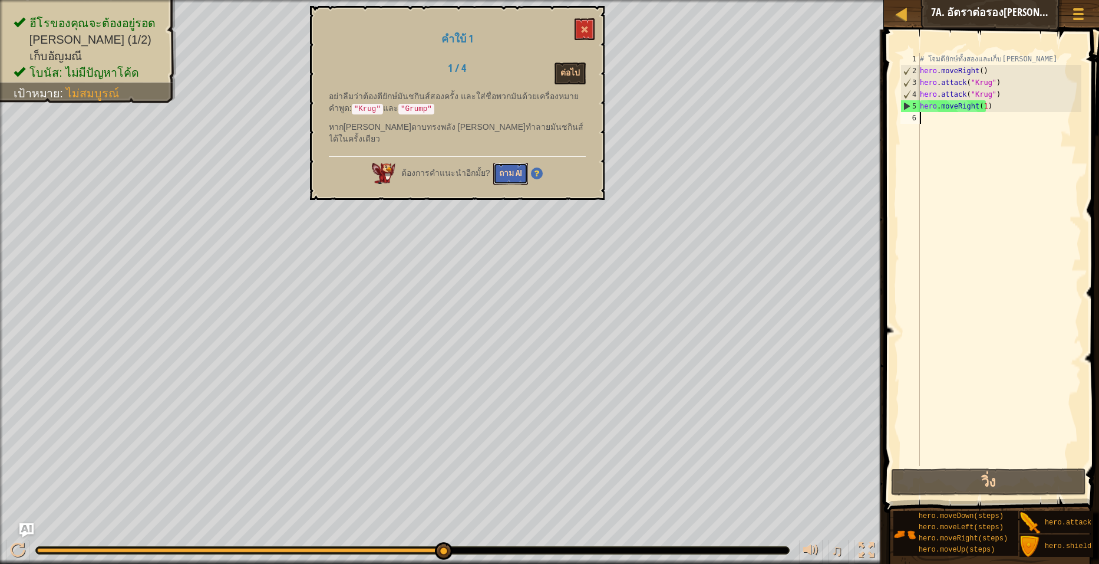
click at [493, 163] on button "ถาม AI" at bounding box center [510, 174] width 35 height 22
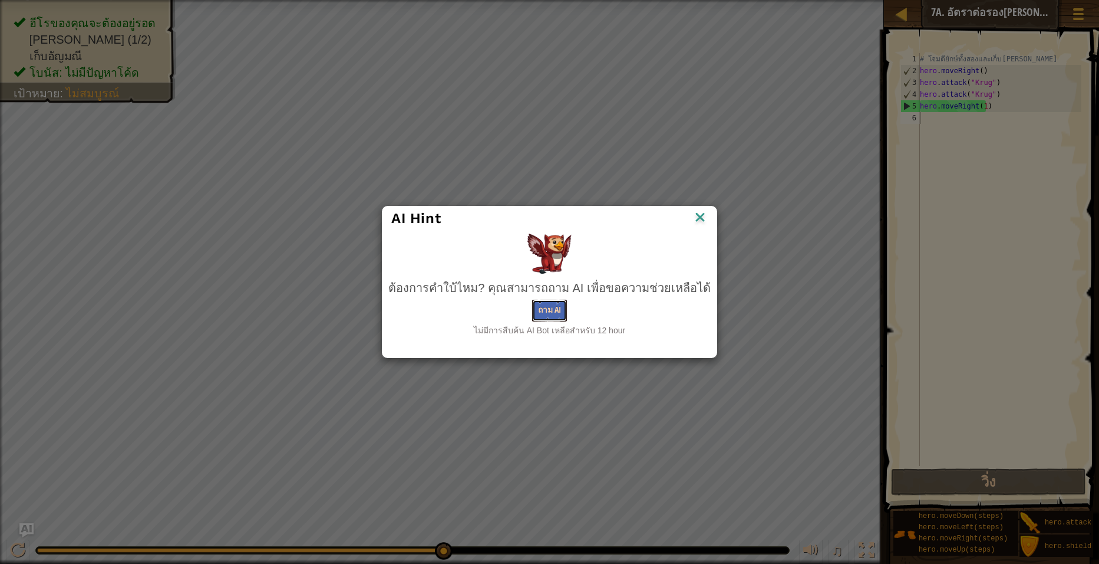
click at [535, 304] on button "ถาม AI" at bounding box center [549, 310] width 35 height 22
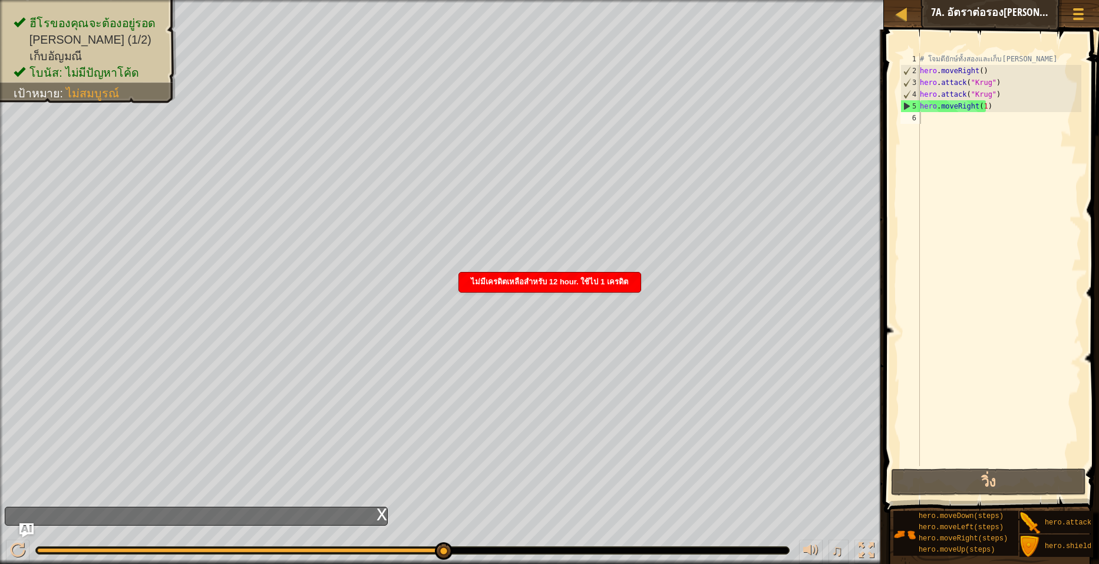
click at [977, 17] on div "เมนูเกม เสร็จ[PERSON_NAME]แนะนำ Ask AI" at bounding box center [1032, 16] width 121 height 28
click at [989, 5] on button "Ask AI" at bounding box center [994, 13] width 32 height 22
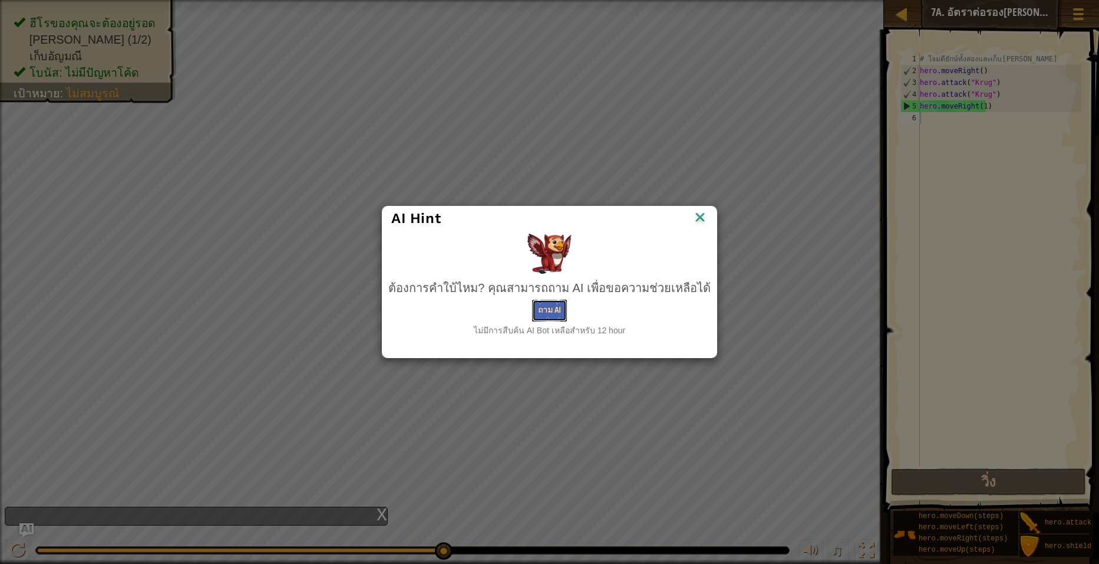
click at [549, 307] on button "ถาม AI" at bounding box center [549, 310] width 35 height 22
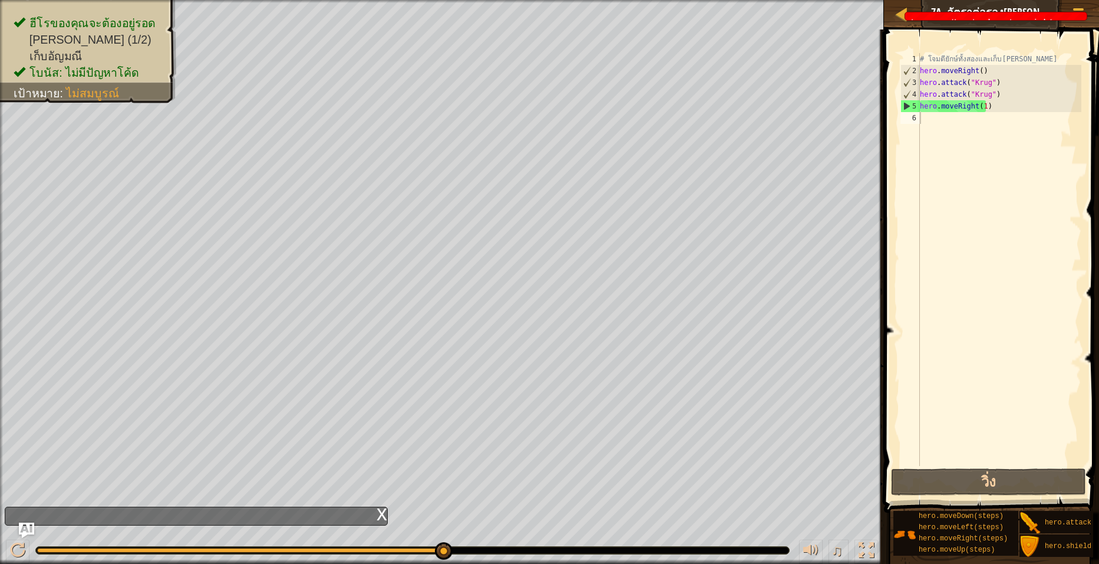
click at [20, 524] on img "Ask AI" at bounding box center [26, 529] width 15 height 15
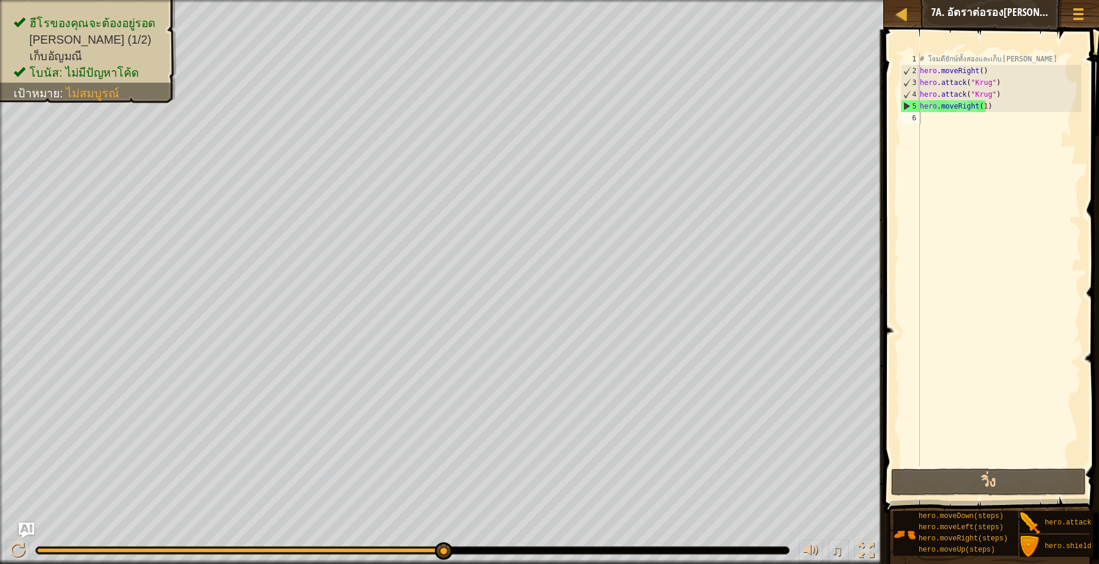
click at [20, 524] on img "Ask AI" at bounding box center [26, 529] width 15 height 15
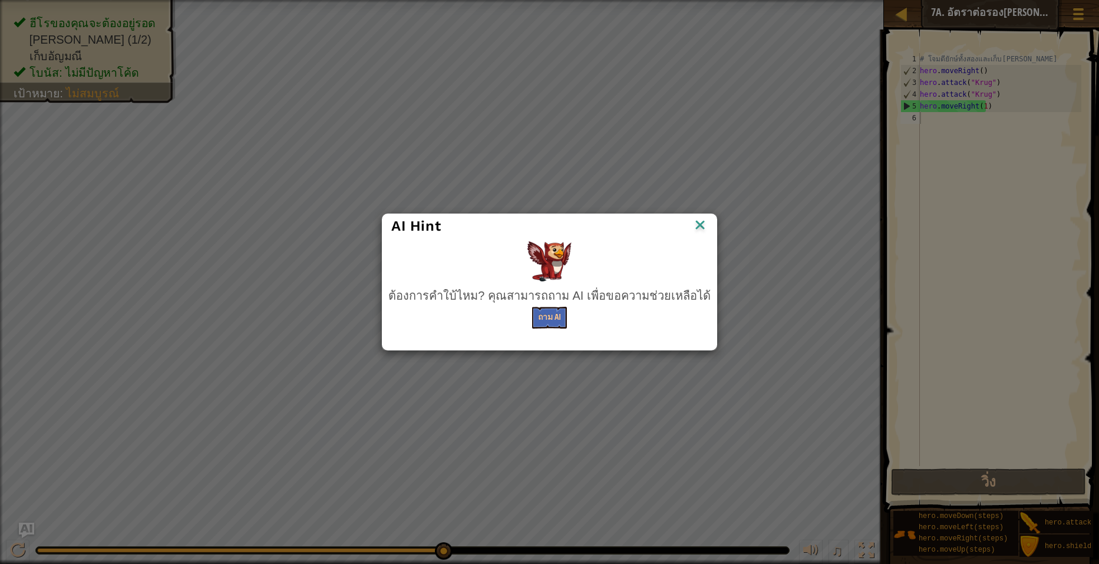
click at [20, 1] on body "แผนที่ วิทยาการคอมพิวเตอร์ เบื้องต้น 7a. อัตราต่อรอง[PERSON_NAME] เมนูเกม เสร็จ…" at bounding box center [549, 0] width 1099 height 1
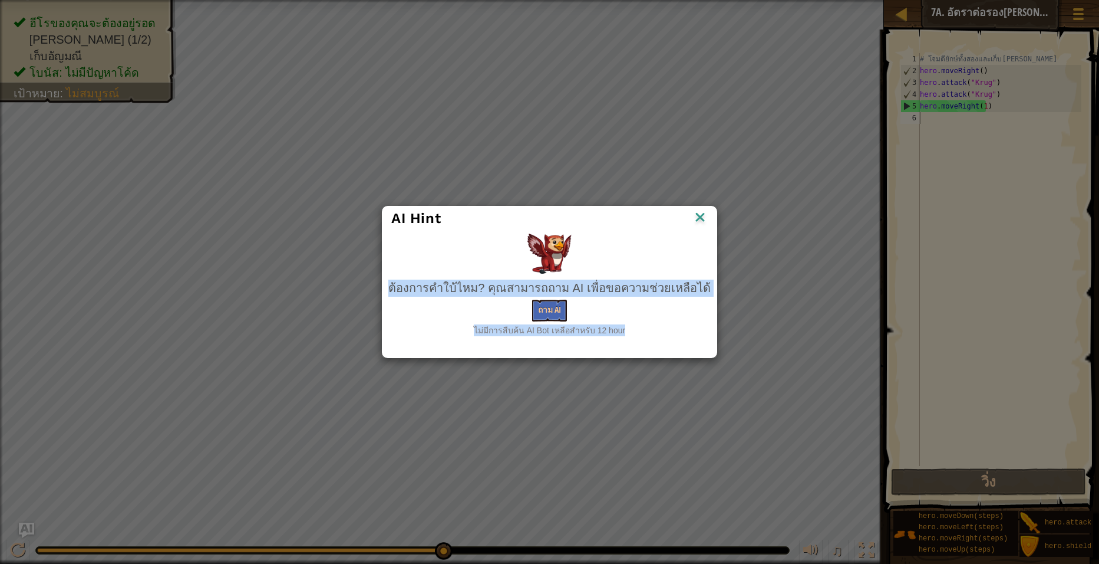
click at [20, 524] on div "AI Hint ต้องการคำใบ้ไหม? [PERSON_NAME]ถาม AI เพื่อขอความช่วยเหลือได้ ถาม AI ไม่…" at bounding box center [549, 282] width 1099 height 564
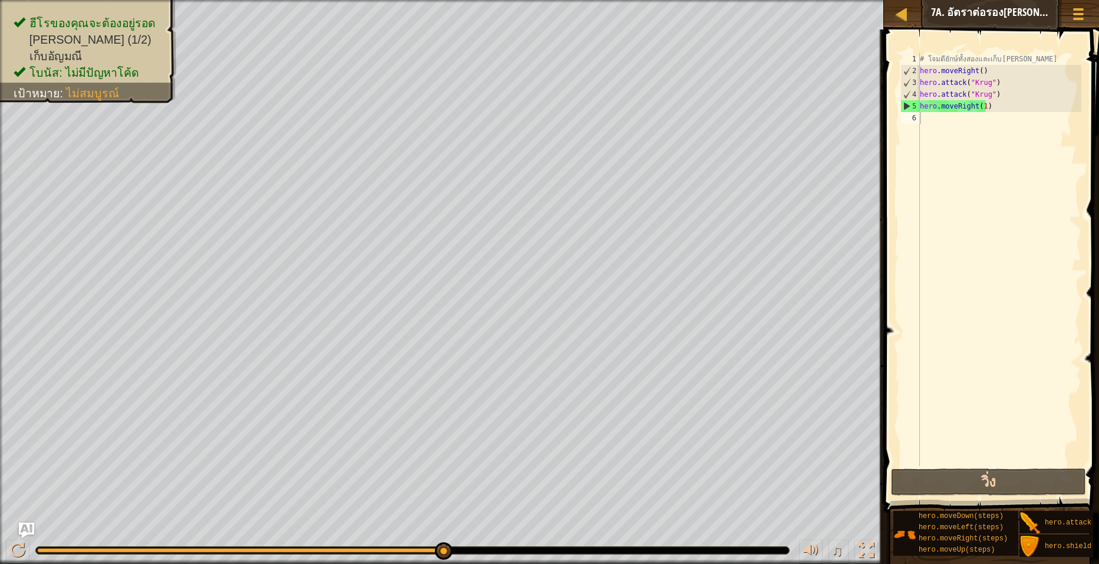
click at [20, 524] on img "Ask AI" at bounding box center [26, 529] width 15 height 15
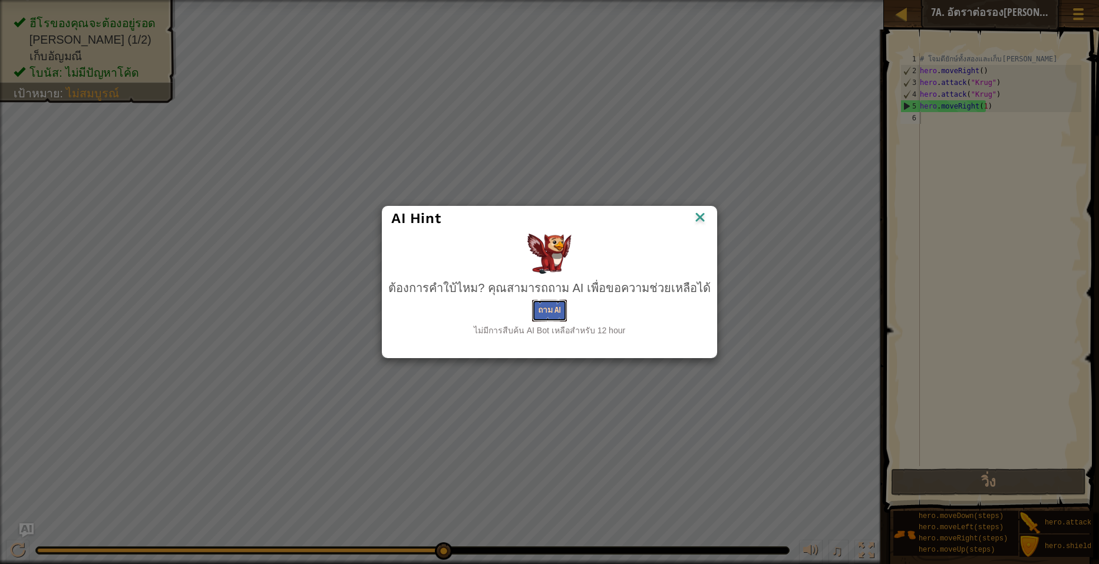
click at [556, 312] on button "ถาม AI" at bounding box center [549, 310] width 35 height 22
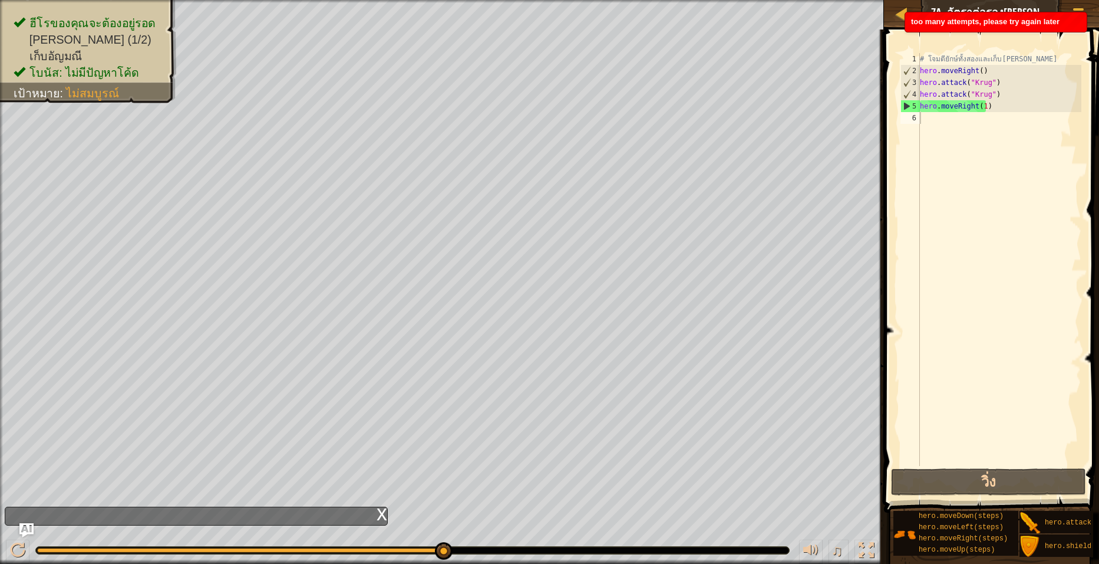
click at [1028, 21] on span "too many attempts, please try again later" at bounding box center [985, 21] width 149 height 9
click at [1082, 14] on span at bounding box center [1078, 14] width 11 height 2
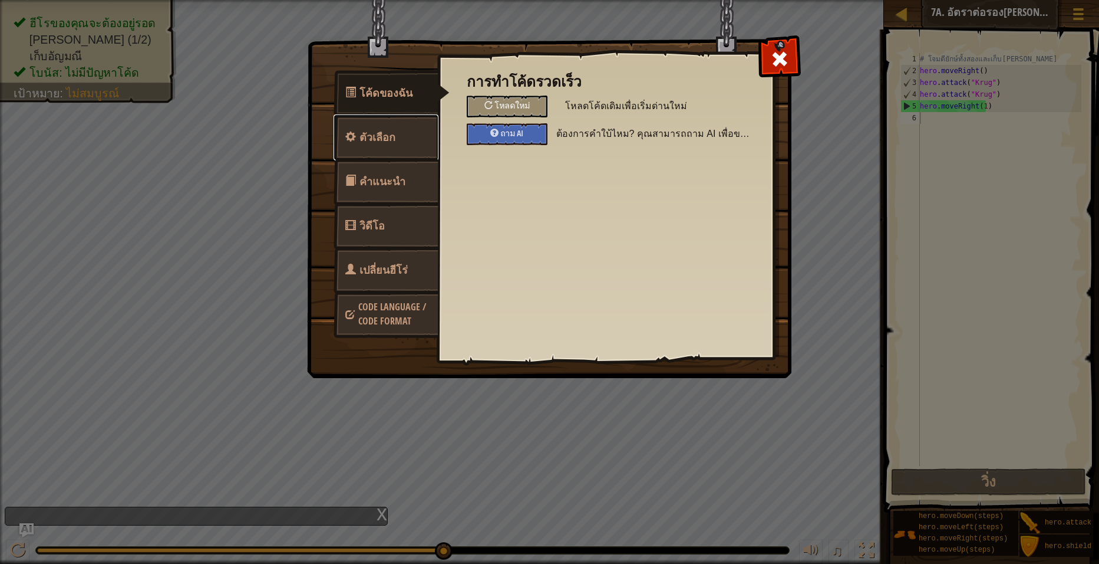
click at [389, 144] on span "ตัวเลือก" at bounding box center [378, 137] width 36 height 15
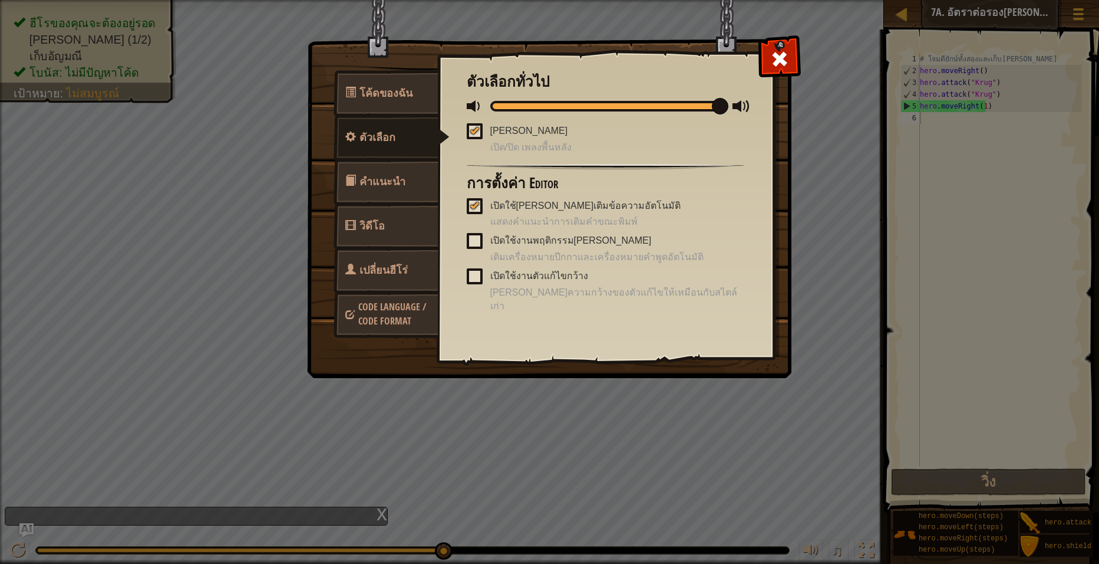
click at [398, 185] on span "คำแนะนำ" at bounding box center [383, 181] width 46 height 15
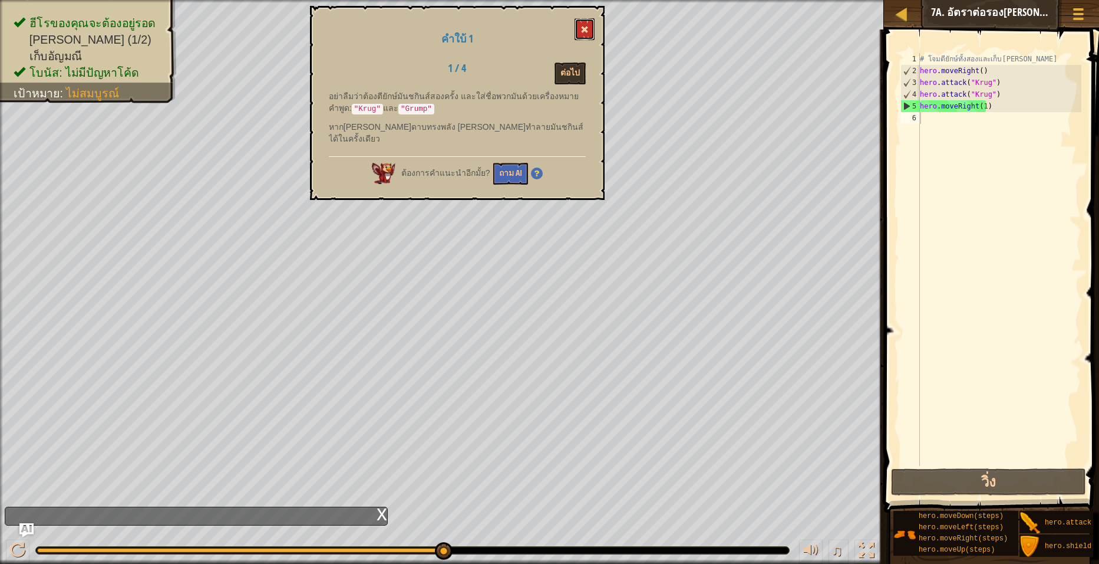
click at [587, 27] on span at bounding box center [585, 29] width 8 height 8
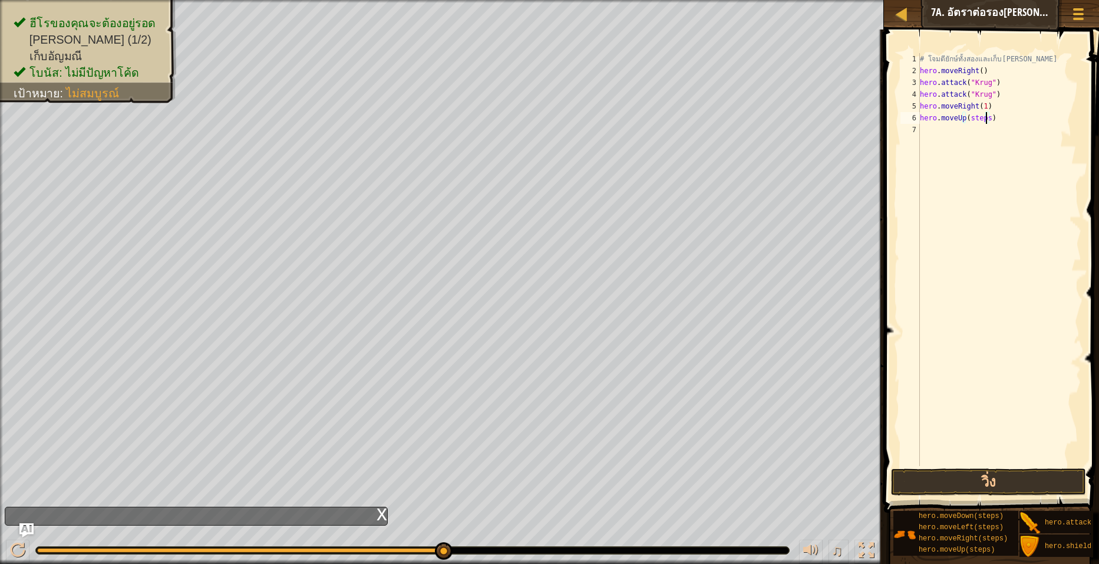
click at [987, 117] on div "# โจมตียักษ์ทั้งสองและเก็บ[PERSON_NAME] hero . moveRight ( ) hero . attack ( "K…" at bounding box center [1000, 271] width 164 height 436
click at [1013, 476] on button "วิ่ง" at bounding box center [988, 481] width 195 height 27
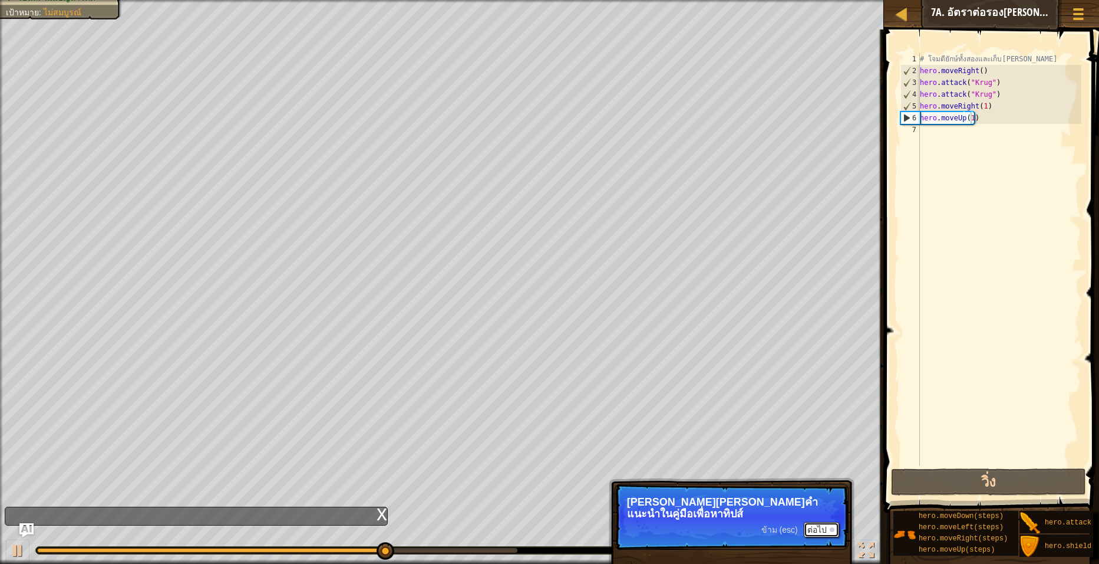
click at [826, 522] on button "ต่อไป" at bounding box center [821, 529] width 35 height 15
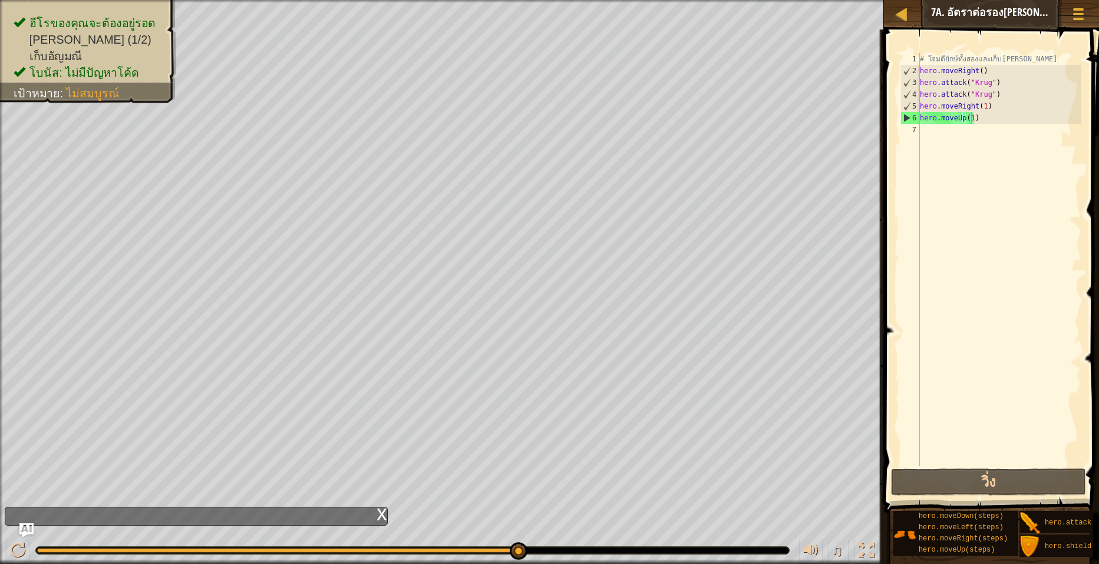
drag, startPoint x: 1038, startPoint y: 515, endPoint x: 973, endPoint y: 156, distance: 364.9
click at [973, 156] on div "คำแนะนำ วิดีโอ hero.moveUp(1) 1 2 3 4 5 6 7 # โจมตียักษ์ทั้งสองและเก็บ[PERSON_N…" at bounding box center [990, 293] width 219 height 528
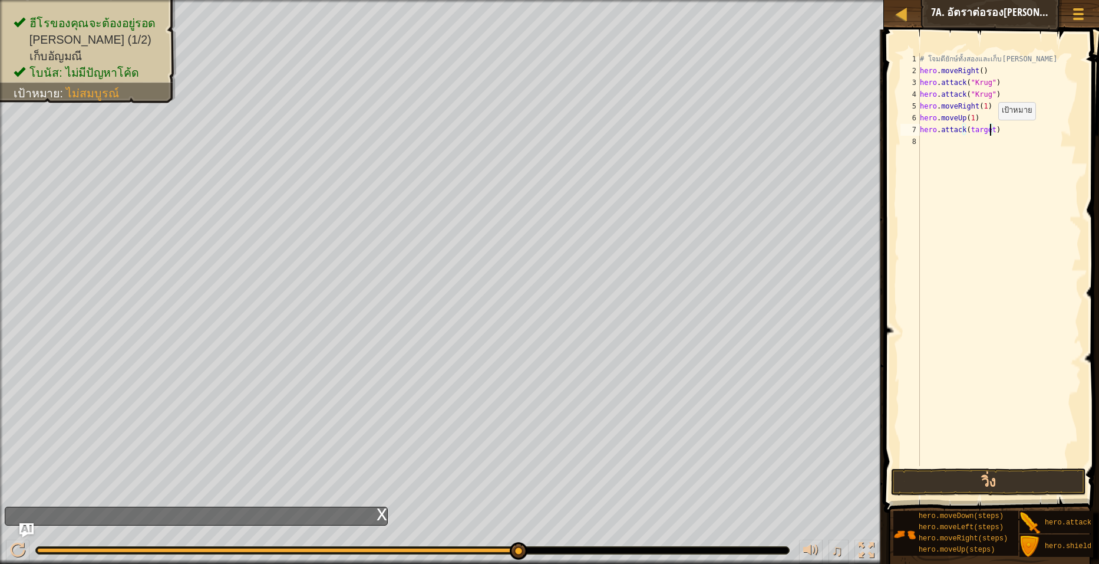
click at [989, 131] on div "# โจมตียักษ์ทั้งสองและเก็บ[PERSON_NAME] hero . moveRight ( ) hero . attack ( "K…" at bounding box center [1000, 271] width 164 height 436
type textarea "hero.attack(ta)"
click at [990, 137] on div "# โจมตียักษ์ทั้งสองและเก็บ[PERSON_NAME] hero . moveRight ( ) hero . attack ( "K…" at bounding box center [1000, 271] width 164 height 436
click at [997, 133] on div "# โจมตียักษ์ทั้งสองและเก็บ[PERSON_NAME] hero . moveRight ( ) hero . attack ( "K…" at bounding box center [1000, 271] width 164 height 436
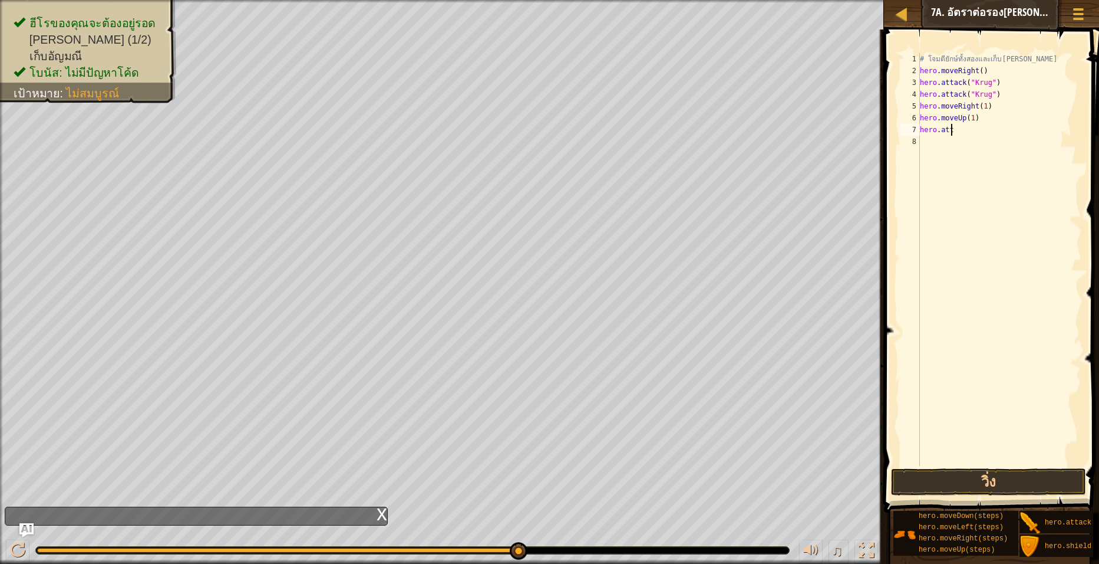
type textarea "h"
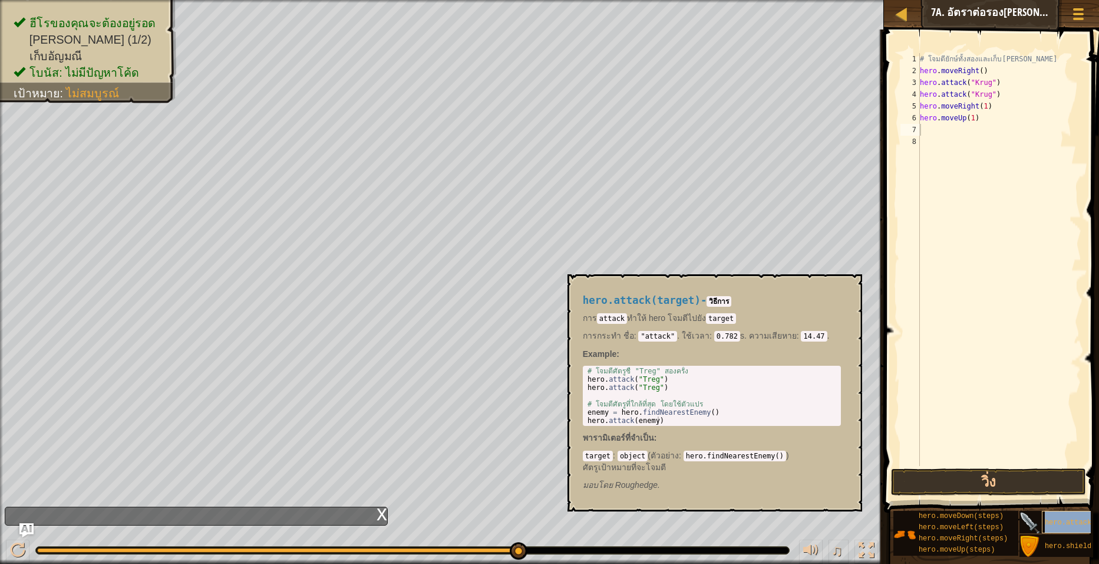
type textarea "hero.attack(target)"
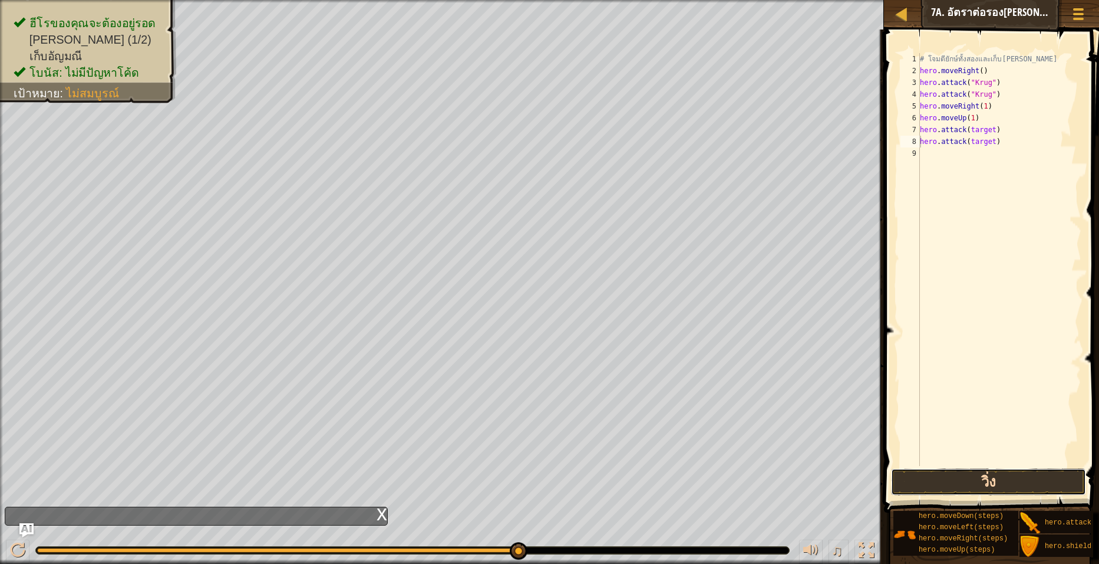
click at [994, 475] on button "วิ่ง" at bounding box center [988, 481] width 195 height 27
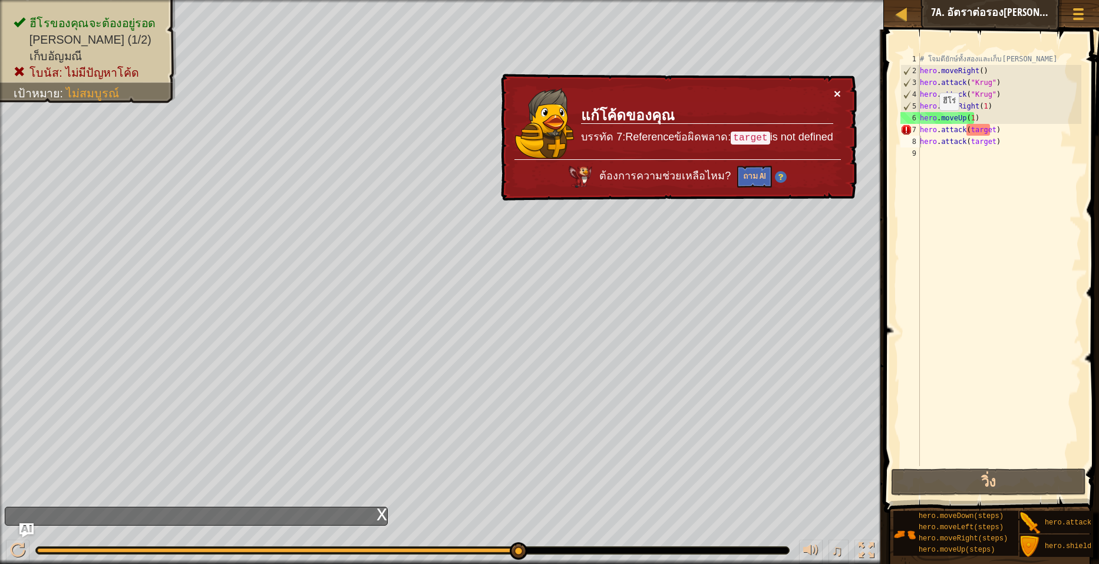
click at [836, 91] on button "×" at bounding box center [837, 93] width 7 height 12
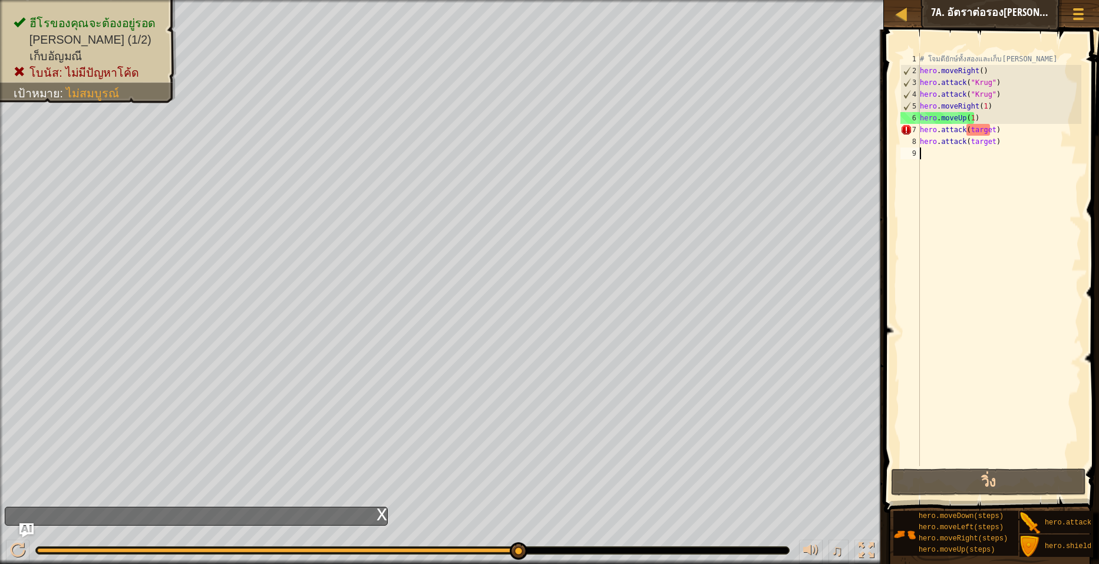
click at [1003, 151] on div "# โจมตียักษ์ทั้งสองและเก็บ[PERSON_NAME] hero . moveRight ( ) hero . attack ( "K…" at bounding box center [1000, 271] width 164 height 436
click at [1005, 127] on div "# โจมตียักษ์ทั้งสองและเก็บ[PERSON_NAME] hero . moveRight ( ) hero . attack ( "K…" at bounding box center [1000, 271] width 164 height 436
click at [989, 132] on div "# โจมตียักษ์ทั้งสองและเก็บ[PERSON_NAME] hero . moveRight ( ) hero . attack ( "K…" at bounding box center [1000, 271] width 164 height 436
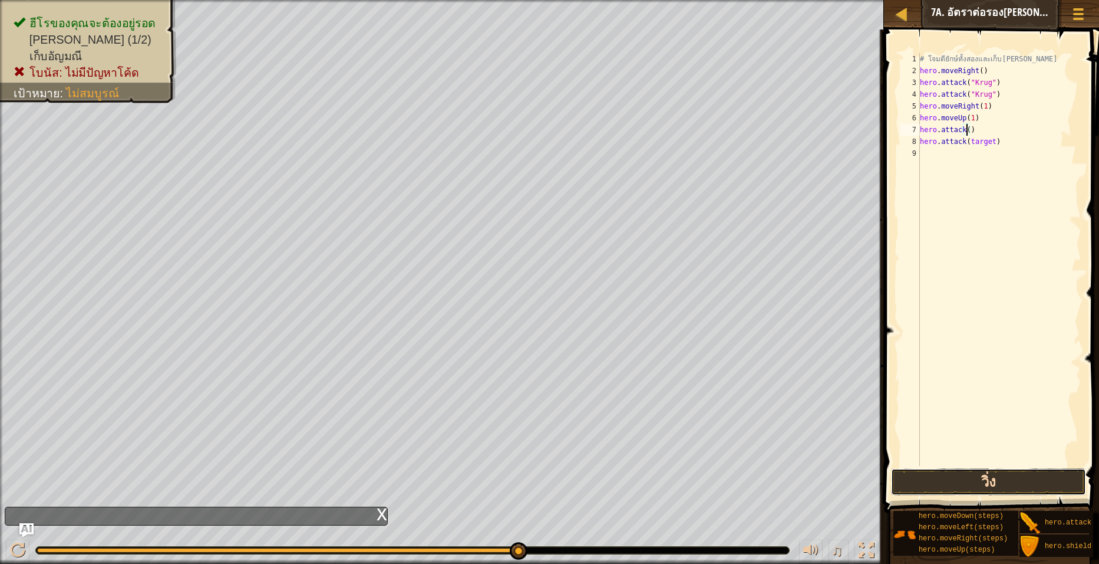
click at [971, 476] on button "วิ่ง" at bounding box center [988, 481] width 195 height 27
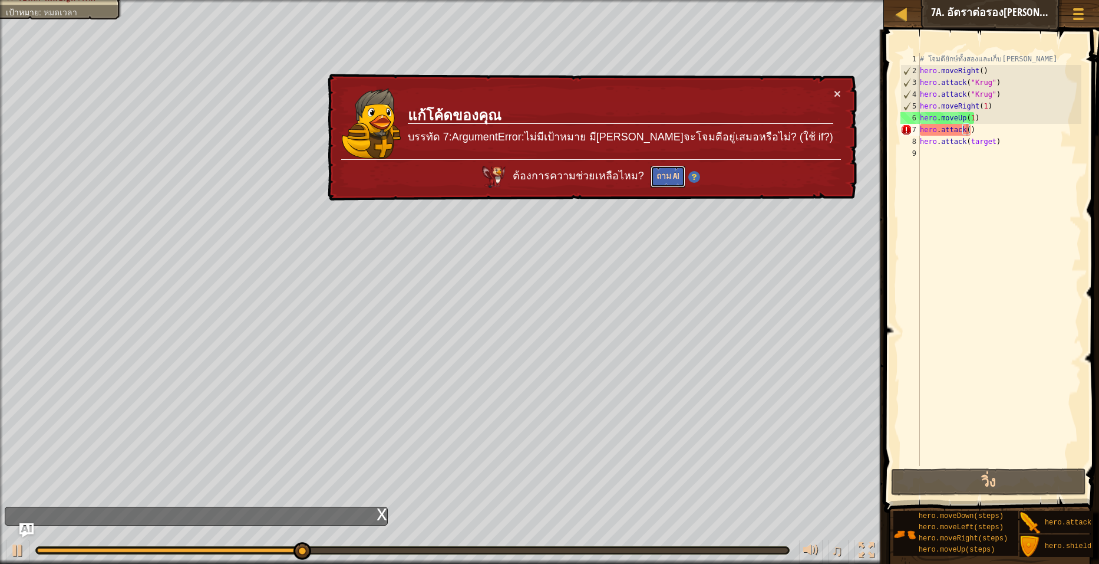
click at [686, 173] on button "ถาม AI" at bounding box center [668, 177] width 35 height 22
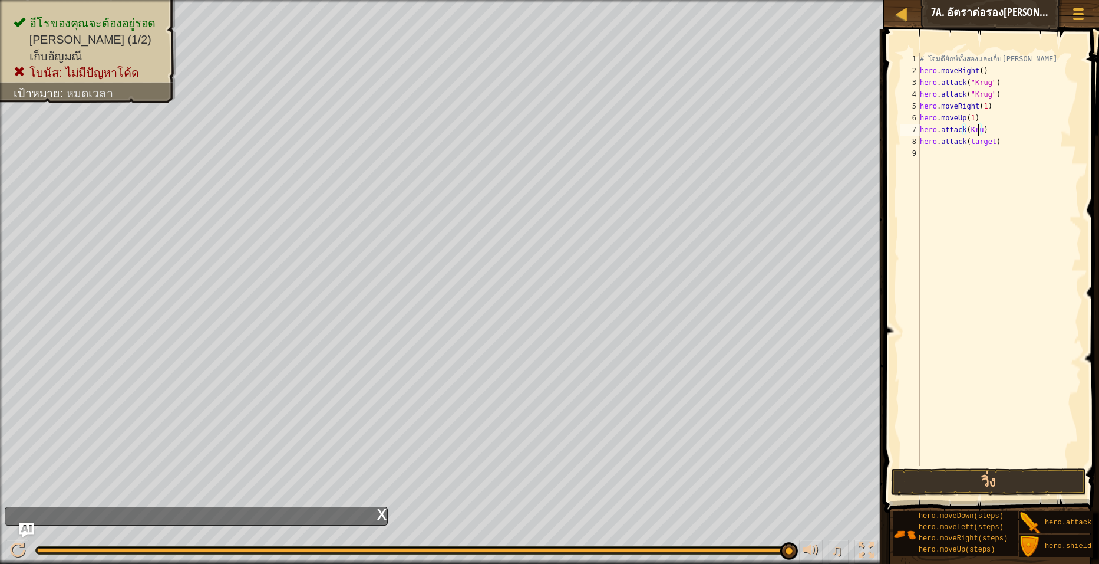
scroll to position [5, 5]
drag, startPoint x: 938, startPoint y: 466, endPoint x: 938, endPoint y: 472, distance: 6.5
click at [938, 472] on div "hero.attack(Krug) 1 2 3 4 5 6 7 8 9 # โจมตียักษ์ทั้งสองและเก็บ[PERSON_NAME] her…" at bounding box center [990, 294] width 219 height 518
click at [937, 472] on button "วิ่ง" at bounding box center [988, 481] width 195 height 27
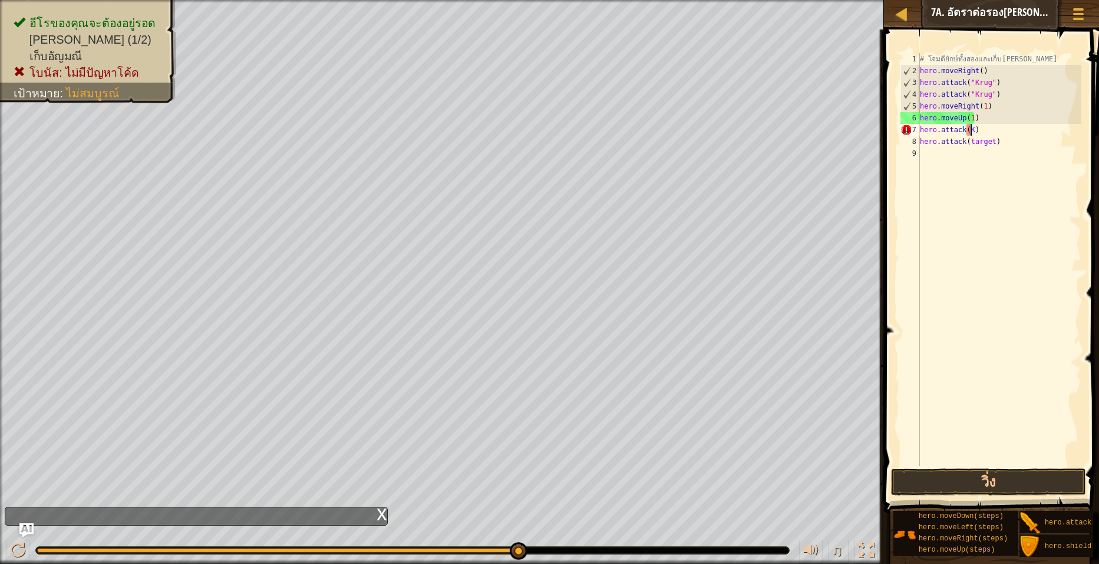
scroll to position [5, 4]
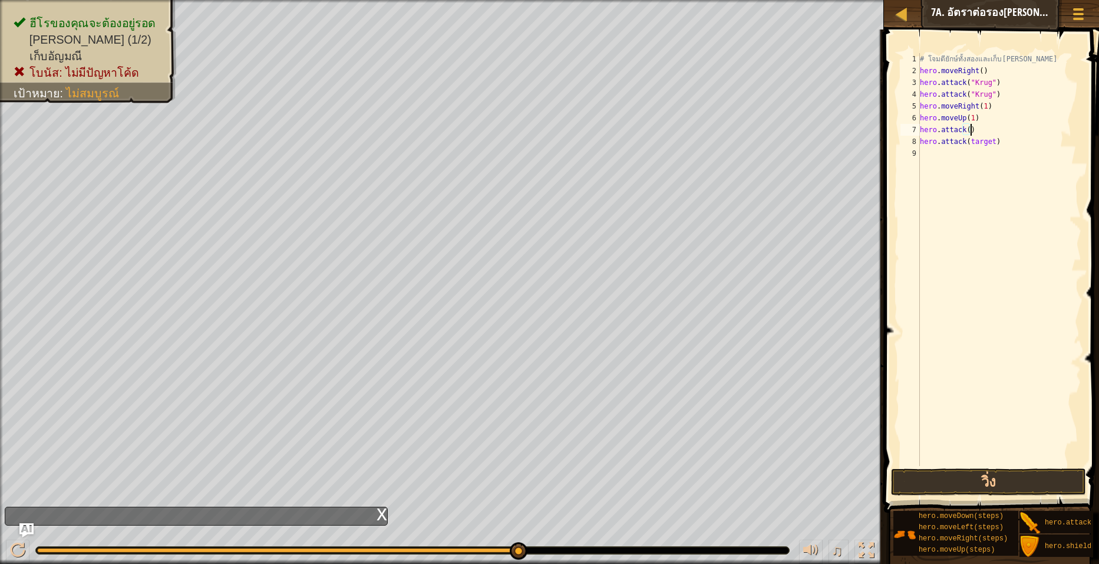
click at [1013, 128] on div "# โจมตียักษ์ทั้งสองและเก็บ[PERSON_NAME] hero . moveRight ( ) hero . attack ( "K…" at bounding box center [1000, 271] width 164 height 436
type textarea "h"
click at [966, 489] on button "วิ่ง" at bounding box center [988, 481] width 195 height 27
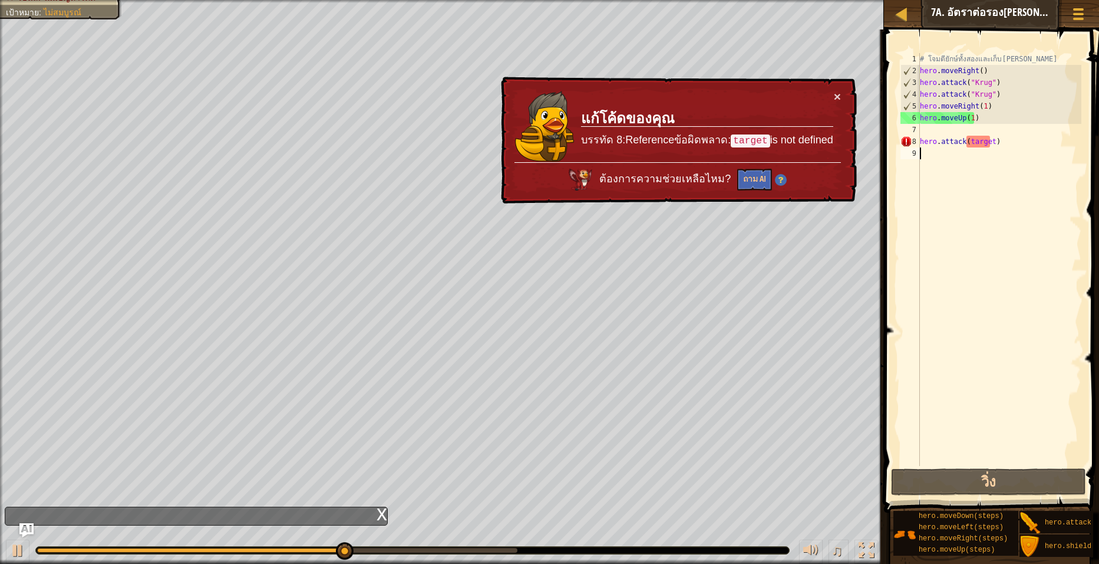
click at [1033, 153] on div "# โจมตียักษ์ทั้งสองและเก็บ[PERSON_NAME] hero . moveRight ( ) hero . attack ( "K…" at bounding box center [1000, 271] width 164 height 436
click at [1038, 141] on div "# โจมตียักษ์ทั้งสองและเก็บ[PERSON_NAME] hero . moveRight ( ) hero . attack ( "K…" at bounding box center [1000, 271] width 164 height 436
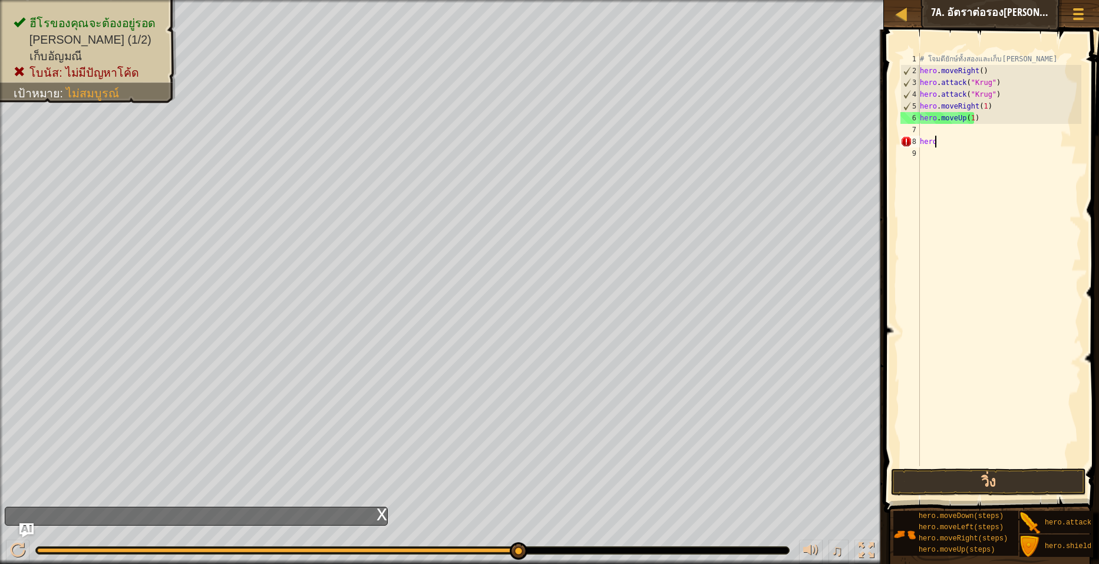
type textarea "h"
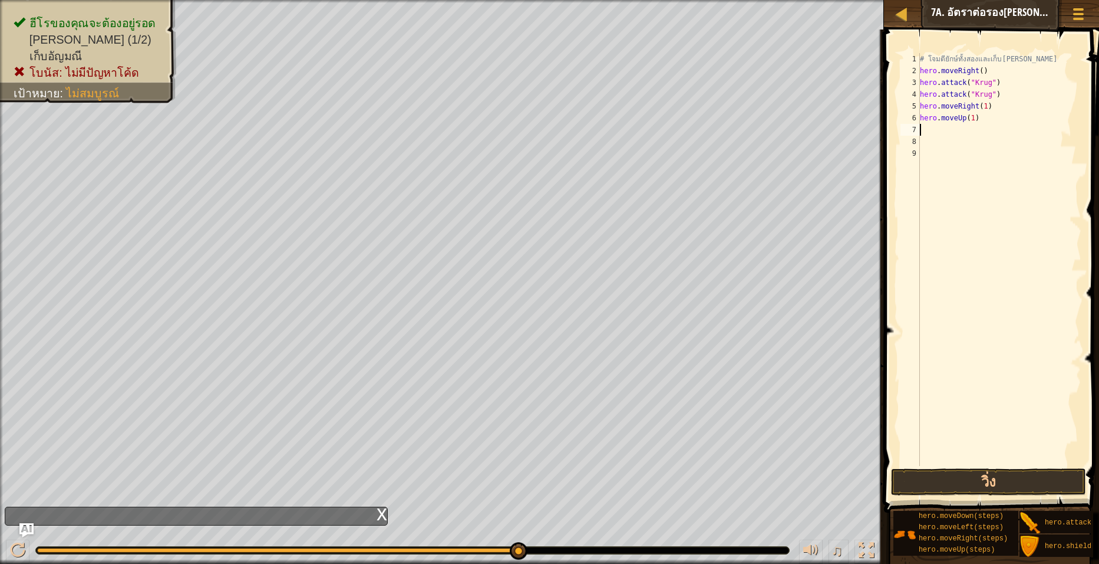
drag, startPoint x: 937, startPoint y: 125, endPoint x: 937, endPoint y: 137, distance: 11.8
click at [937, 127] on div "# โจมตียักษ์ทั้งสองและเก็บ[PERSON_NAME] hero . moveRight ( ) hero . attack ( "K…" at bounding box center [1000, 271] width 164 height 436
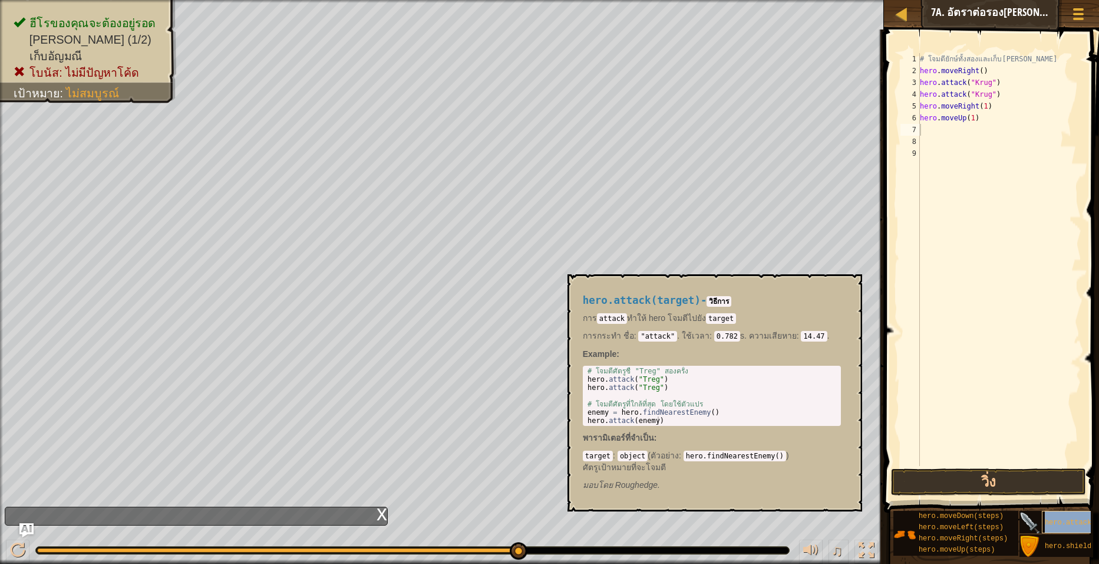
type textarea "hero.attack(target)"
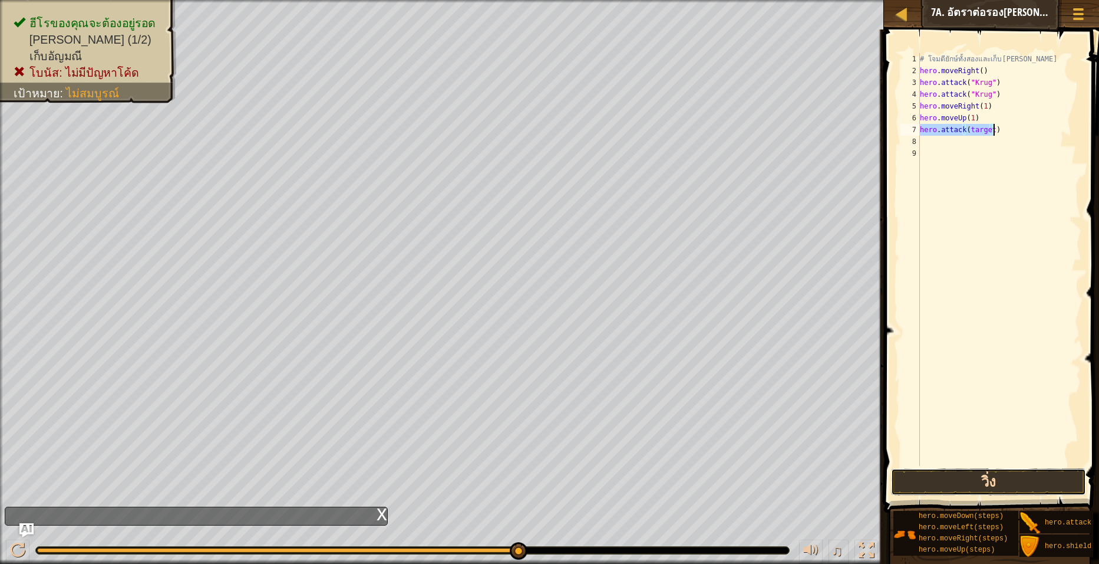
click at [983, 472] on button "วิ่ง" at bounding box center [988, 481] width 195 height 27
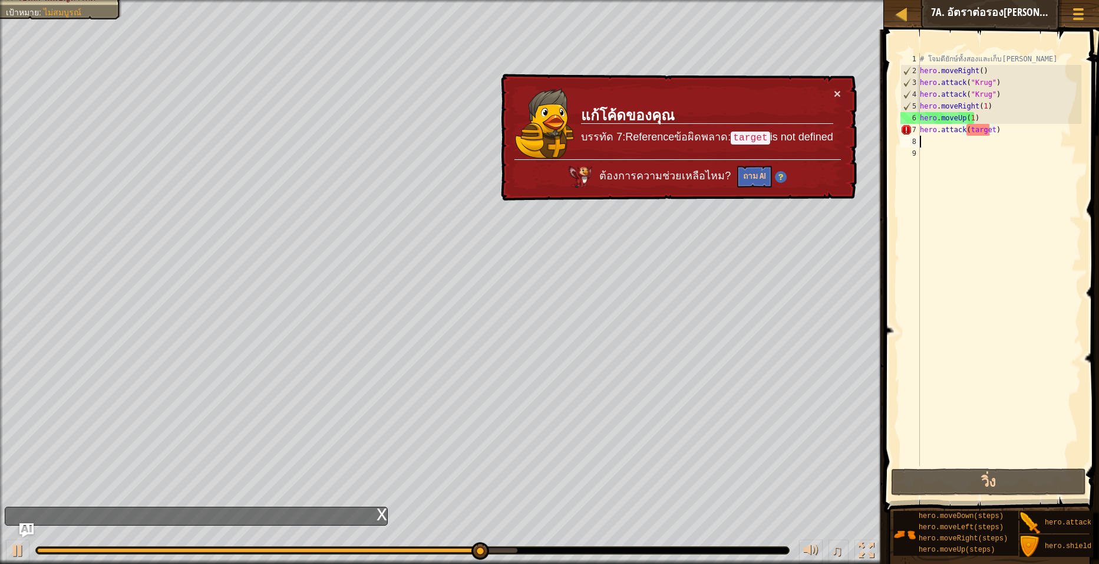
click at [1018, 136] on div "# โจมตียักษ์ทั้งสองและเก็บ[PERSON_NAME] hero . moveRight ( ) hero . attack ( "K…" at bounding box center [1000, 271] width 164 height 436
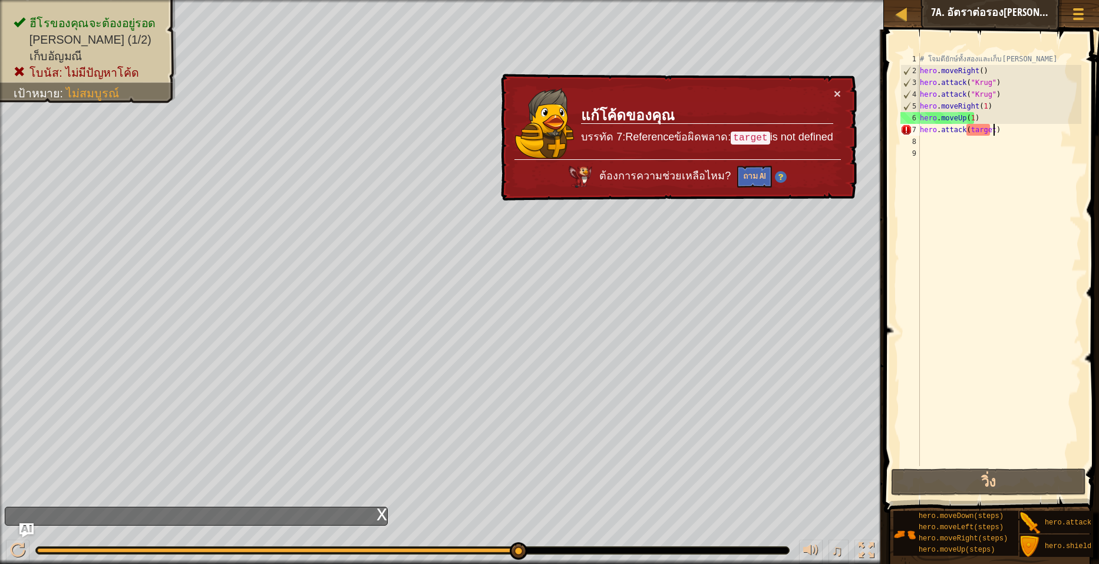
click at [1020, 133] on div "# โจมตียักษ์ทั้งสองและเก็บ[PERSON_NAME] hero . moveRight ( ) hero . attack ( "K…" at bounding box center [1000, 271] width 164 height 436
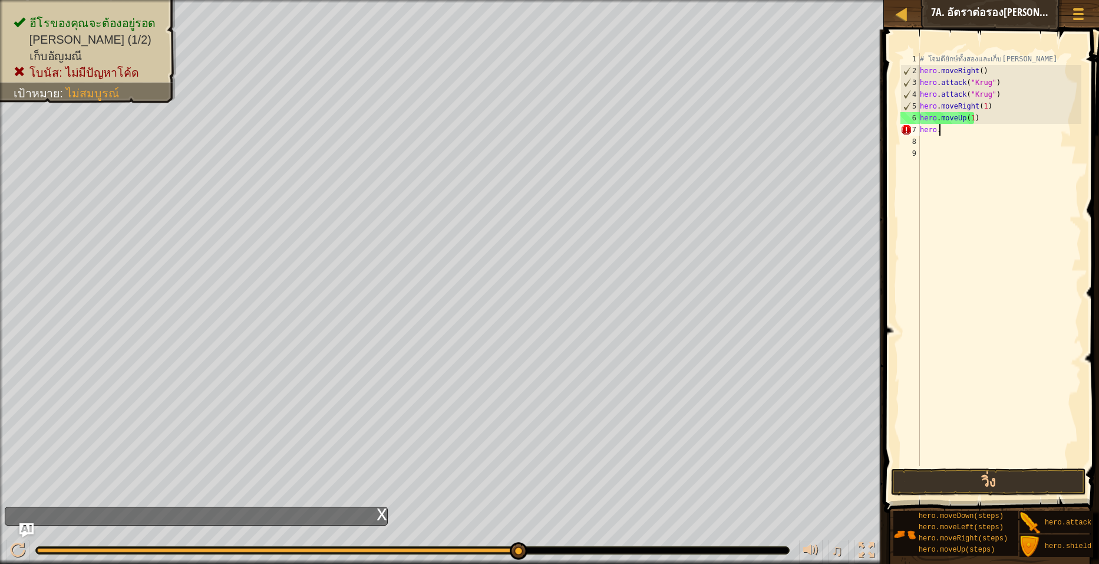
type textarea "h"
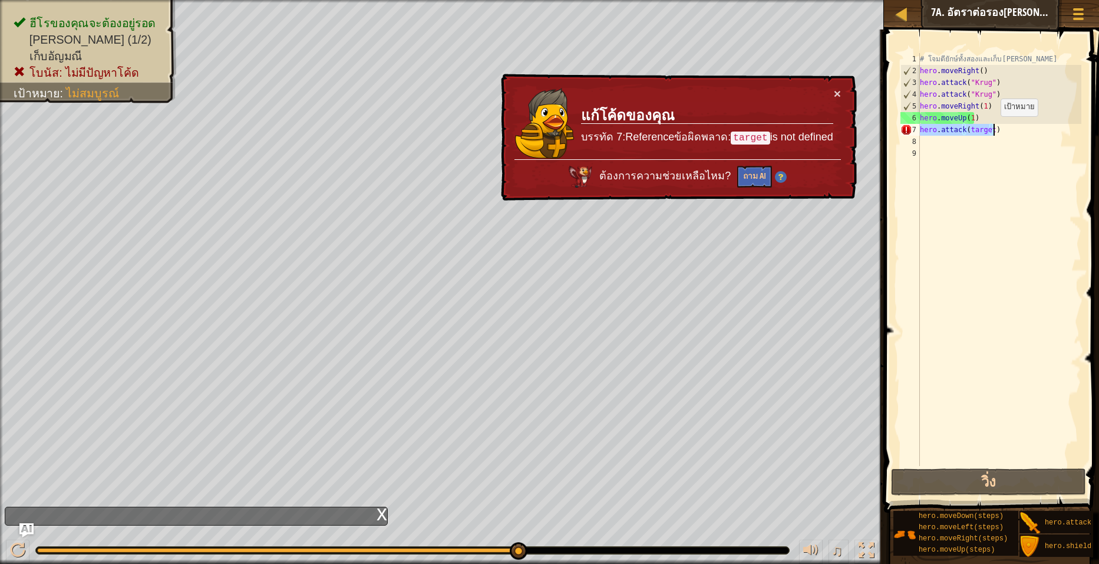
click at [991, 128] on div "# โจมตียักษ์ทั้งสองและเก็บ[PERSON_NAME] hero . moveRight ( ) hero . attack ( "K…" at bounding box center [1000, 259] width 164 height 413
click at [991, 128] on div "# โจมตียักษ์ทั้งสองและเก็บ[PERSON_NAME] hero . moveRight ( ) hero . attack ( "K…" at bounding box center [1000, 271] width 164 height 436
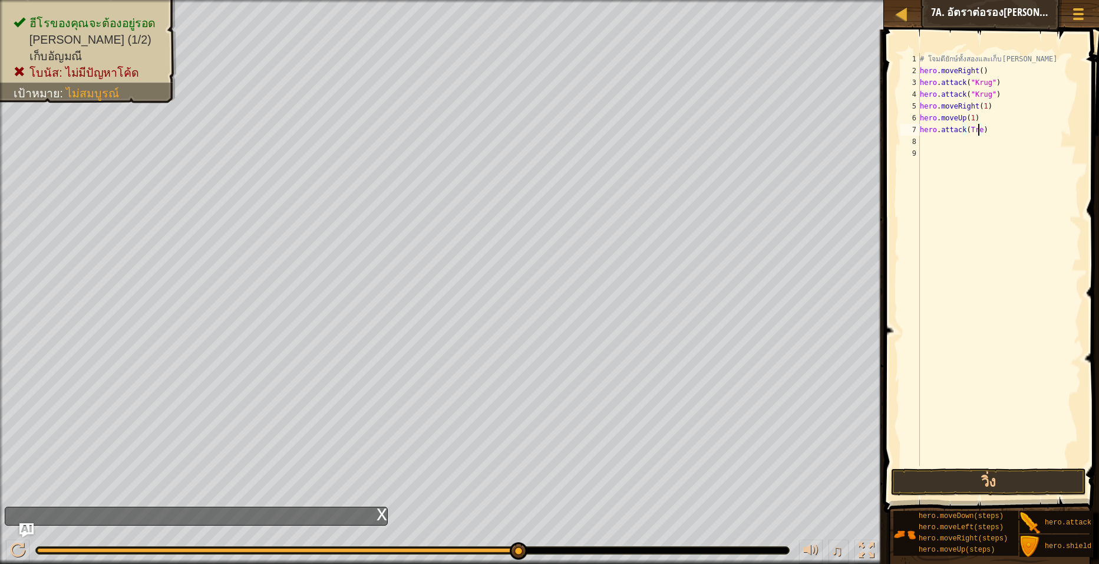
scroll to position [5, 5]
type textarea "hero.attack(Treg)"
click at [977, 482] on button "วิ่ง" at bounding box center [988, 481] width 195 height 27
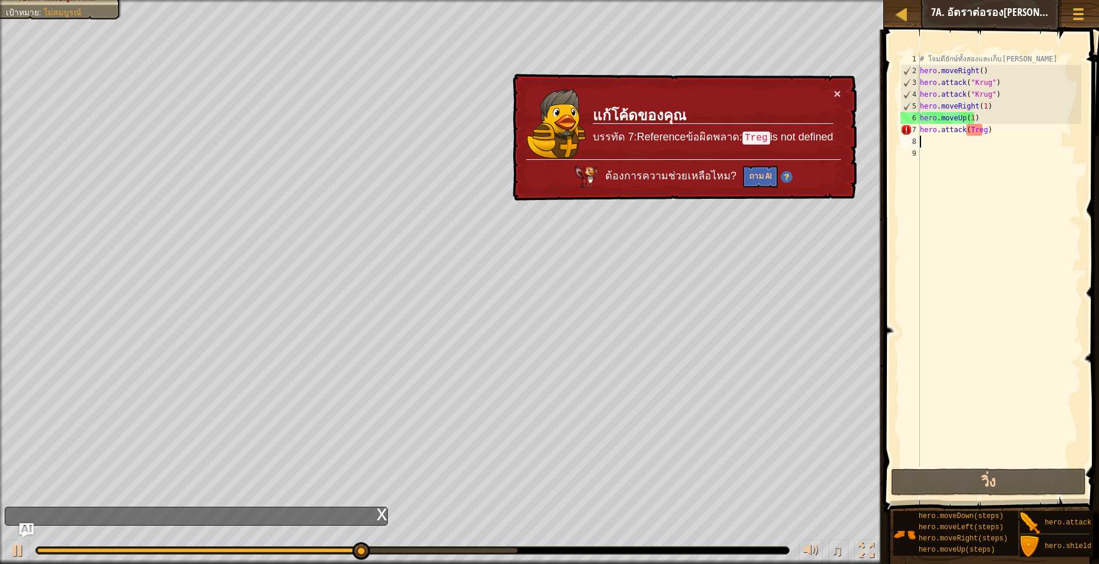
click at [945, 145] on div "# โจมตียักษ์ทั้งสองและเก็บ[PERSON_NAME] hero . moveRight ( ) hero . attack ( "K…" at bounding box center [1000, 271] width 164 height 436
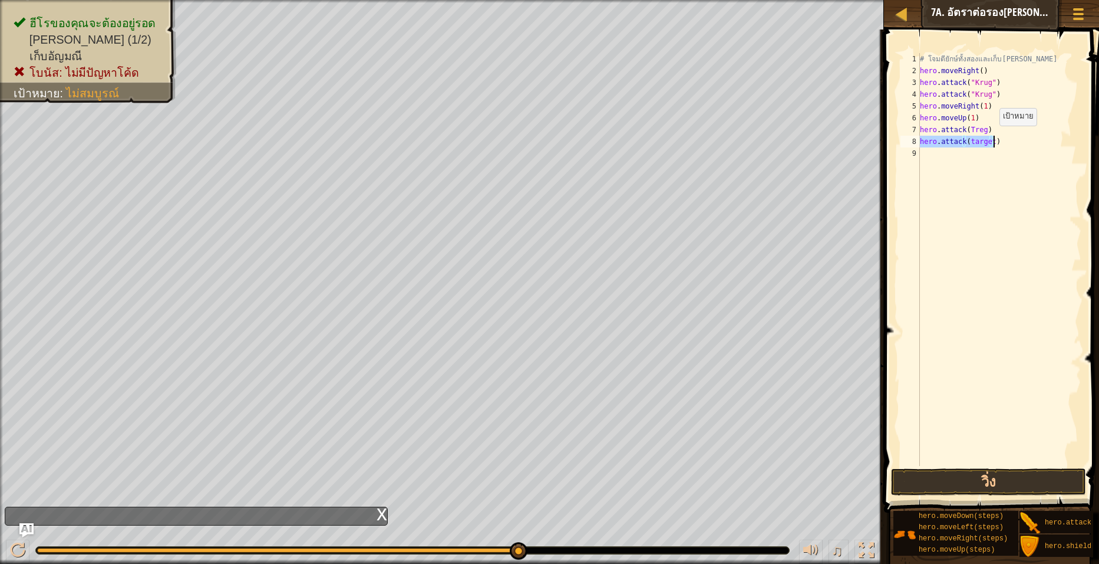
click at [990, 137] on div "# โจมตียักษ์ทั้งสองและเก็บ[PERSON_NAME] hero . moveRight ( ) hero . attack ( "K…" at bounding box center [1000, 259] width 164 height 413
click at [940, 472] on button "วิ่ง" at bounding box center [988, 481] width 195 height 27
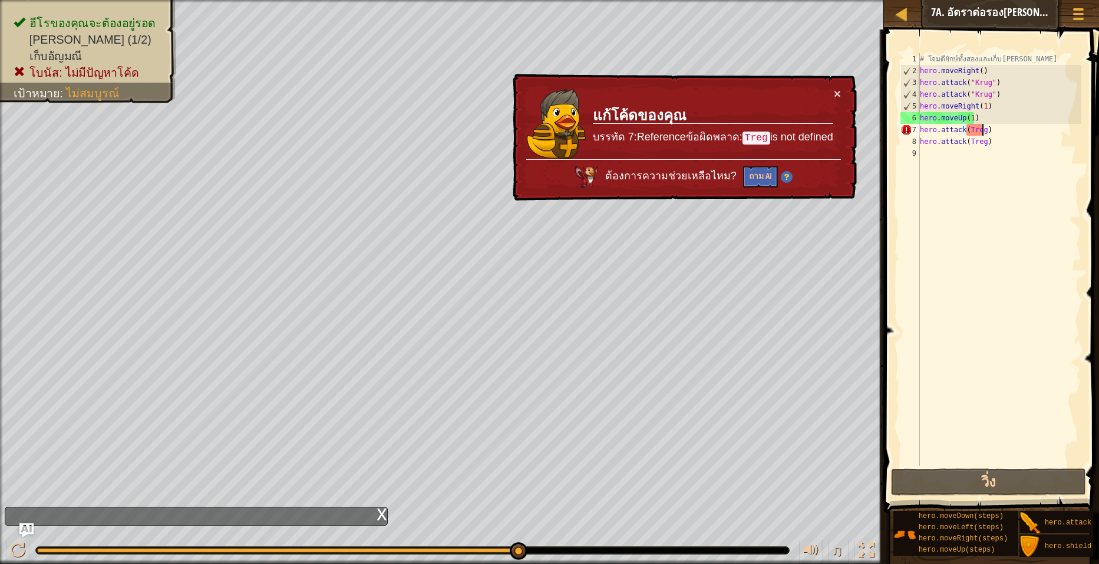
click at [983, 127] on div "# โจมตียักษ์ทั้งสองและเก็บ[PERSON_NAME] hero . moveRight ( ) hero . attack ( "K…" at bounding box center [1000, 271] width 164 height 436
click at [770, 180] on button "ถาม AI" at bounding box center [760, 177] width 35 height 22
click at [1055, 5] on div "คำแนะนำ" at bounding box center [1034, 13] width 48 height 22
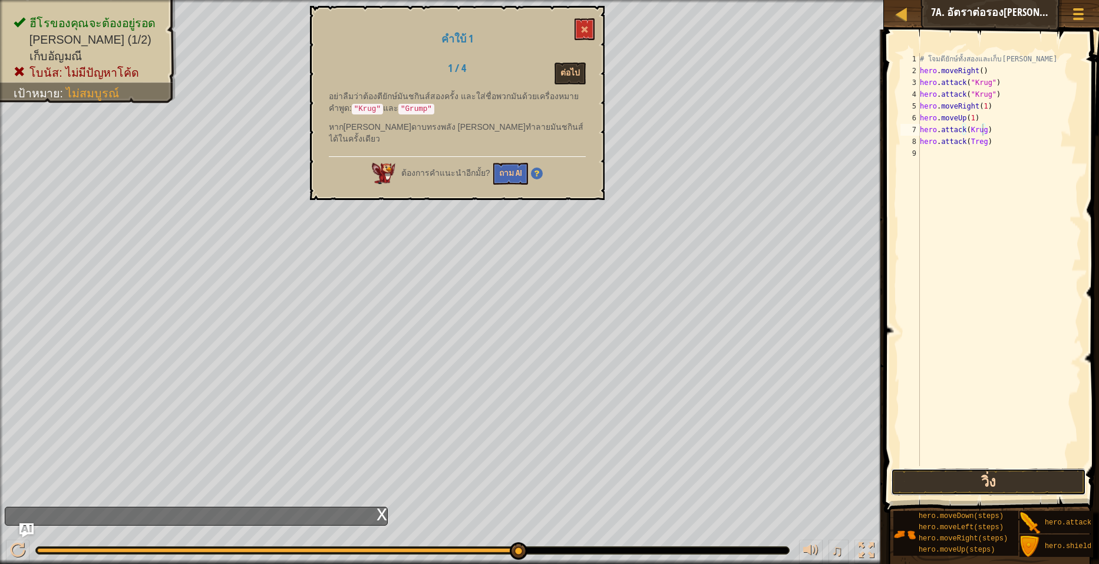
click at [928, 476] on button "วิ่ง" at bounding box center [988, 481] width 195 height 27
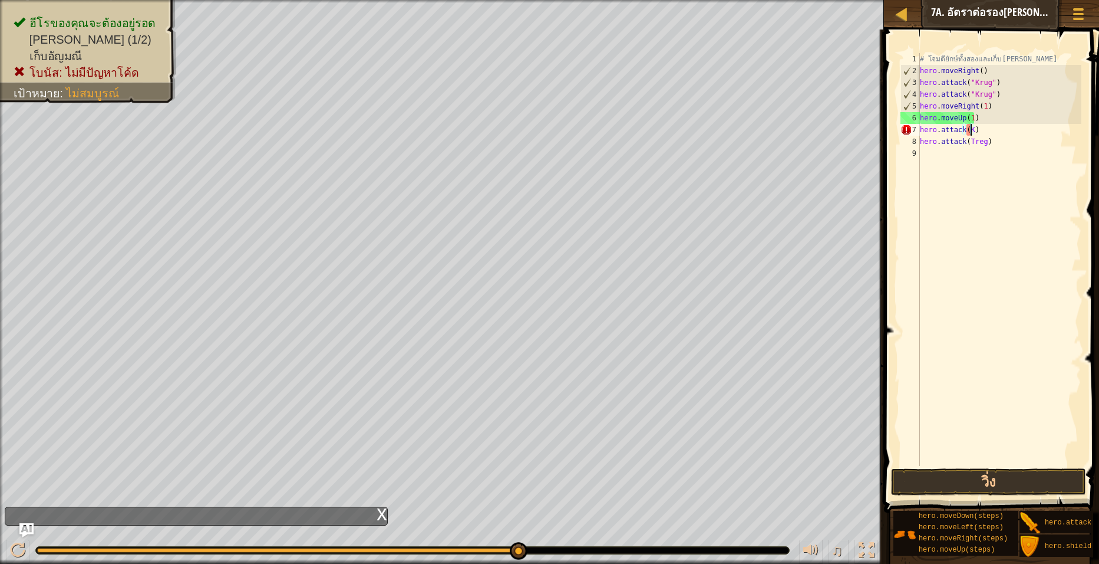
scroll to position [5, 4]
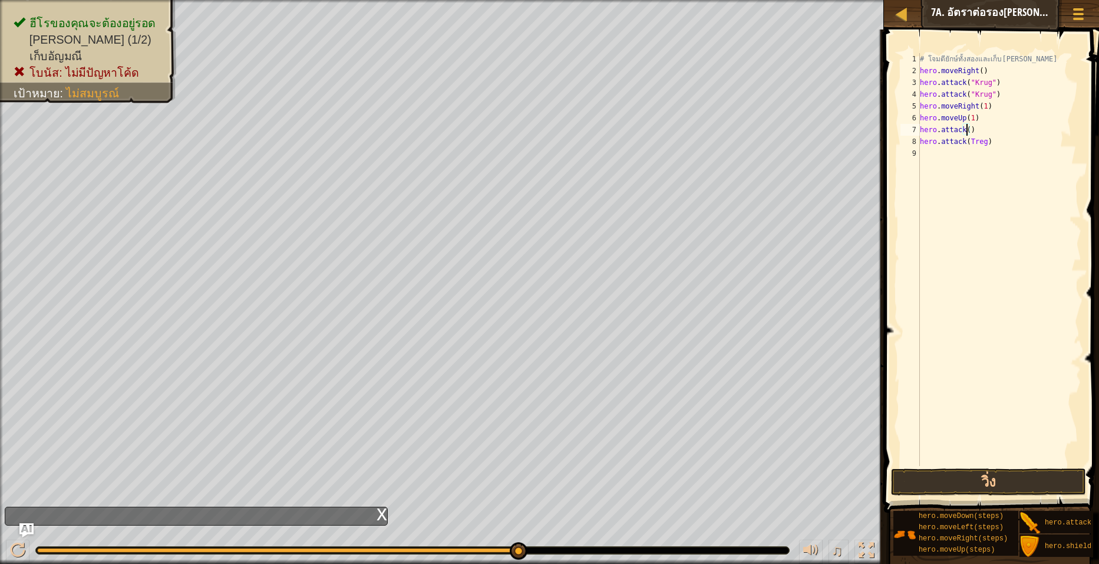
click at [1017, 133] on div "# โจมตียักษ์ทั้งสองและเก็บ[PERSON_NAME] hero . moveRight ( ) hero . attack ( "K…" at bounding box center [1000, 271] width 164 height 436
type textarea "h"
click at [999, 126] on div "# โจมตียักษ์ทั้งสองและเก็บ[PERSON_NAME] hero . moveRight ( ) hero . attack ( "K…" at bounding box center [1000, 259] width 164 height 413
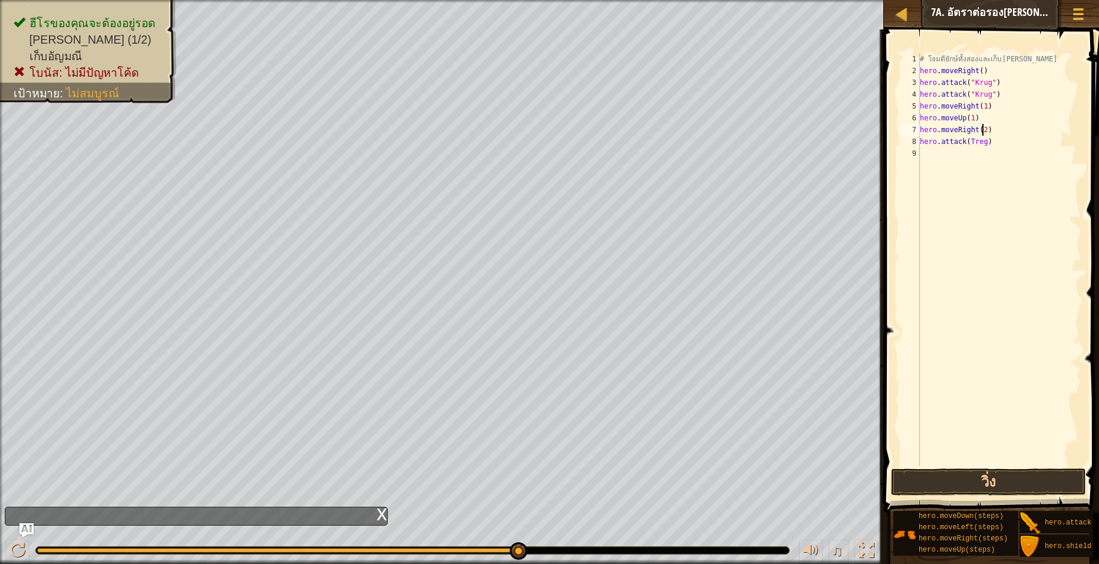
scroll to position [5, 5]
click at [963, 482] on button "วิ่ง" at bounding box center [988, 481] width 195 height 27
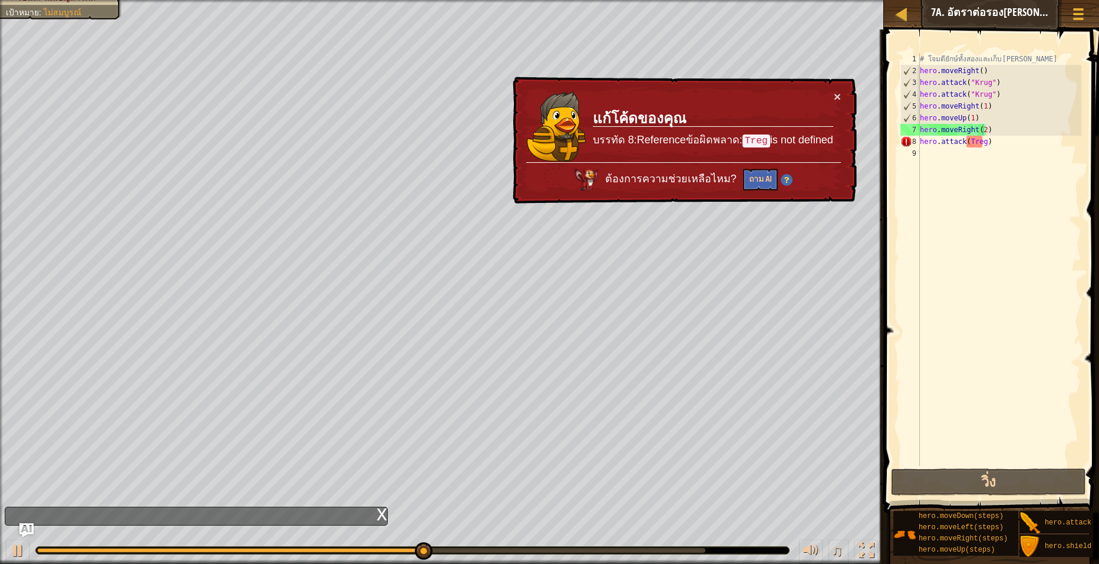
click at [834, 88] on div "× แก้โค้ดของคุณ บรรทัด 8:Referenceข้อผิดพลาด: Treg is not defined ต้องการความช่…" at bounding box center [683, 140] width 349 height 133
click at [835, 95] on button "×" at bounding box center [839, 98] width 8 height 12
click at [838, 95] on button "×" at bounding box center [837, 95] width 7 height 12
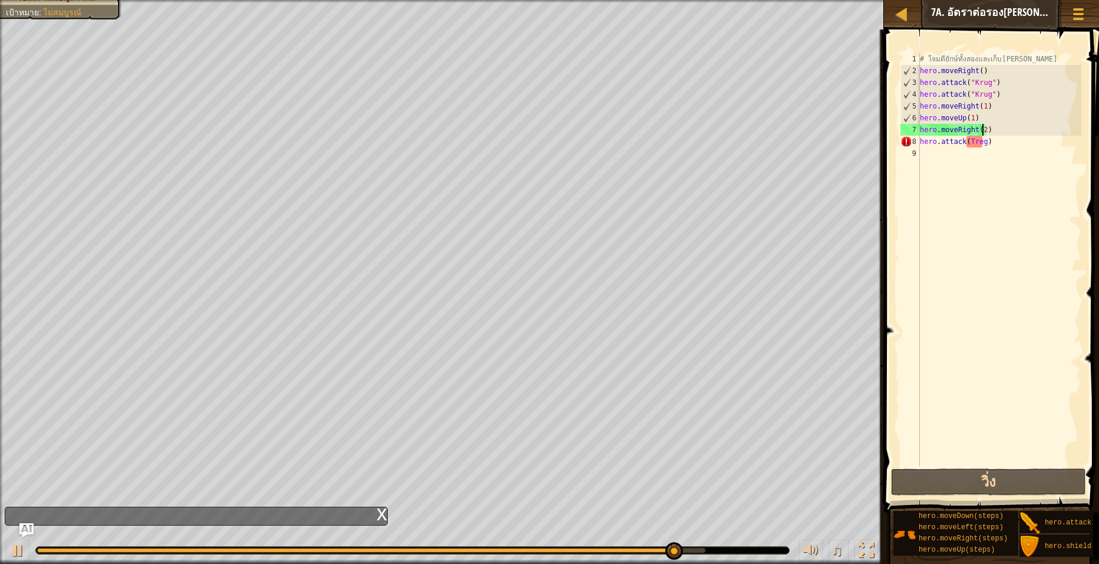
click at [993, 143] on div "# โจมตียักษ์ทั้งสองและเก็บ[PERSON_NAME] hero . moveRight ( ) hero . attack ( "K…" at bounding box center [1000, 271] width 164 height 436
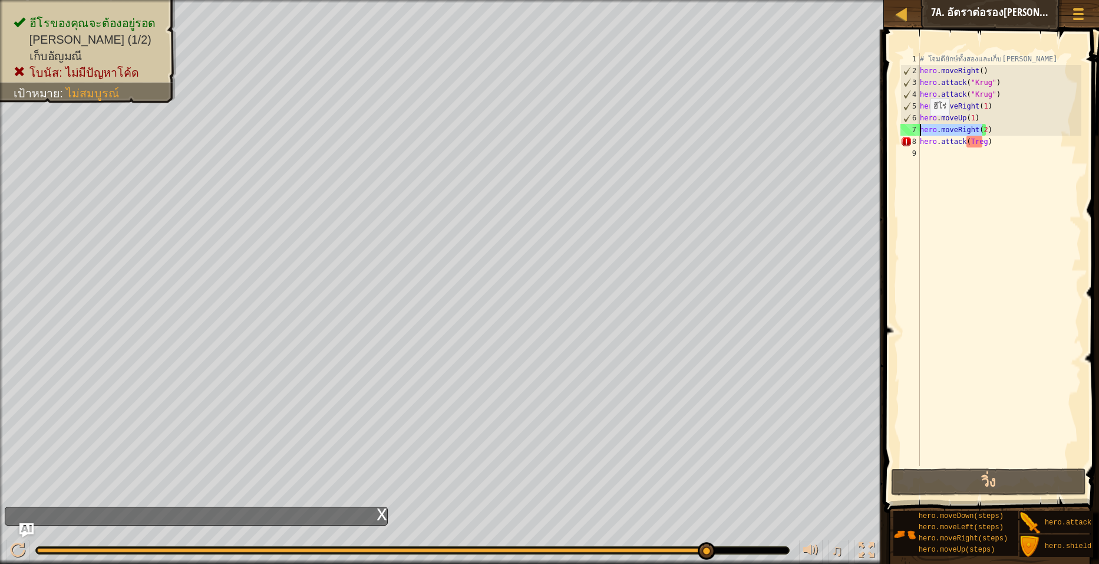
drag, startPoint x: 984, startPoint y: 130, endPoint x: 918, endPoint y: 127, distance: 66.1
click at [918, 127] on div "hero.attack(Treg) 1 2 3 4 5 6 7 8 9 # โจมตียักษ์ทั้งสองและเก็บ[PERSON_NAME] her…" at bounding box center [989, 259] width 183 height 413
type textarea ")"
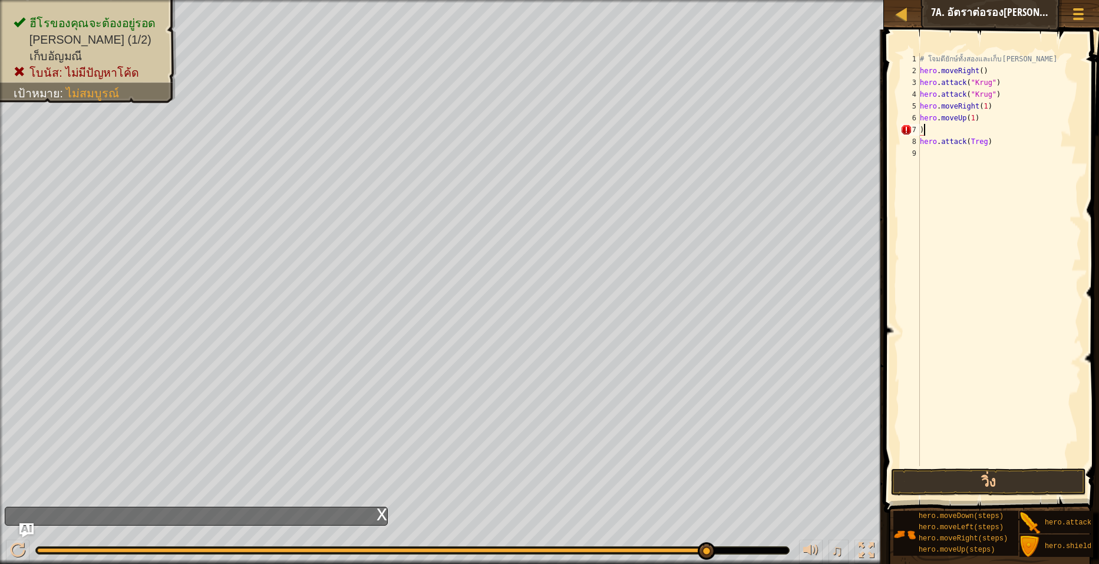
click at [964, 126] on div "# โจมตียักษ์ทั้งสองและเก็บ[PERSON_NAME] hero . moveRight ( ) hero . attack ( "K…" at bounding box center [1000, 271] width 164 height 436
click at [993, 128] on div "# โจมตียักษ์ทั้งสองและเก็บ[PERSON_NAME] hero . moveRight ( ) hero . attack ( "K…" at bounding box center [1000, 259] width 164 height 413
click at [974, 474] on button "วิ่ง" at bounding box center [988, 481] width 195 height 27
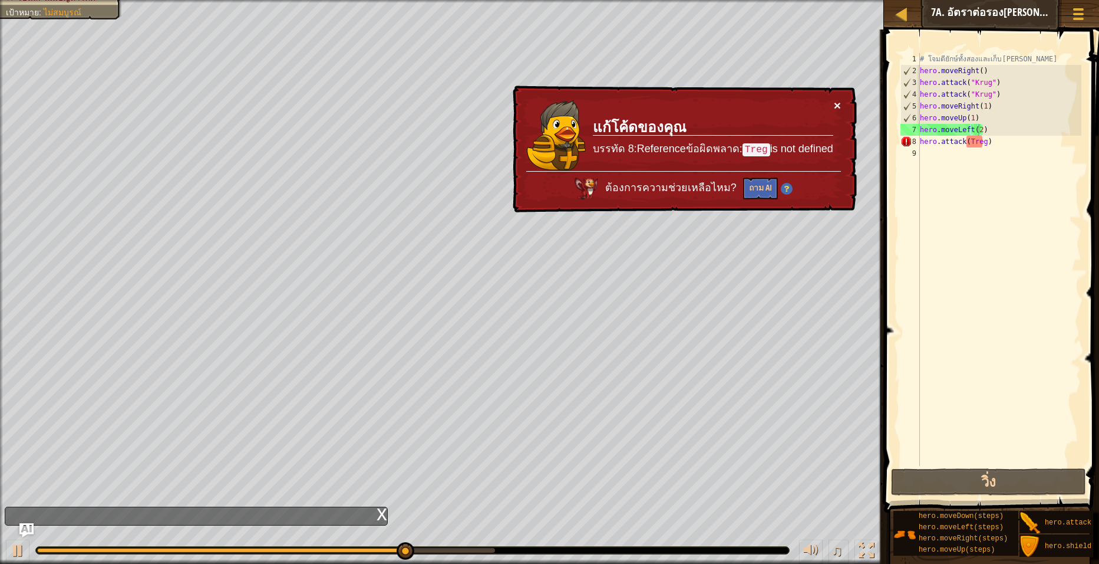
click at [835, 105] on button "×" at bounding box center [837, 105] width 7 height 12
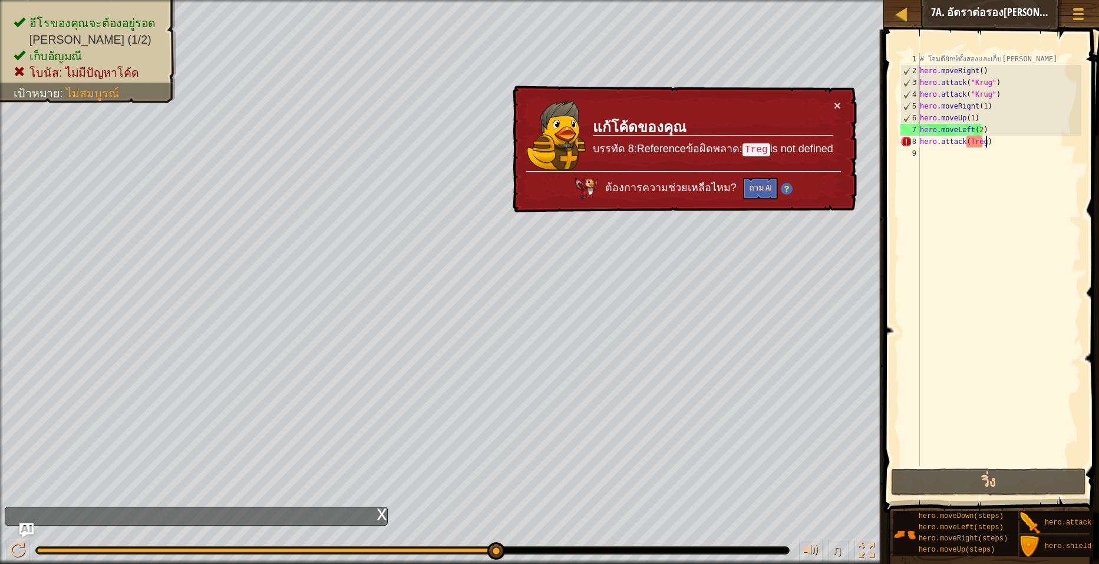
click at [1000, 146] on div "# โจมตียักษ์ทั้งสองและเก็บ[PERSON_NAME] hero . moveRight ( ) hero . attack ( "K…" at bounding box center [1000, 271] width 164 height 436
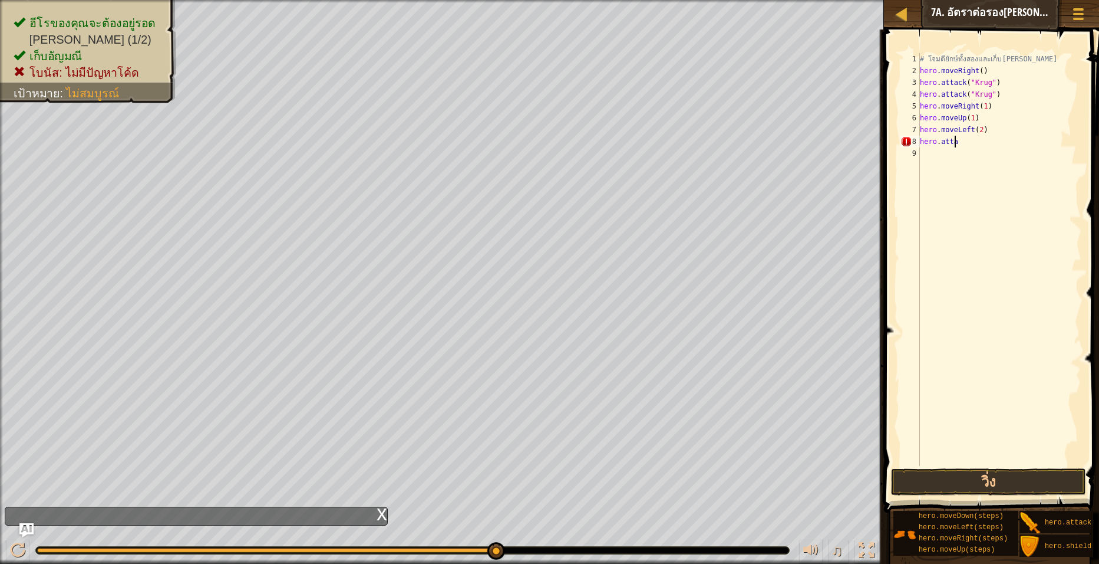
scroll to position [5, 0]
type textarea "h"
click at [989, 138] on div "# โจมตียักษ์ทั้งสองและเก็บ[PERSON_NAME] hero . moveRight ( ) hero . attack ( "K…" at bounding box center [1000, 259] width 164 height 413
click at [977, 145] on div "# โจมตียักษ์ทั้งสองและเก็บ[PERSON_NAME] hero . moveRight ( ) hero . attack ( "K…" at bounding box center [1000, 271] width 164 height 436
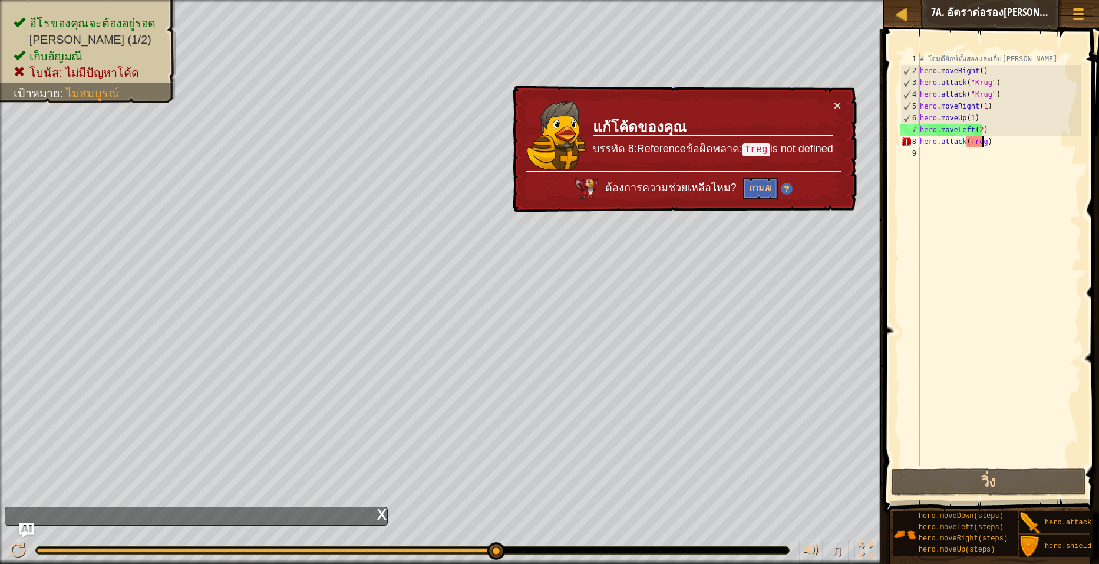
click at [983, 137] on div "# โจมตียักษ์ทั้งสองและเก็บ[PERSON_NAME] hero . moveRight ( ) hero . attack ( "K…" at bounding box center [1000, 271] width 164 height 436
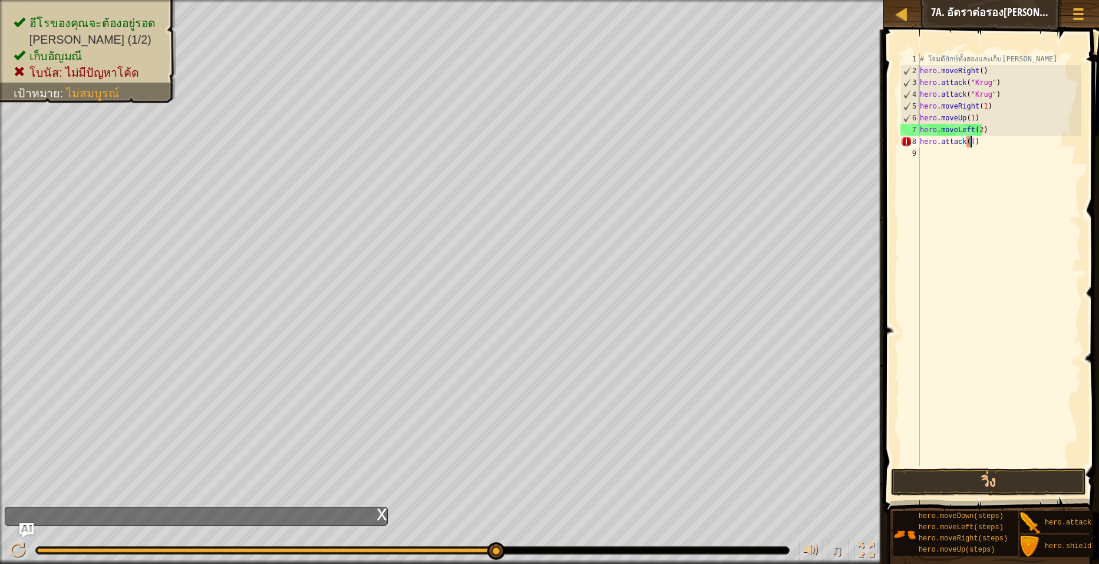
type textarea "hero.attack()"
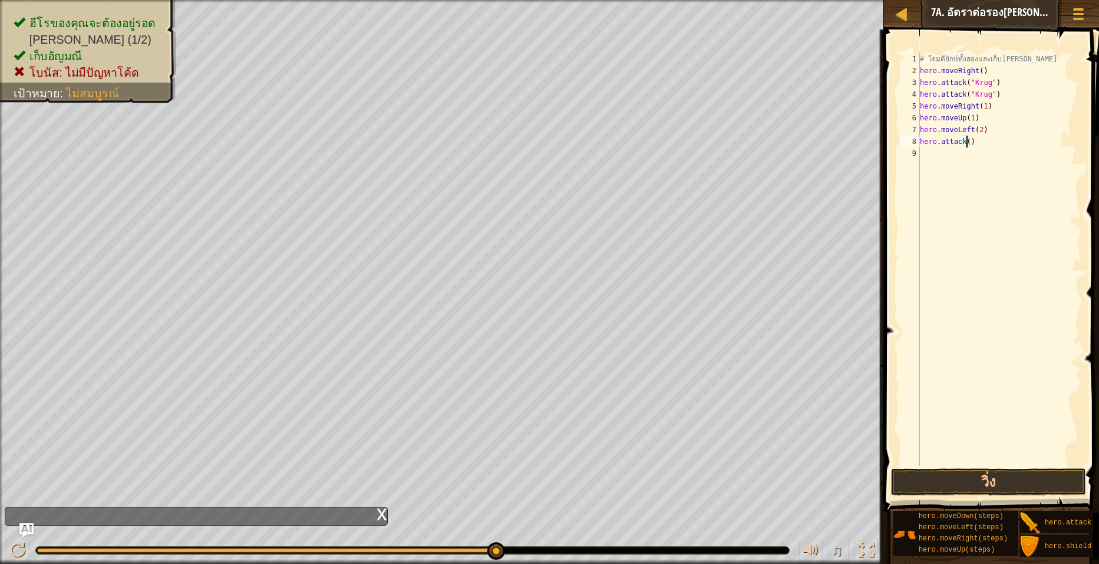
click at [1009, 156] on div "# โจมตียักษ์ทั้งสองและเก็บ[PERSON_NAME] hero . moveRight ( ) hero . attack ( "K…" at bounding box center [1000, 271] width 164 height 436
click at [1010, 141] on div "# โจมตียักษ์ทั้งสองและเก็บ[PERSON_NAME] hero . moveRight ( ) hero . attack ( "K…" at bounding box center [1000, 271] width 164 height 436
type textarea "h"
click at [990, 137] on div "# โจมตียักษ์ทั้งสองและเก็บ[PERSON_NAME] hero . moveRight ( ) hero . attack ( "K…" at bounding box center [1000, 259] width 164 height 413
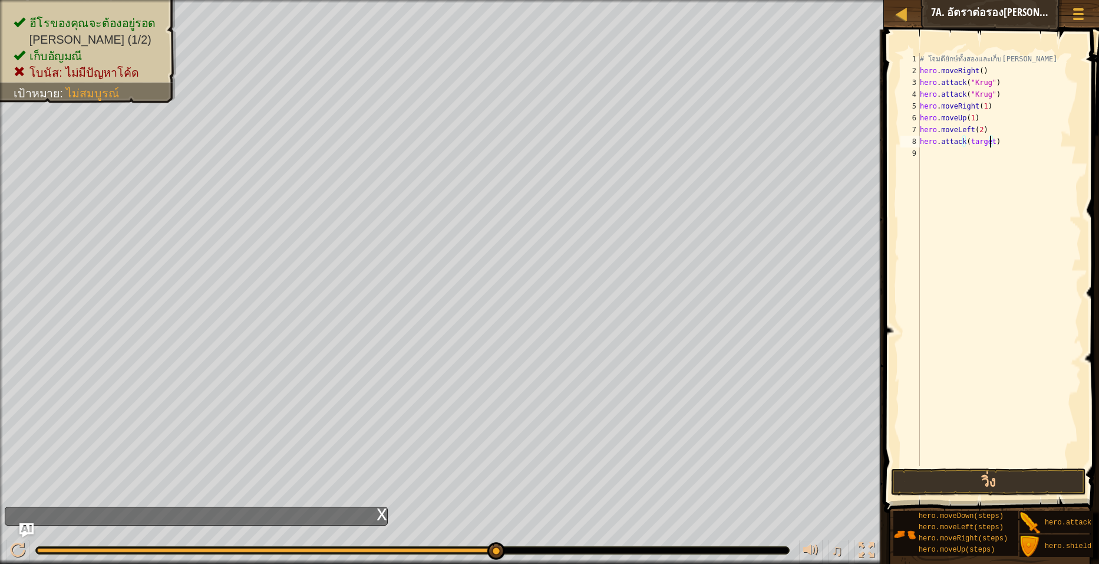
click at [996, 138] on div "# โจมตียักษ์ทั้งสองและเก็บ[PERSON_NAME] hero . moveRight ( ) hero . attack ( "K…" at bounding box center [1000, 271] width 164 height 436
type textarea "h"
click at [960, 481] on button "วิ่ง" at bounding box center [988, 481] width 195 height 27
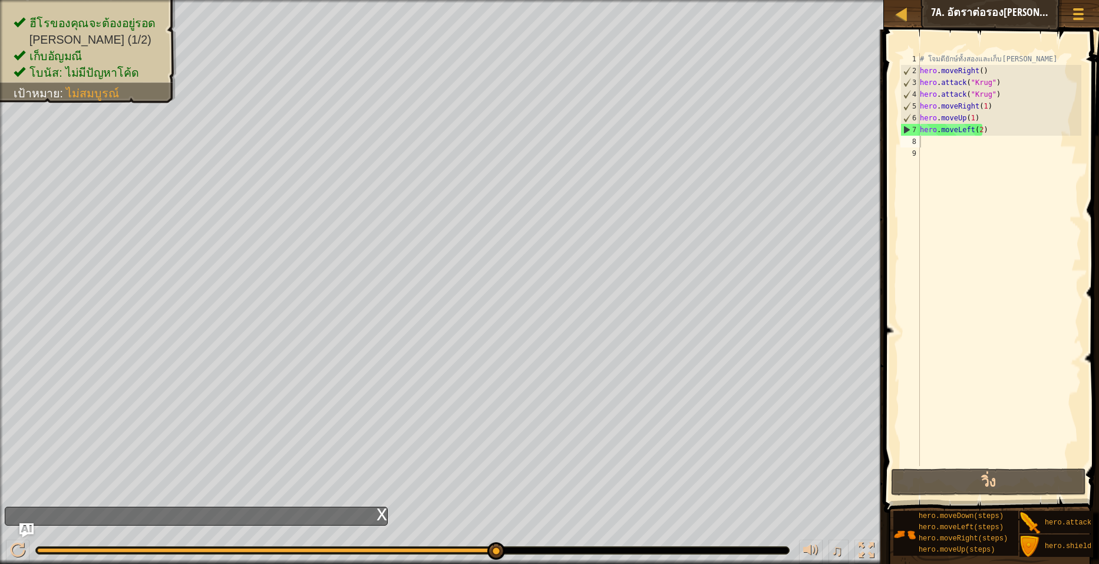
drag, startPoint x: 1038, startPoint y: 519, endPoint x: 960, endPoint y: 161, distance: 366.9
click at [958, 157] on div "คำแนะนำ วิดีโอ 1 2 3 4 5 6 7 8 9 # โจมตียักษ์ทั้งสองและเก็บ[PERSON_NAME] hero .…" at bounding box center [990, 293] width 219 height 528
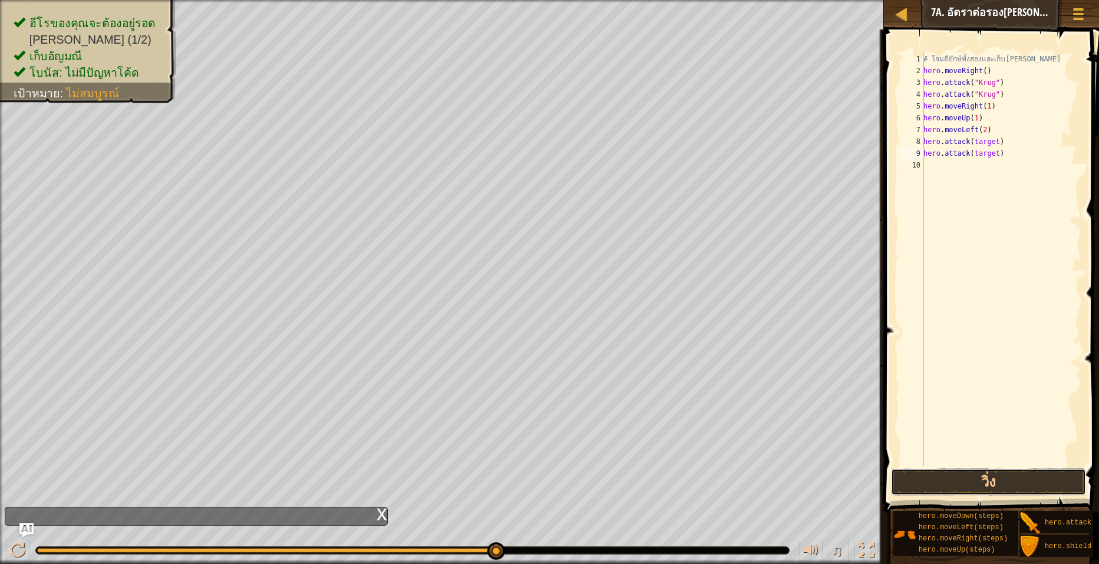
drag, startPoint x: 985, startPoint y: 482, endPoint x: 987, endPoint y: 459, distance: 23.1
click at [985, 473] on button "วิ่ง" at bounding box center [988, 481] width 195 height 27
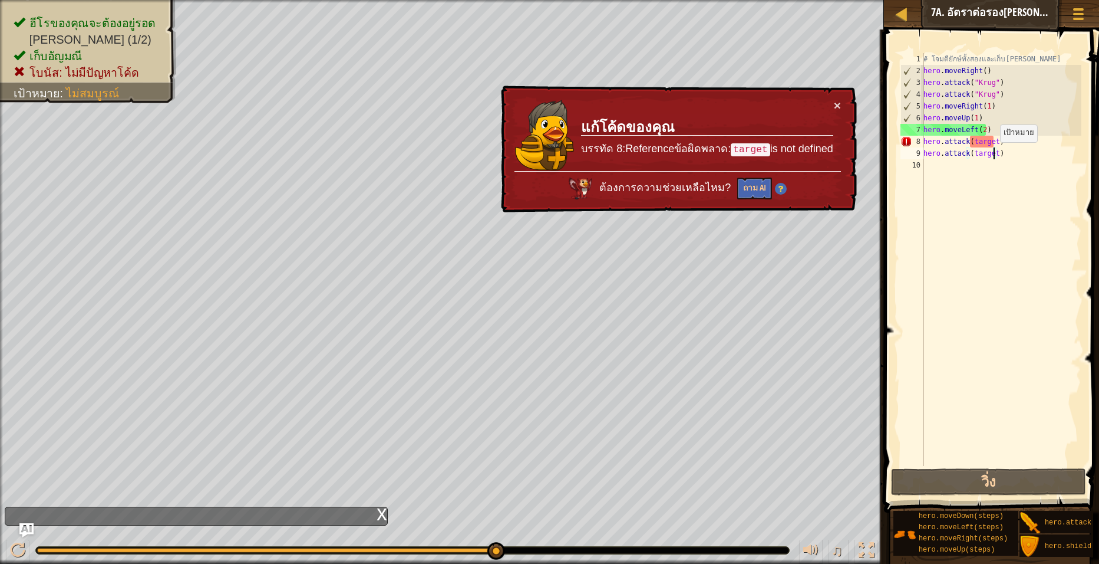
click at [994, 154] on div "# โจมตียักษ์ทั้งสองและเก็บ[PERSON_NAME] hero . moveRight ( ) hero . attack ( "K…" at bounding box center [1001, 271] width 160 height 436
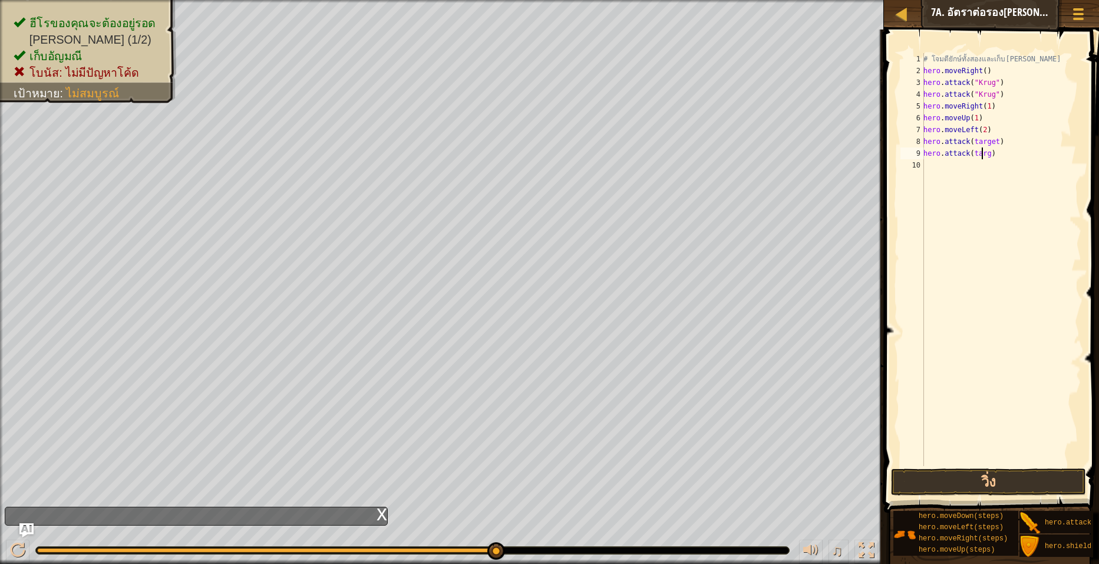
click at [982, 152] on div "# โจมตียักษ์ทั้งสองและเก็บ[PERSON_NAME] hero . moveRight ( ) hero . attack ( "K…" at bounding box center [1001, 271] width 160 height 436
click at [994, 142] on div "# โจมตียักษ์ทั้งสองและเก็บ[PERSON_NAME] hero . moveRight ( ) hero . attack ( "K…" at bounding box center [1001, 271] width 160 height 436
click at [954, 476] on button "วิ่ง" at bounding box center [988, 481] width 195 height 27
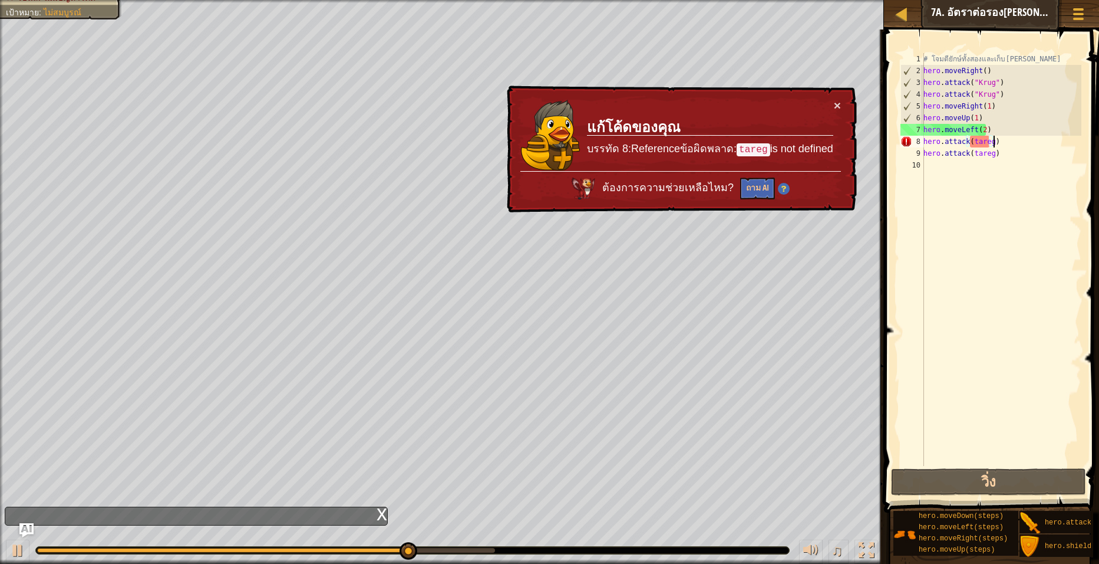
click at [1028, 144] on div "# โจมตียักษ์ทั้งสองและเก็บ[PERSON_NAME] hero . moveRight ( ) hero . attack ( "K…" at bounding box center [1001, 271] width 160 height 436
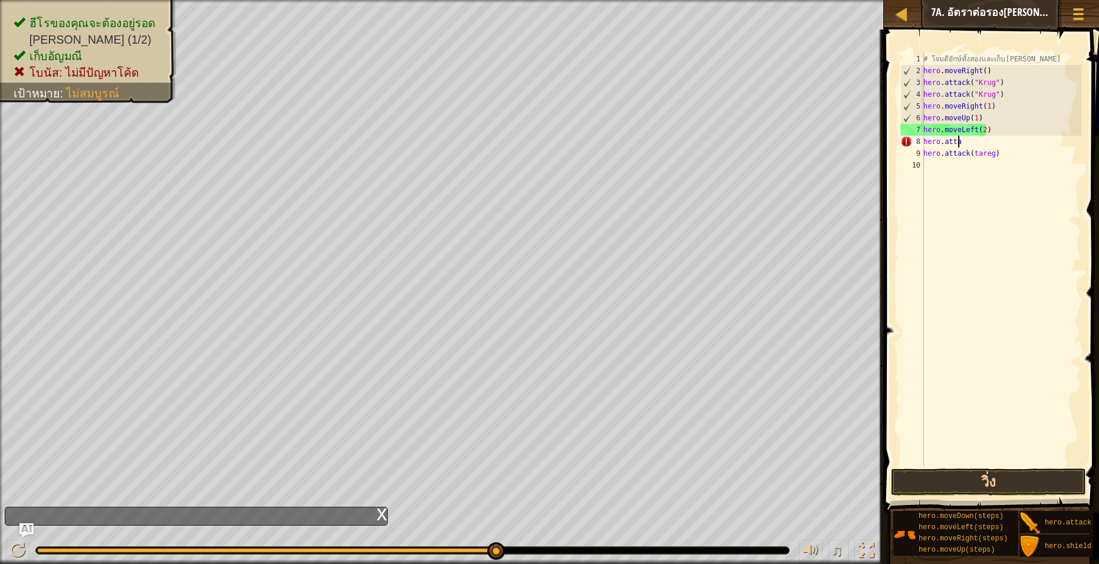
scroll to position [5, 1]
type textarea "h"
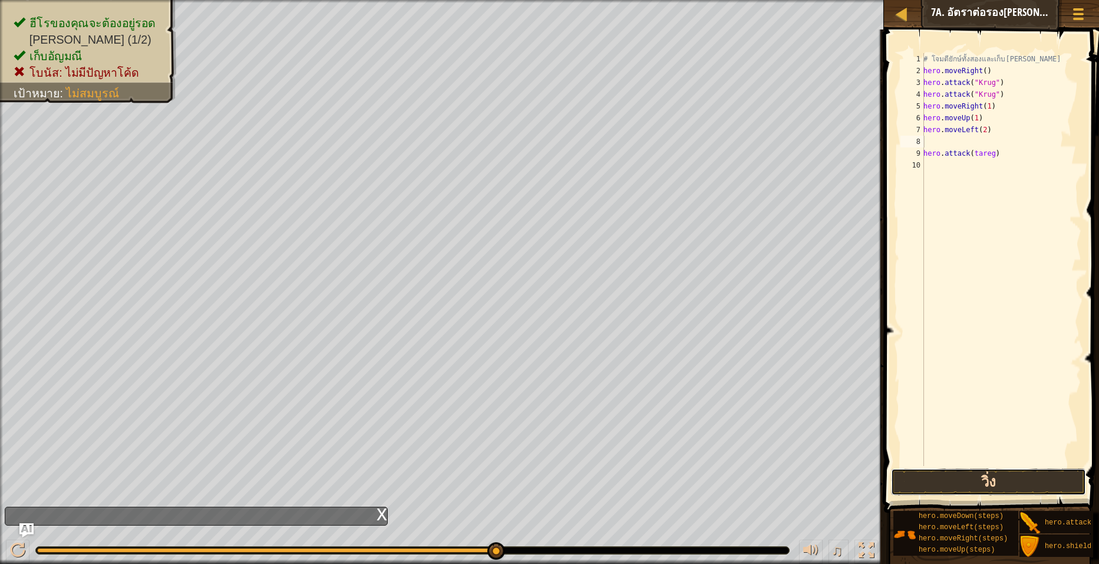
click at [1001, 476] on button "วิ่ง" at bounding box center [988, 481] width 195 height 27
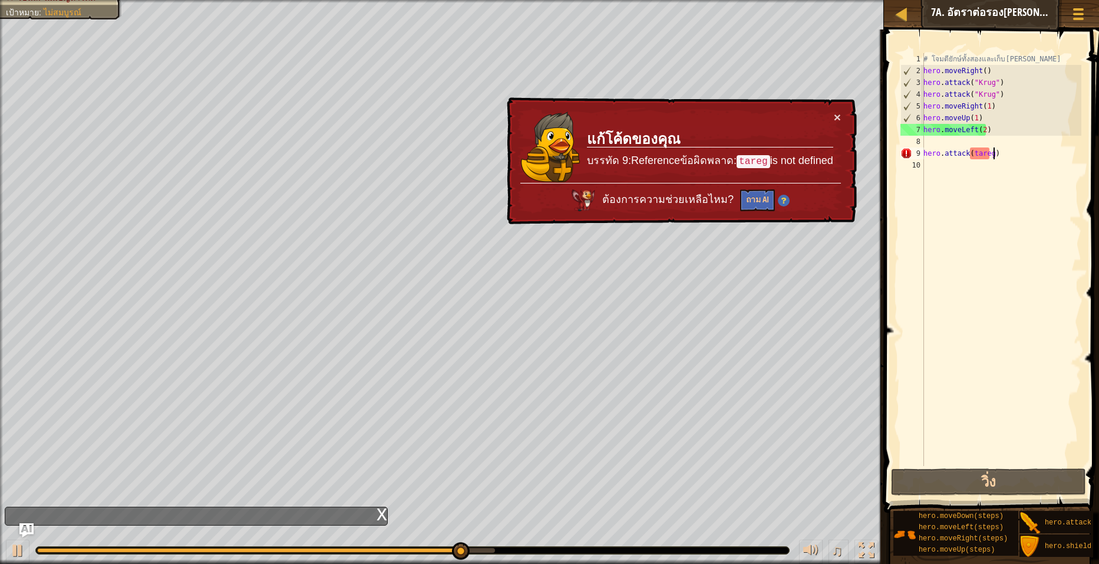
click at [1041, 157] on div "# โจมตียักษ์ทั้งสองและเก็บ[PERSON_NAME] hero . moveRight ( ) hero . attack ( "K…" at bounding box center [1001, 271] width 160 height 436
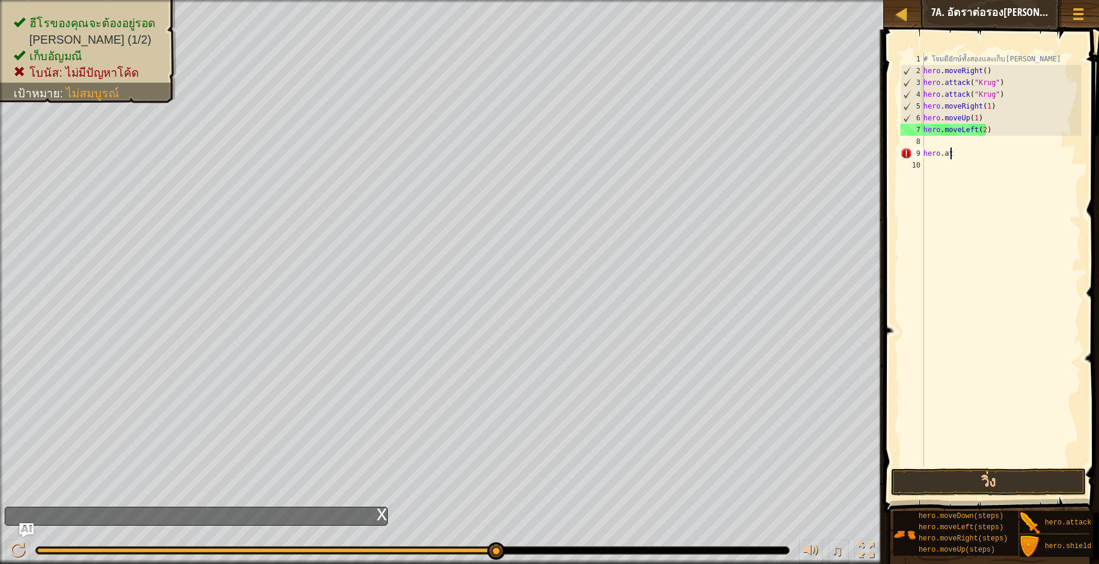
type textarea "h"
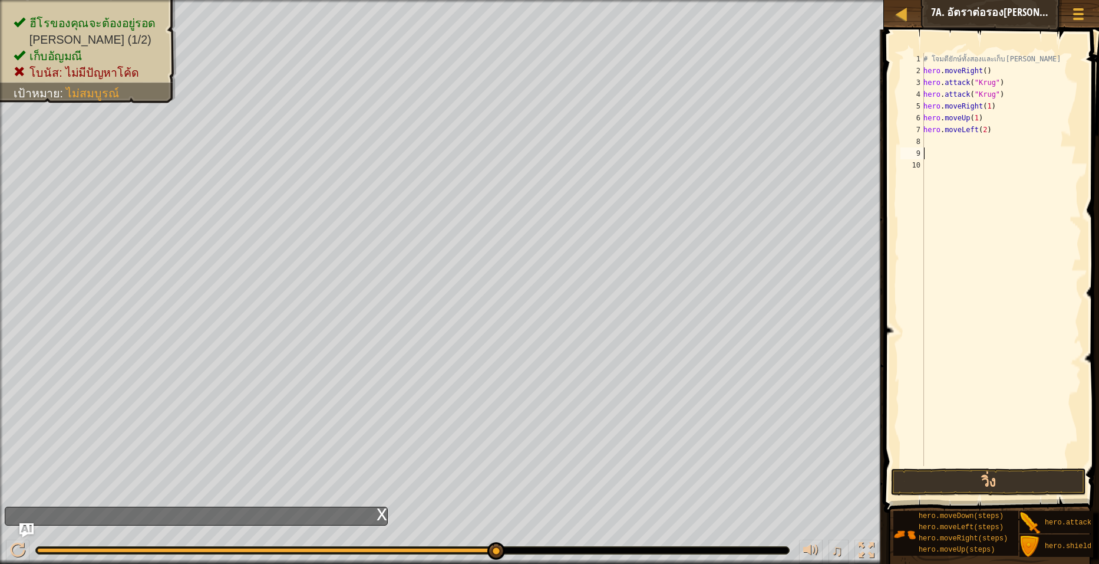
click at [979, 147] on div "# โจมตียักษ์ทั้งสองและเก็บ[PERSON_NAME] hero . moveRight ( ) hero . attack ( "K…" at bounding box center [1001, 271] width 160 height 436
click at [964, 136] on div "# โจมตียักษ์ทั้งสองและเก็บ[PERSON_NAME] hero . moveRight ( ) hero . attack ( "K…" at bounding box center [1001, 271] width 160 height 436
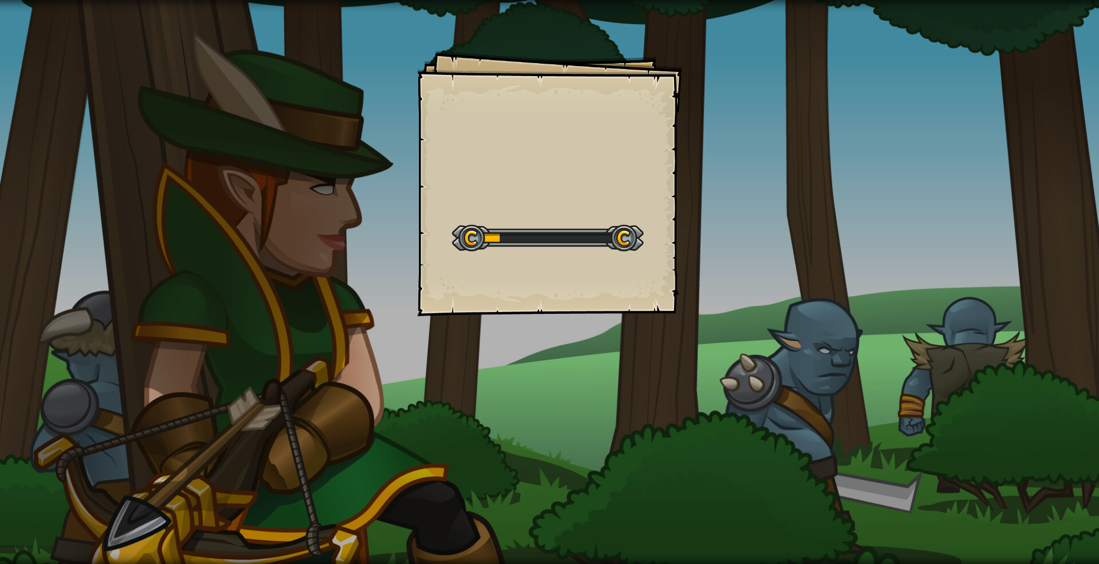
select select "th"
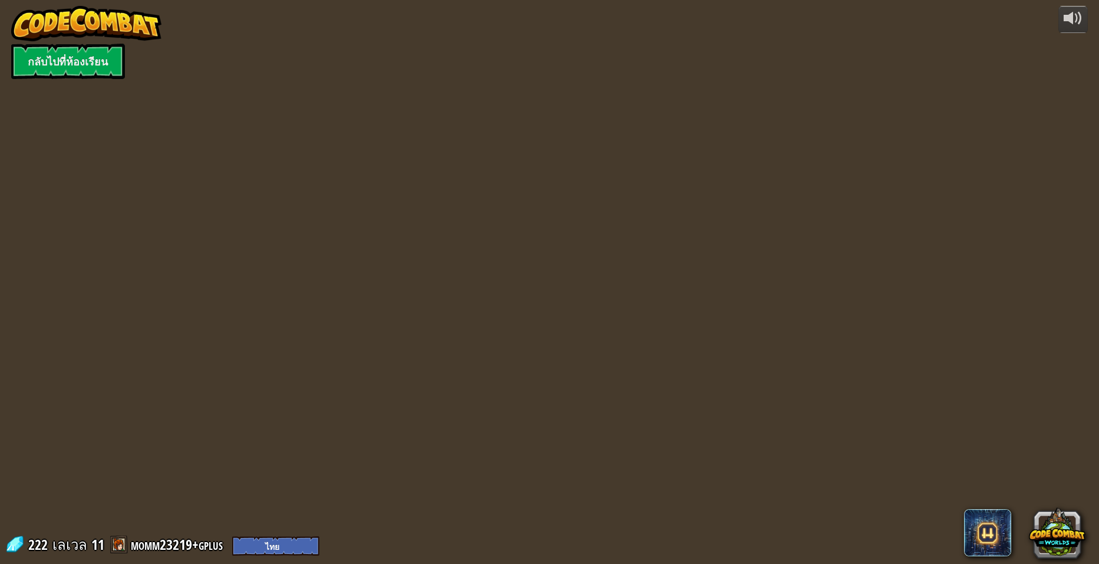
select select "th"
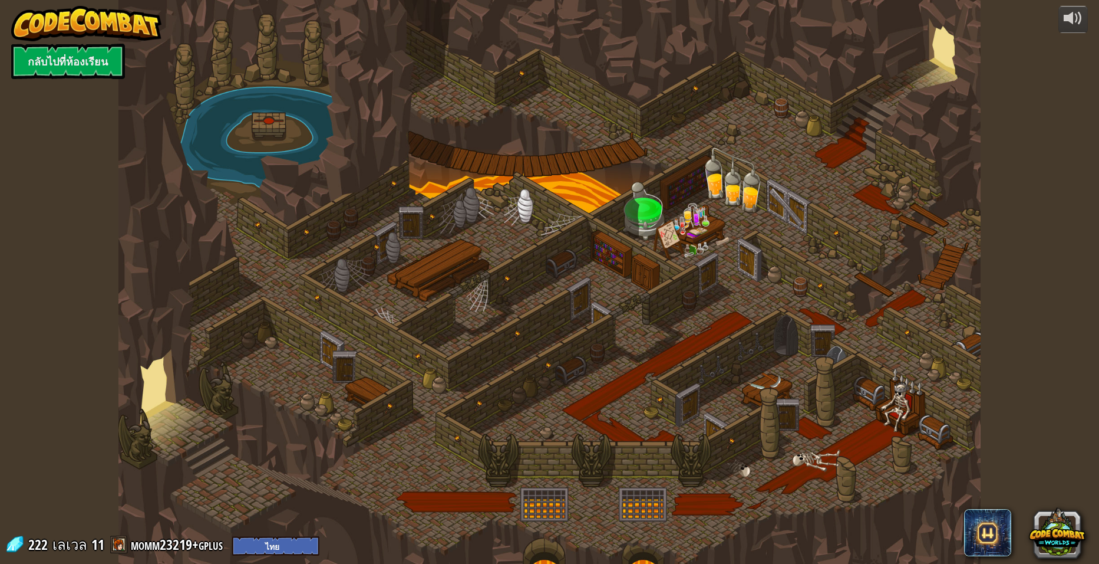
select select "th"
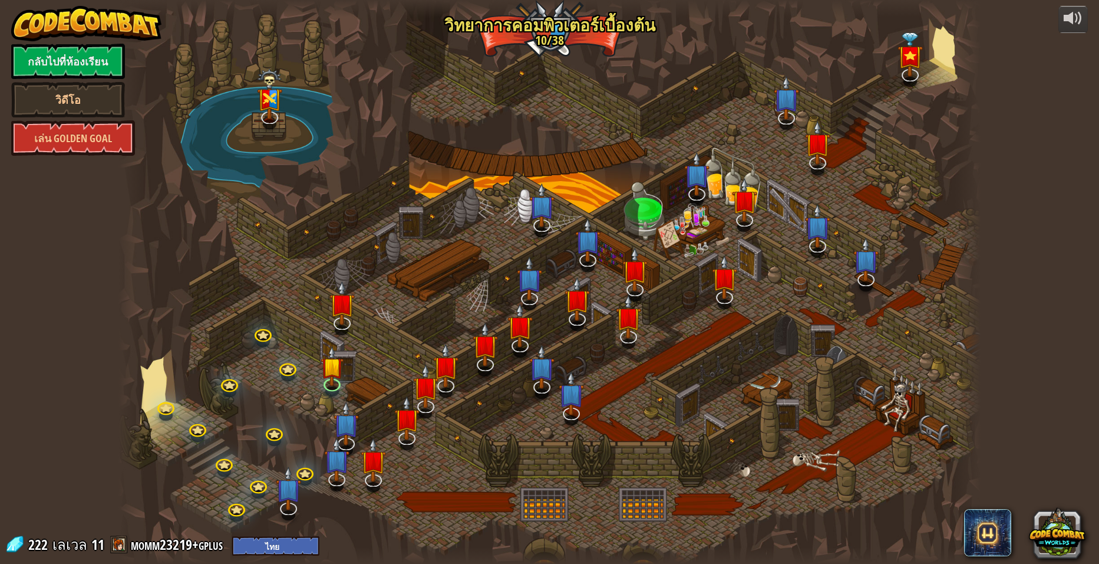
select select "th"
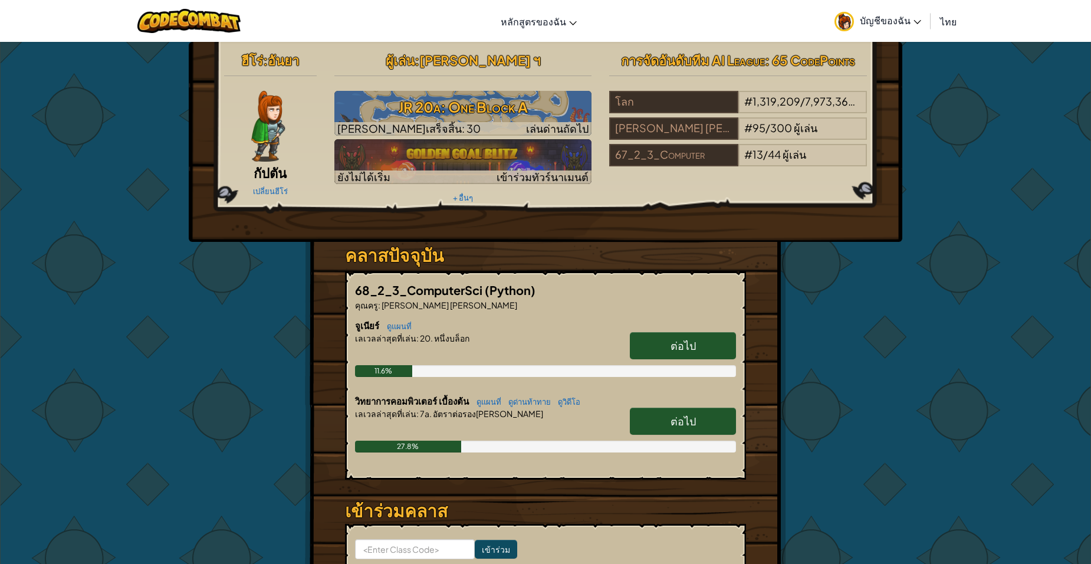
click at [676, 343] on span "ต่อไป" at bounding box center [682, 345] width 25 height 14
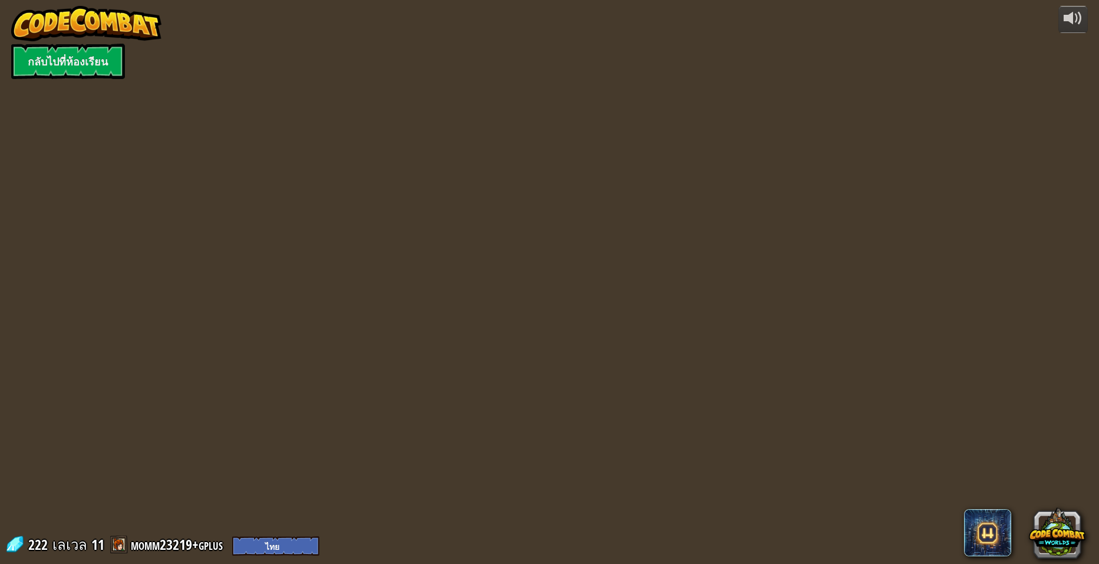
select select "th"
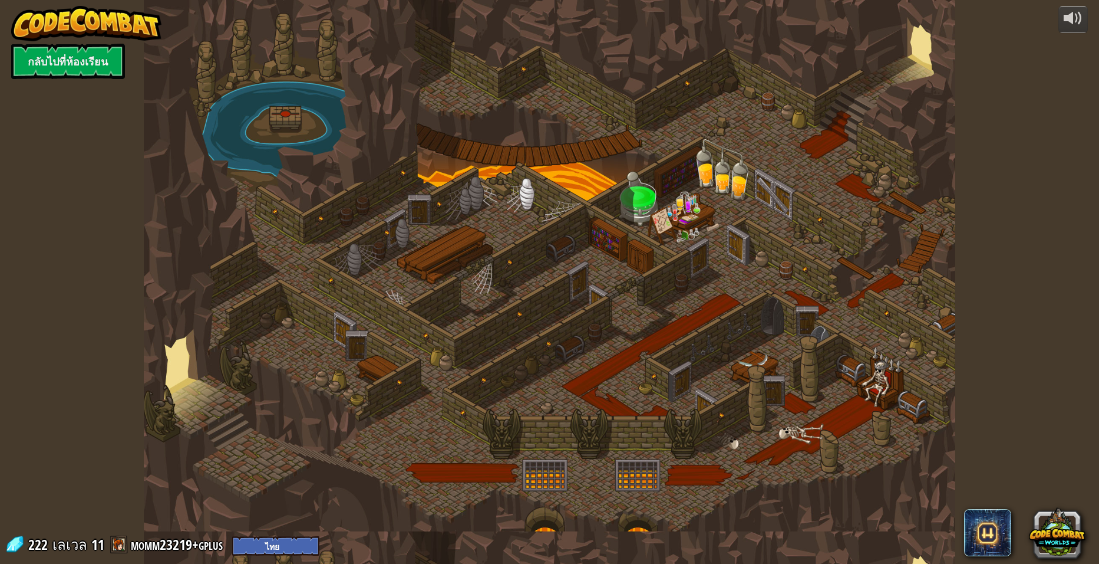
select select "th"
